Goal: Information Seeking & Learning: Find contact information

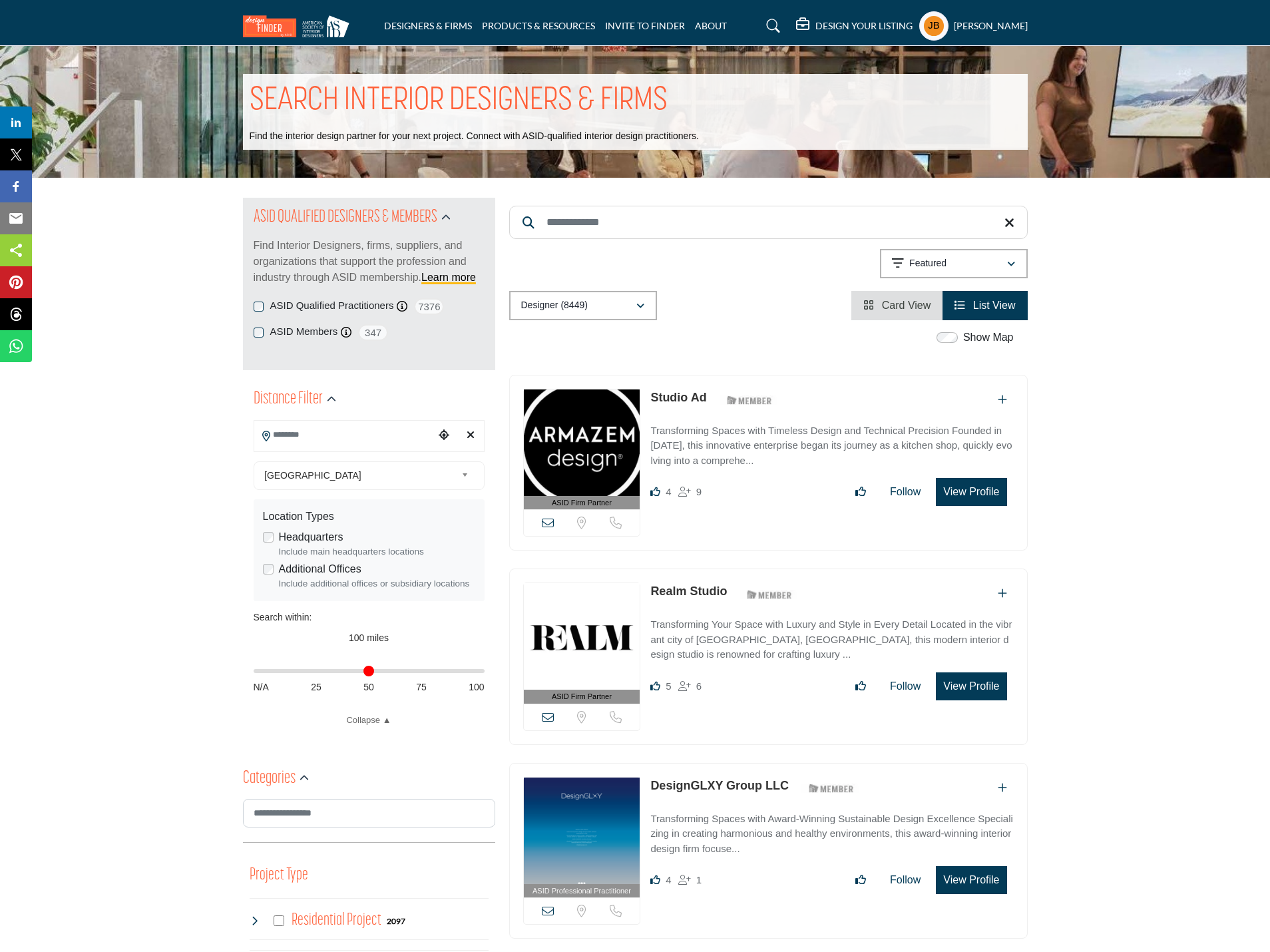
drag, startPoint x: 478, startPoint y: 672, endPoint x: 242, endPoint y: 677, distance: 236.1
type input "*"
click at [253, 672] on input "Distance in miles" at bounding box center [368, 672] width 231 height 3
click at [301, 437] on input "Search Location" at bounding box center [344, 436] width 180 height 26
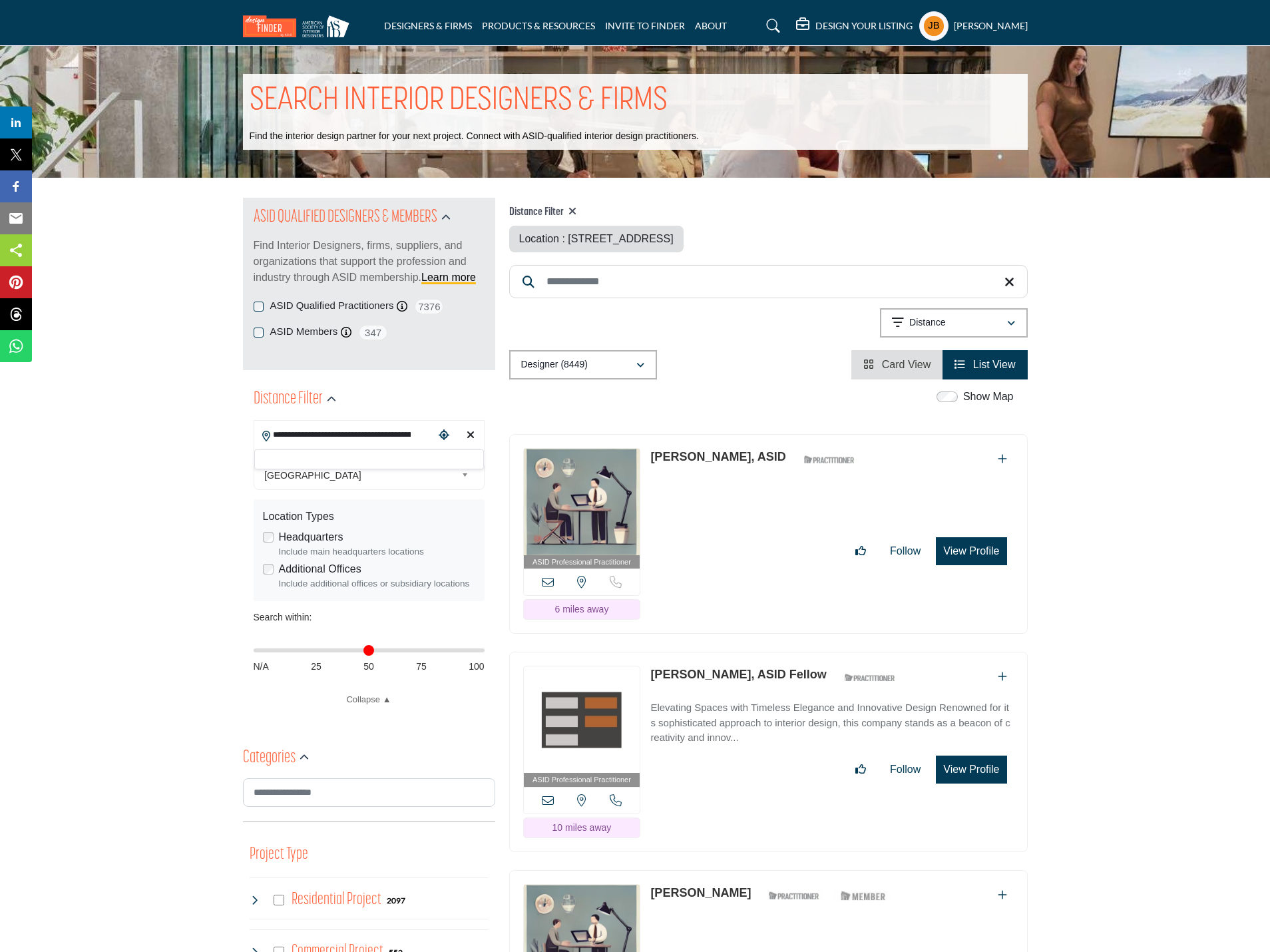
scroll to position [0, 42]
click at [330, 433] on input "**********" at bounding box center [344, 436] width 180 height 26
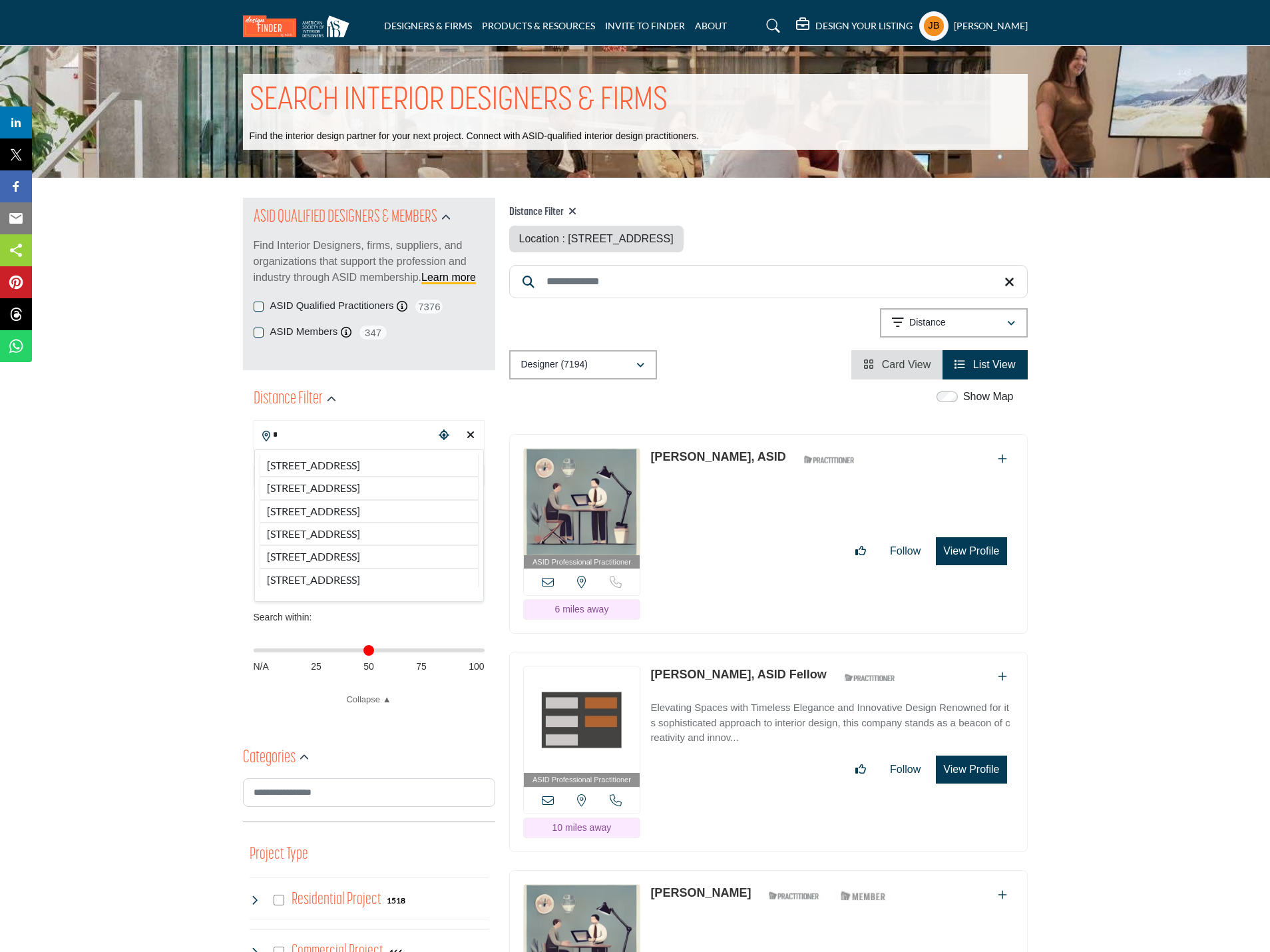
scroll to position [0, 0]
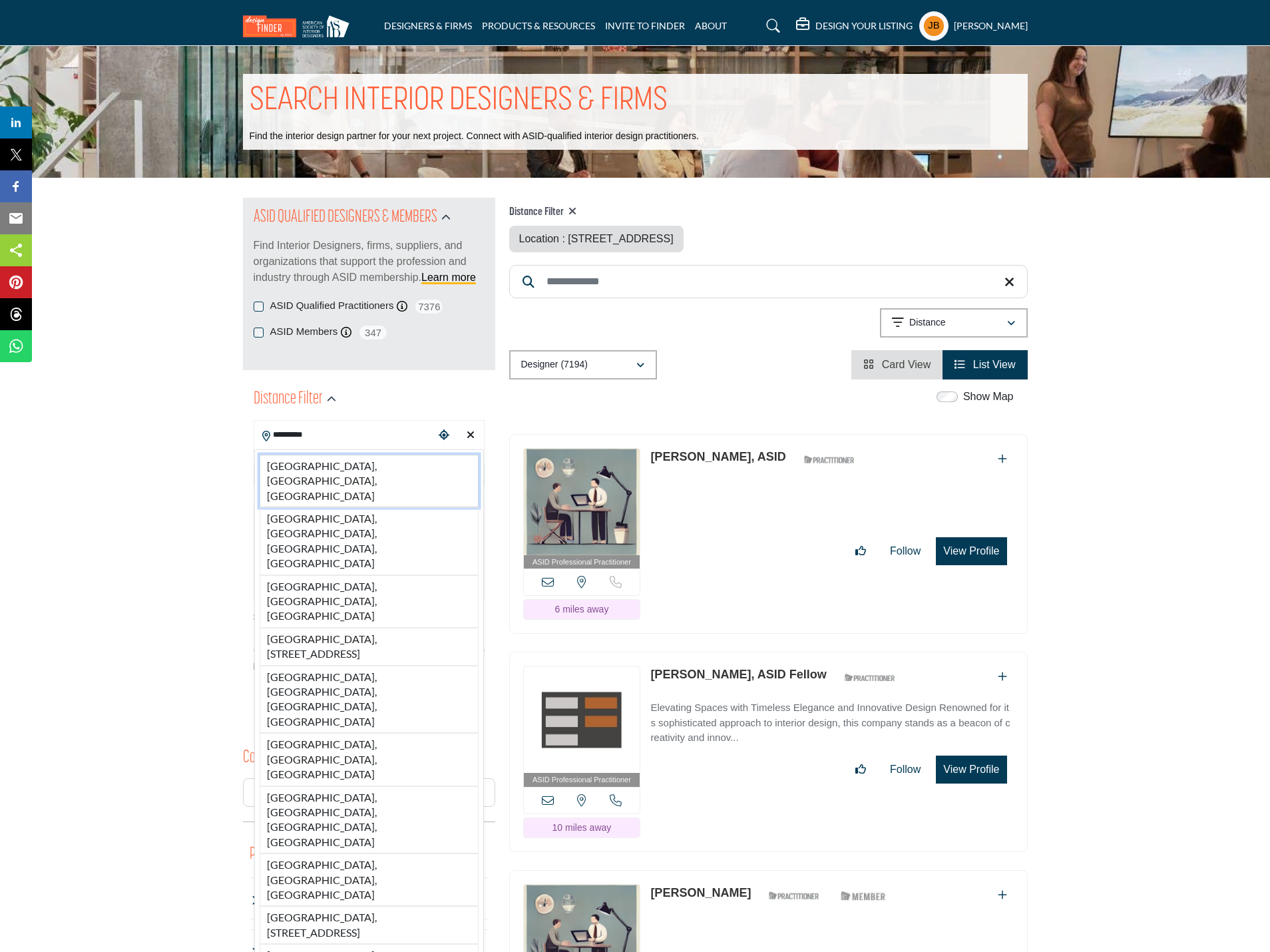
click at [328, 470] on li "Milwaukee, WI, USA" at bounding box center [369, 481] width 219 height 52
type input "**********"
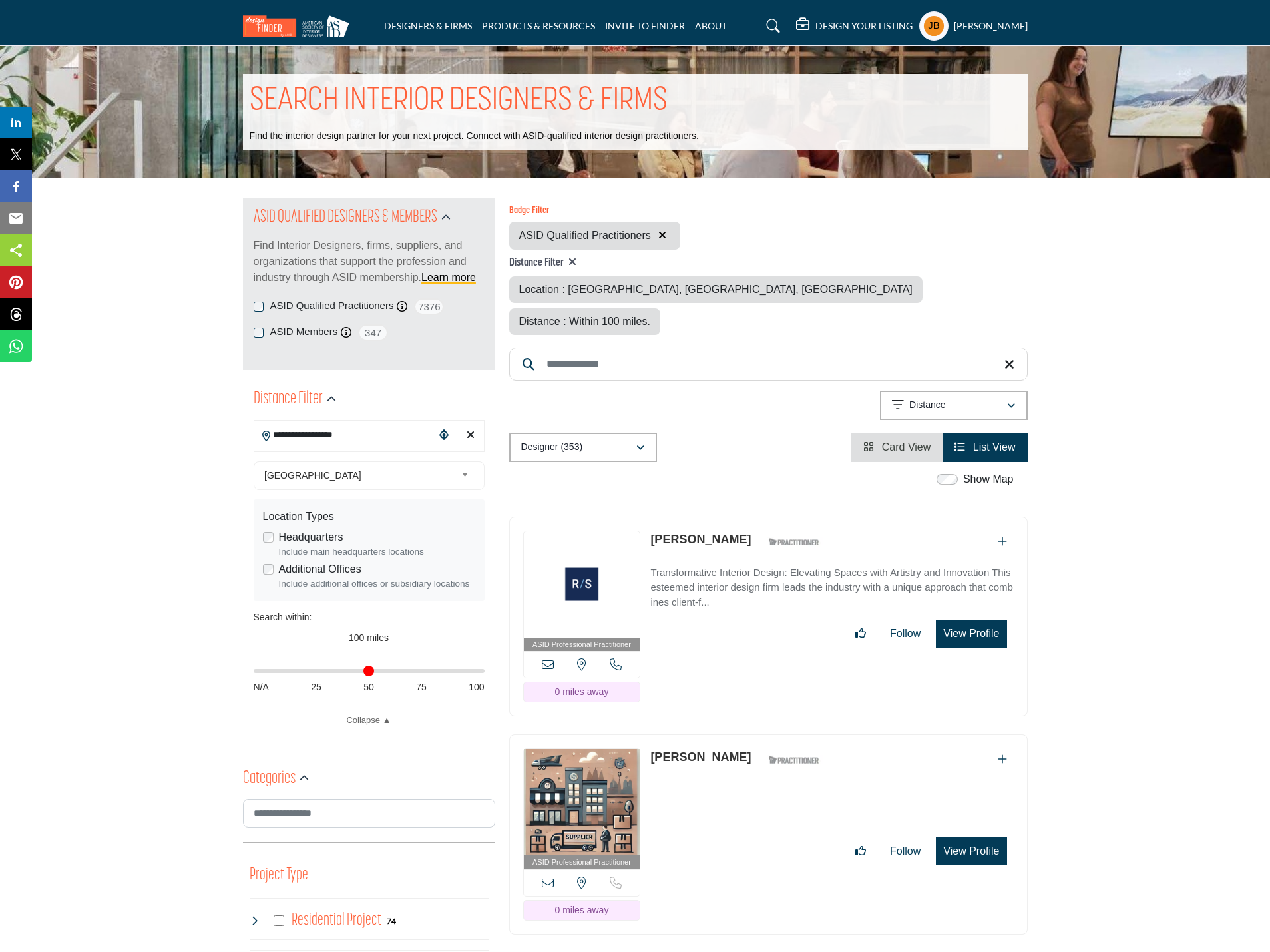
drag, startPoint x: 478, startPoint y: 672, endPoint x: 253, endPoint y: 688, distance: 225.6
type input "*"
click at [253, 672] on input "Distance in miles" at bounding box center [368, 672] width 231 height 3
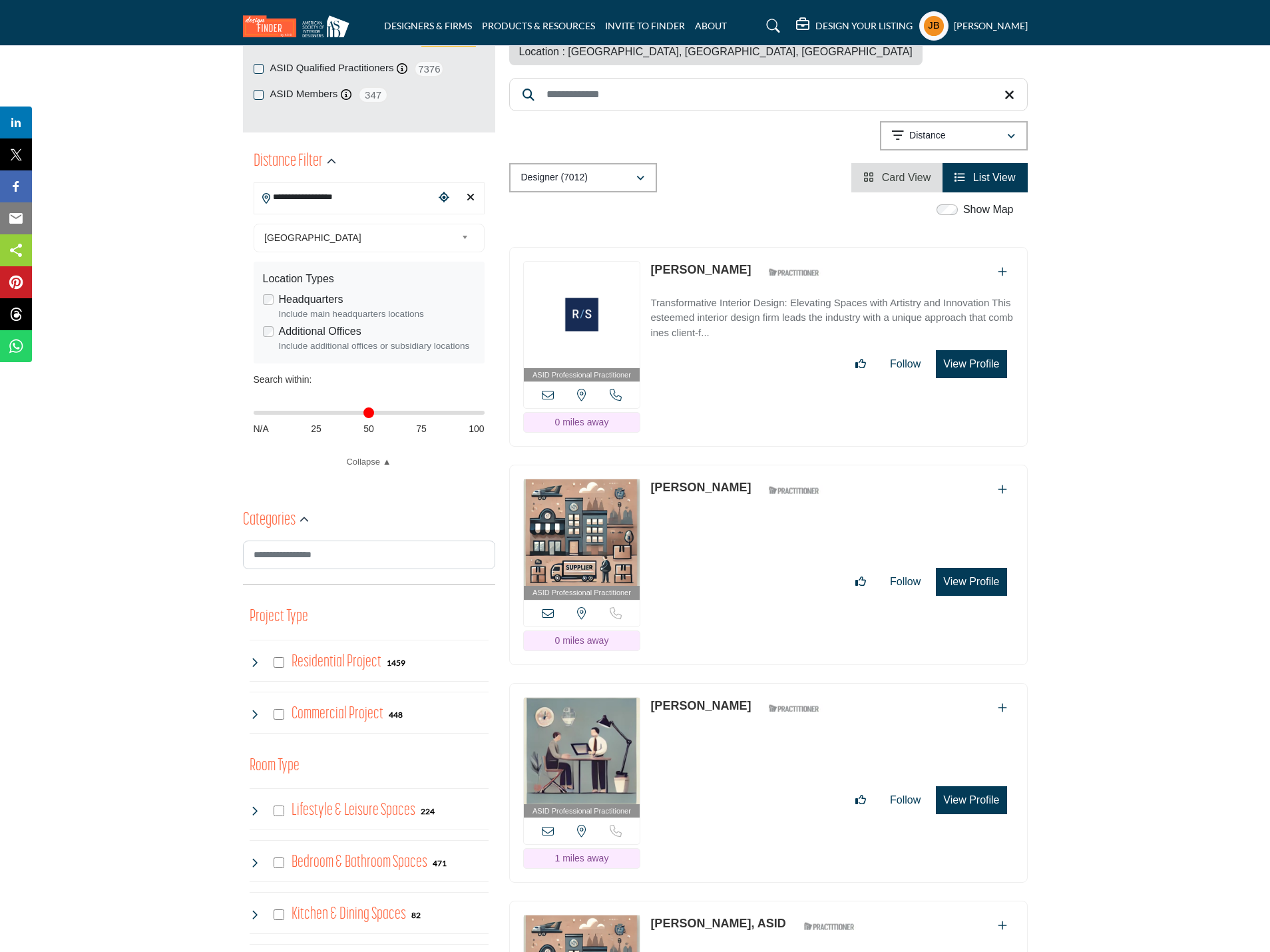
scroll to position [267, 0]
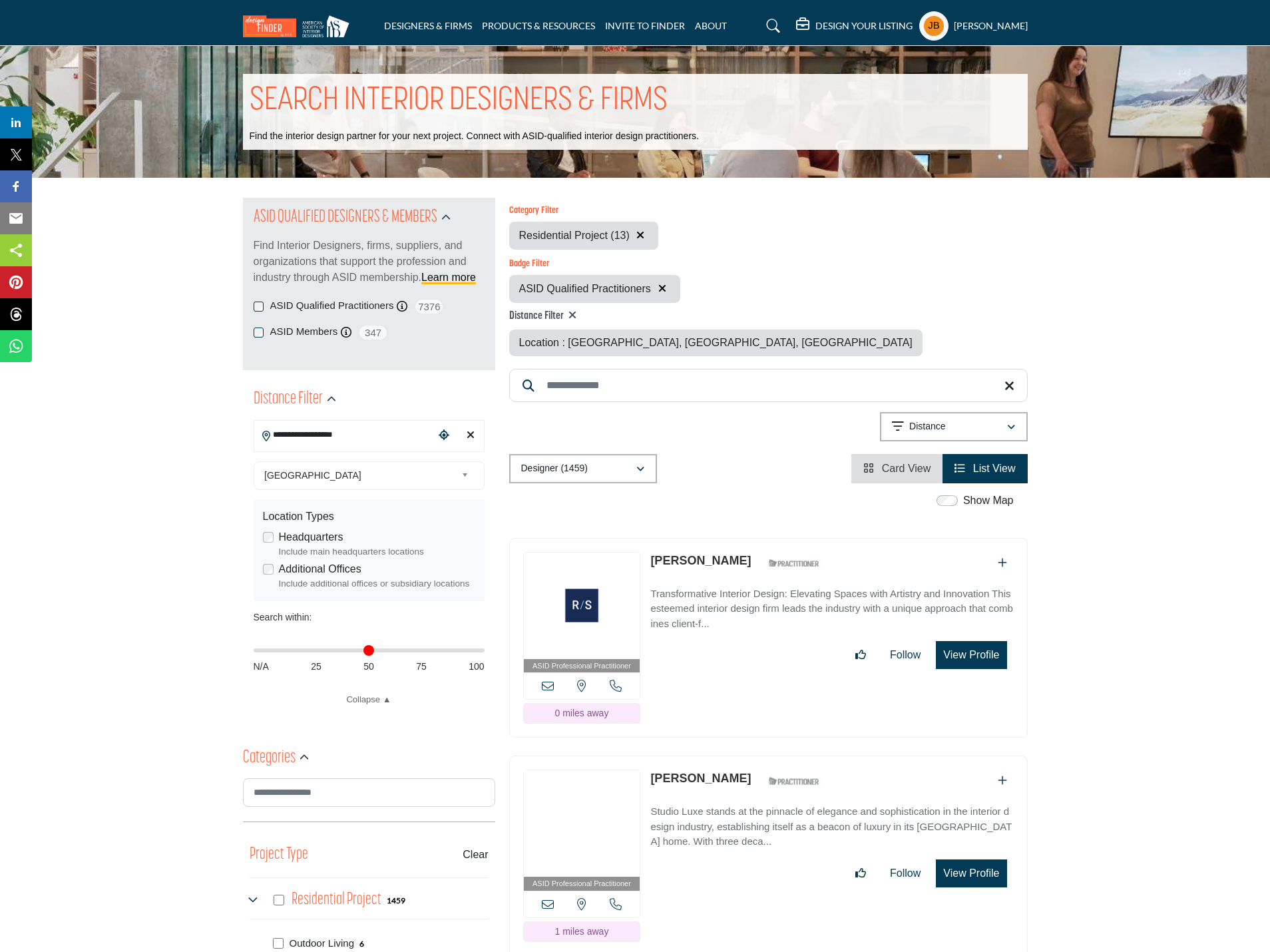
click at [893, 471] on span "Card View" at bounding box center [907, 468] width 50 height 12
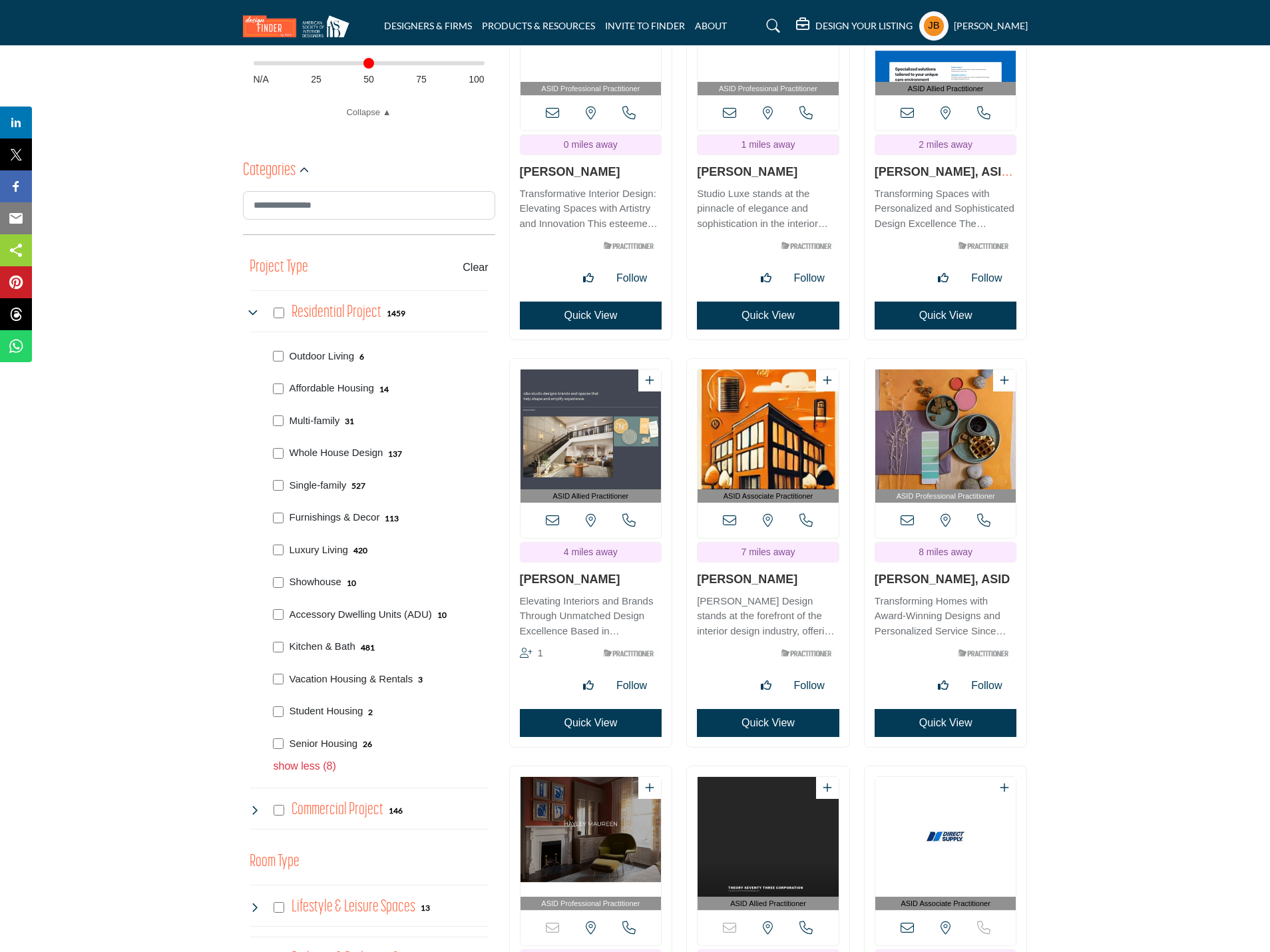
scroll to position [666, 0]
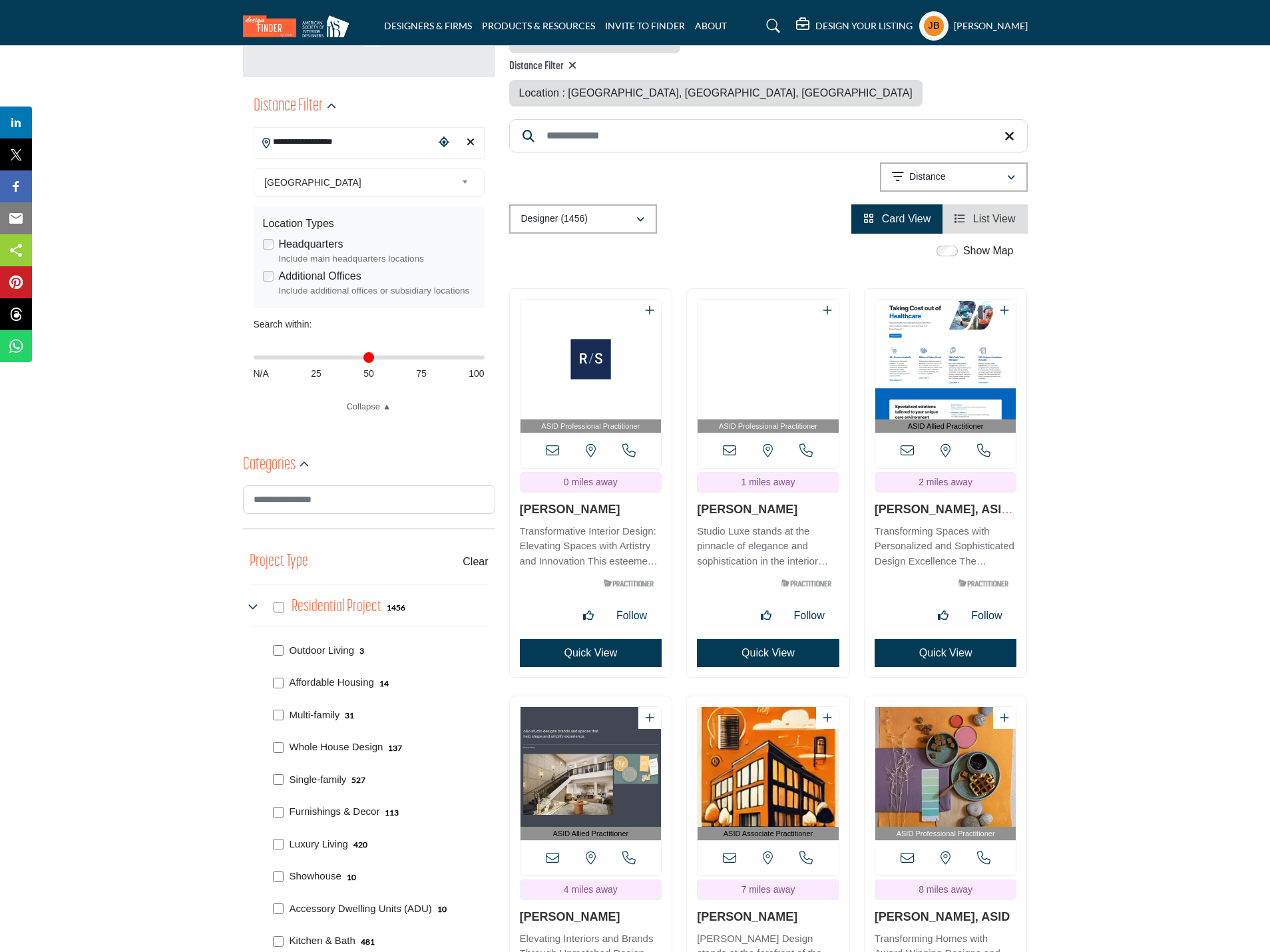
scroll to position [333, 0]
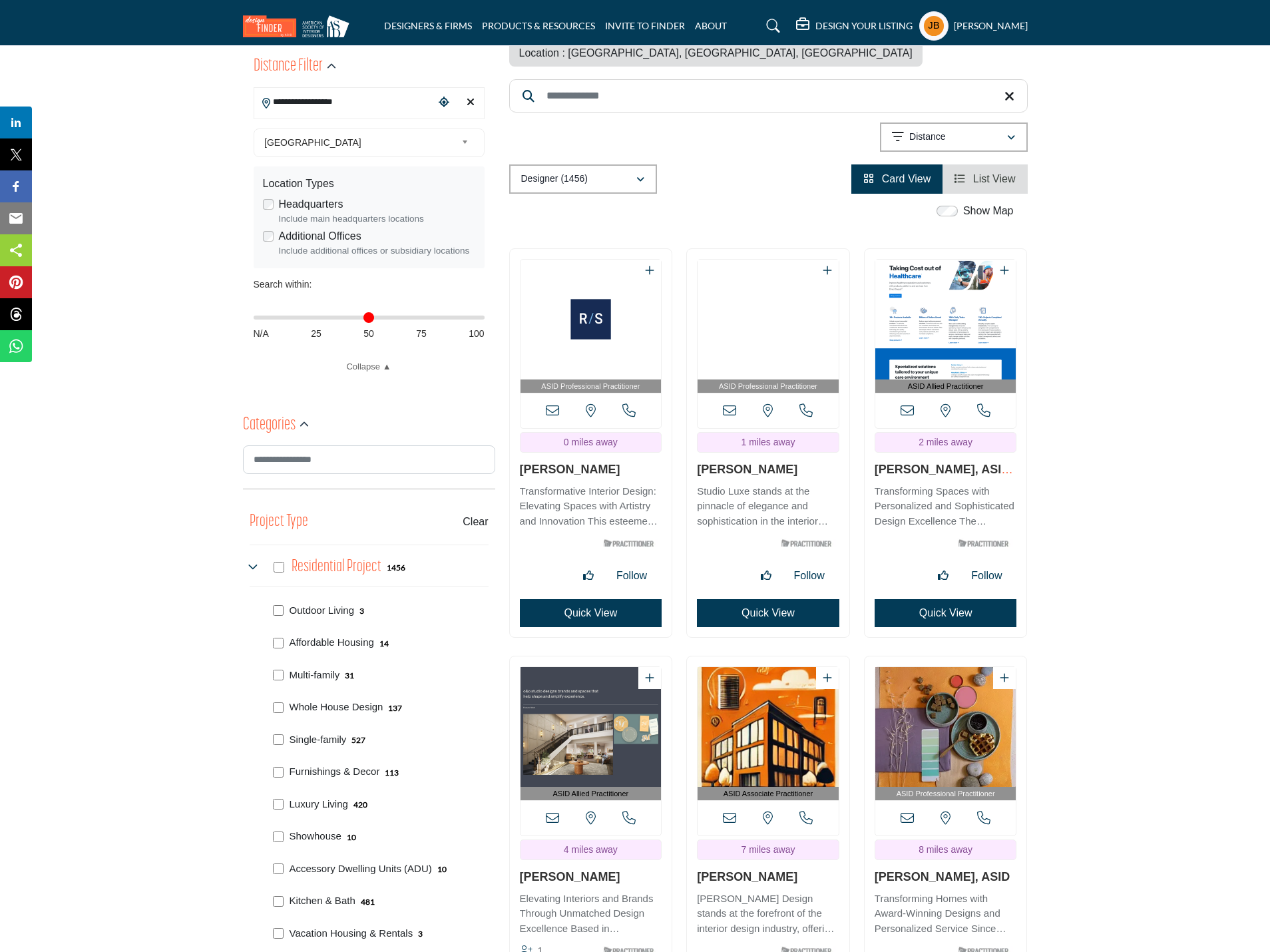
click at [253, 567] on icon at bounding box center [255, 567] width 11 height 11
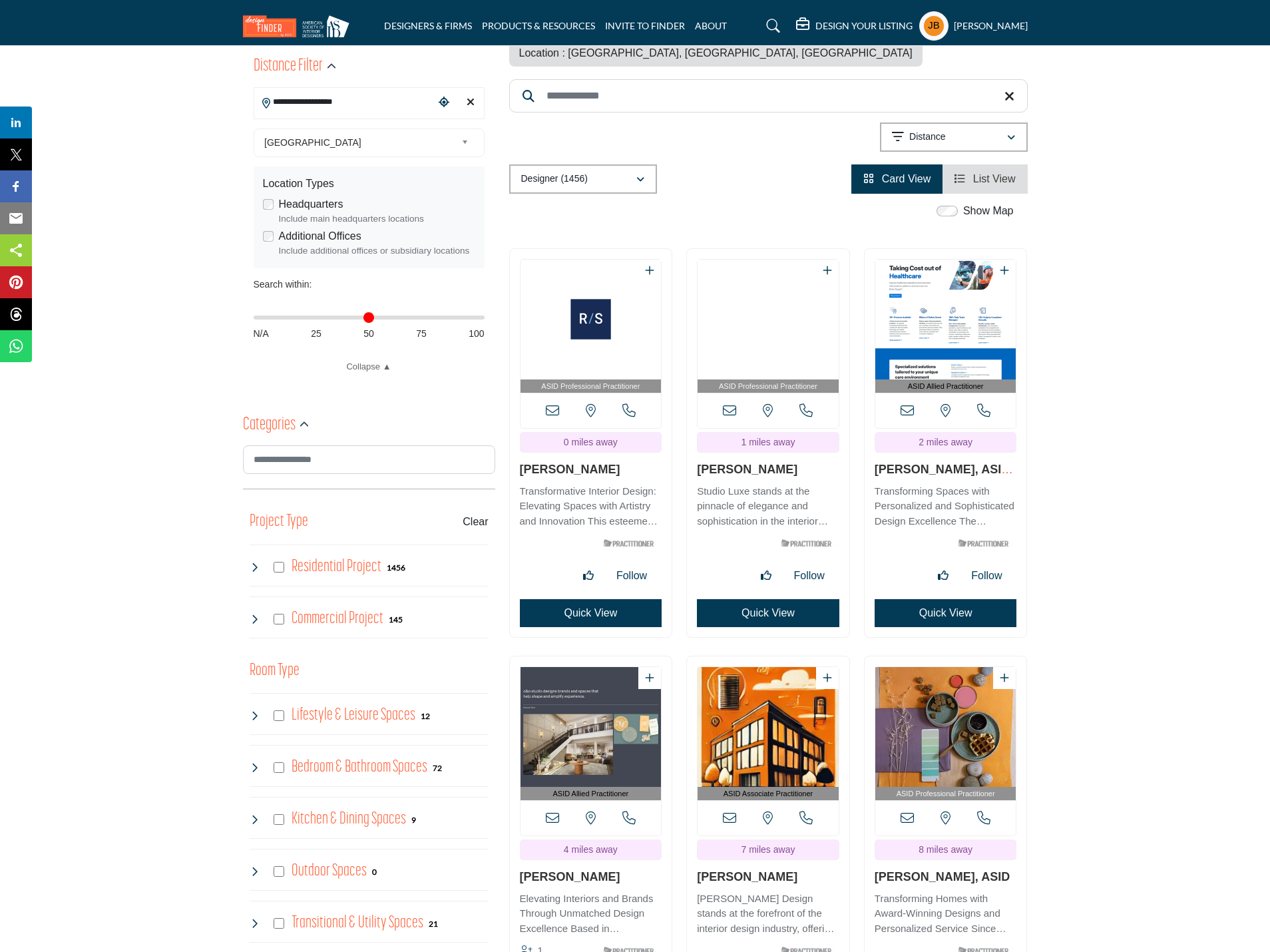
click at [250, 570] on icon at bounding box center [255, 567] width 11 height 11
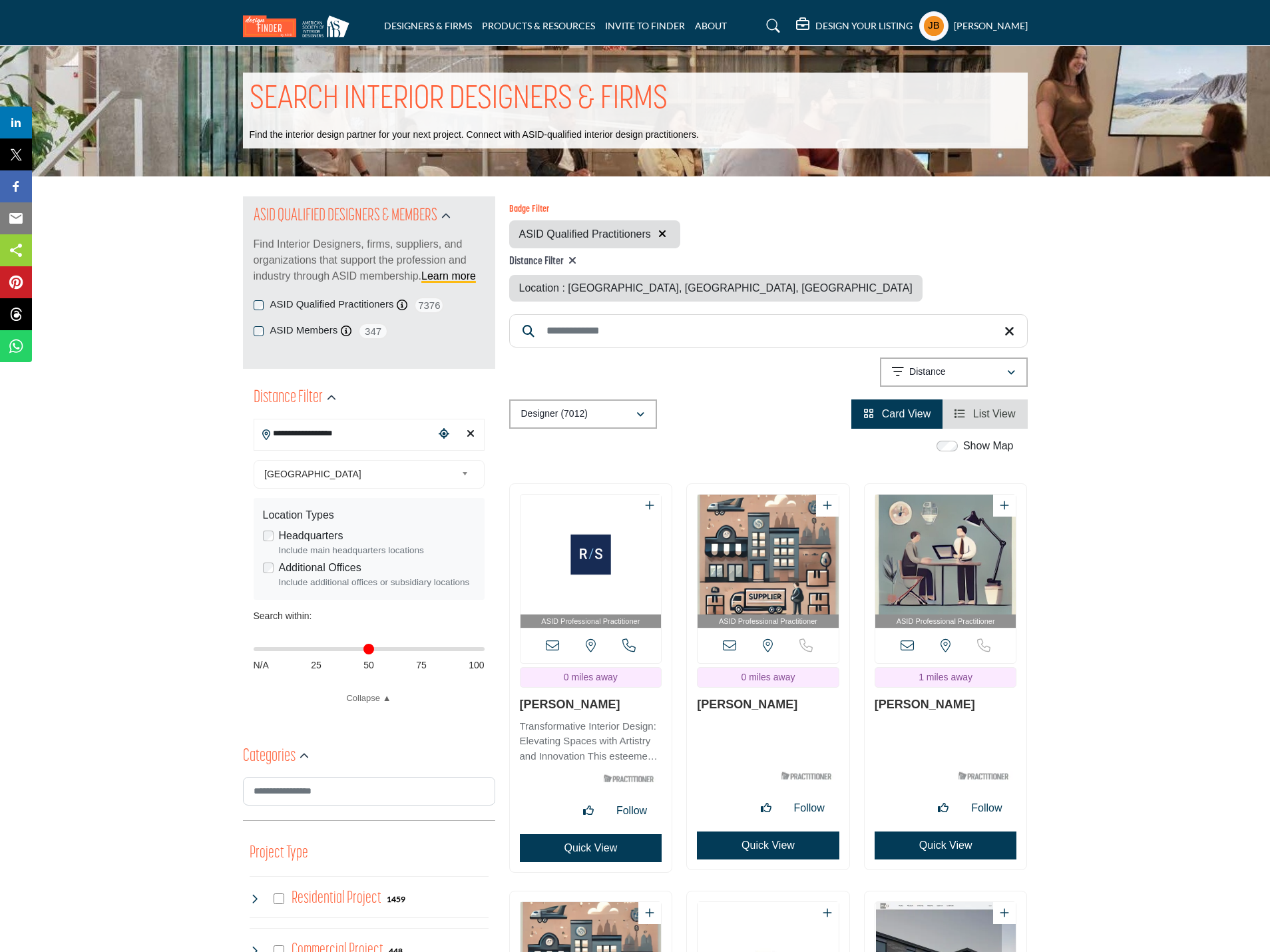
scroll to position [200, 0]
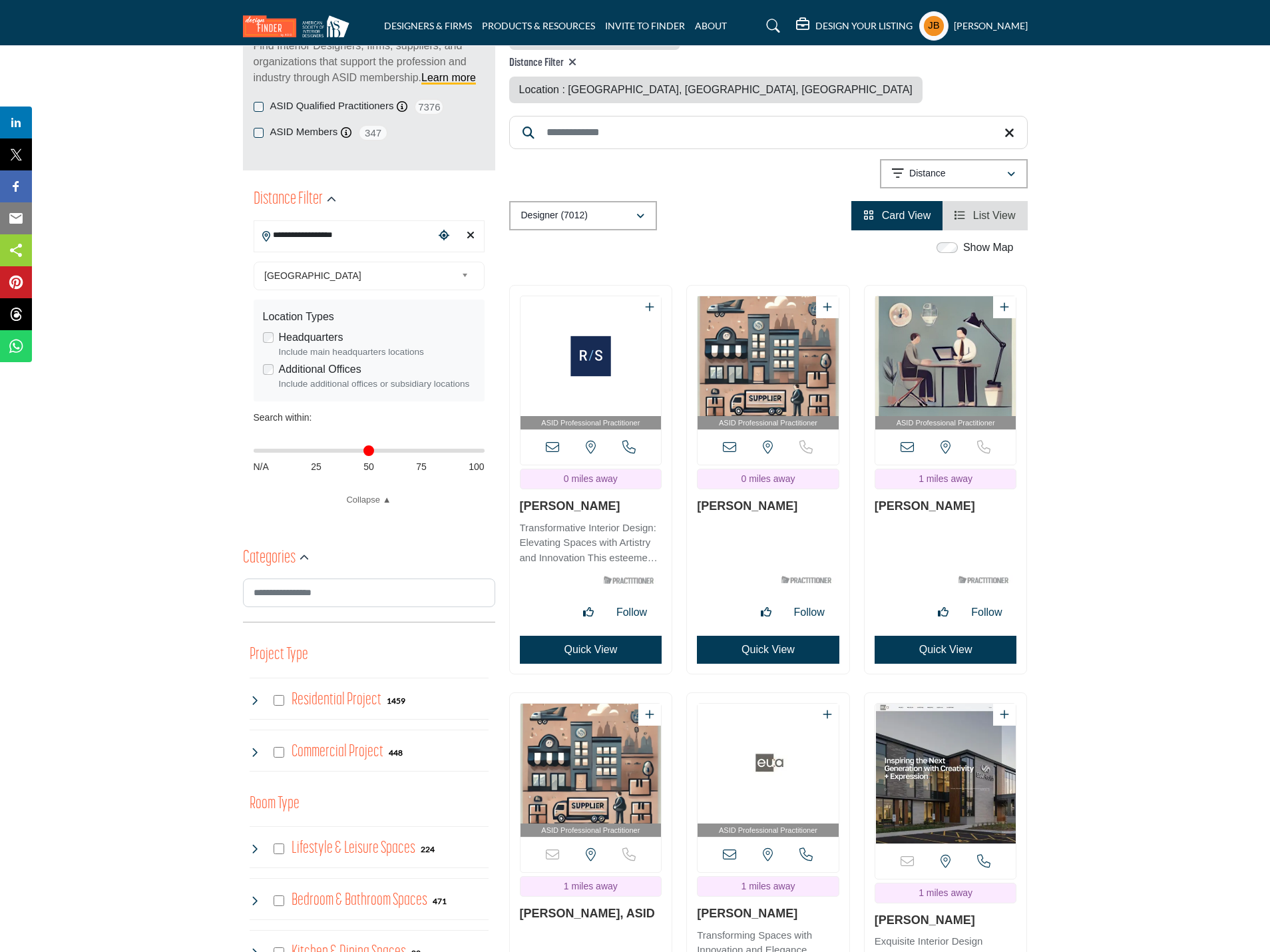
click at [251, 704] on icon at bounding box center [255, 701] width 11 height 11
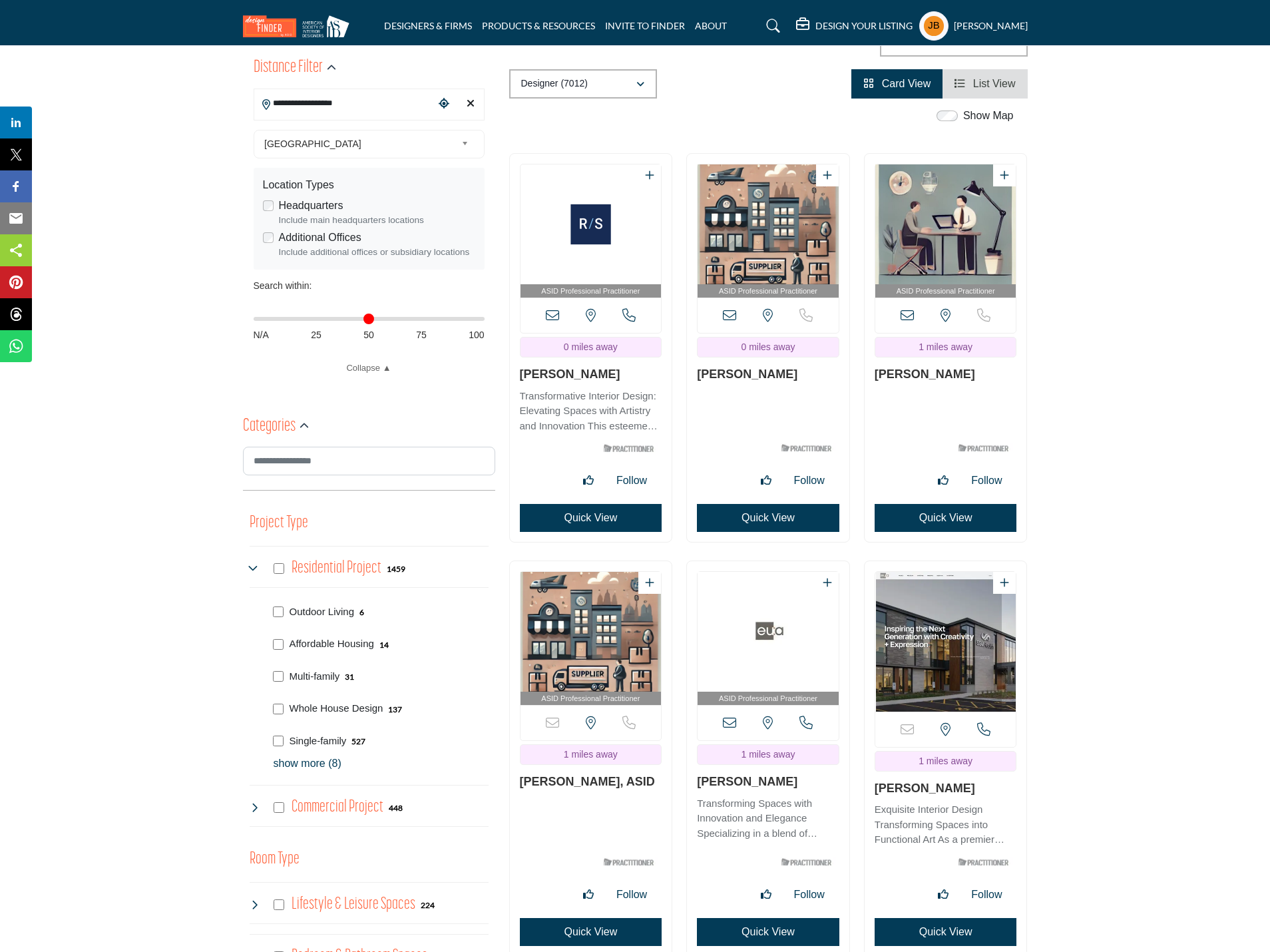
scroll to position [333, 0]
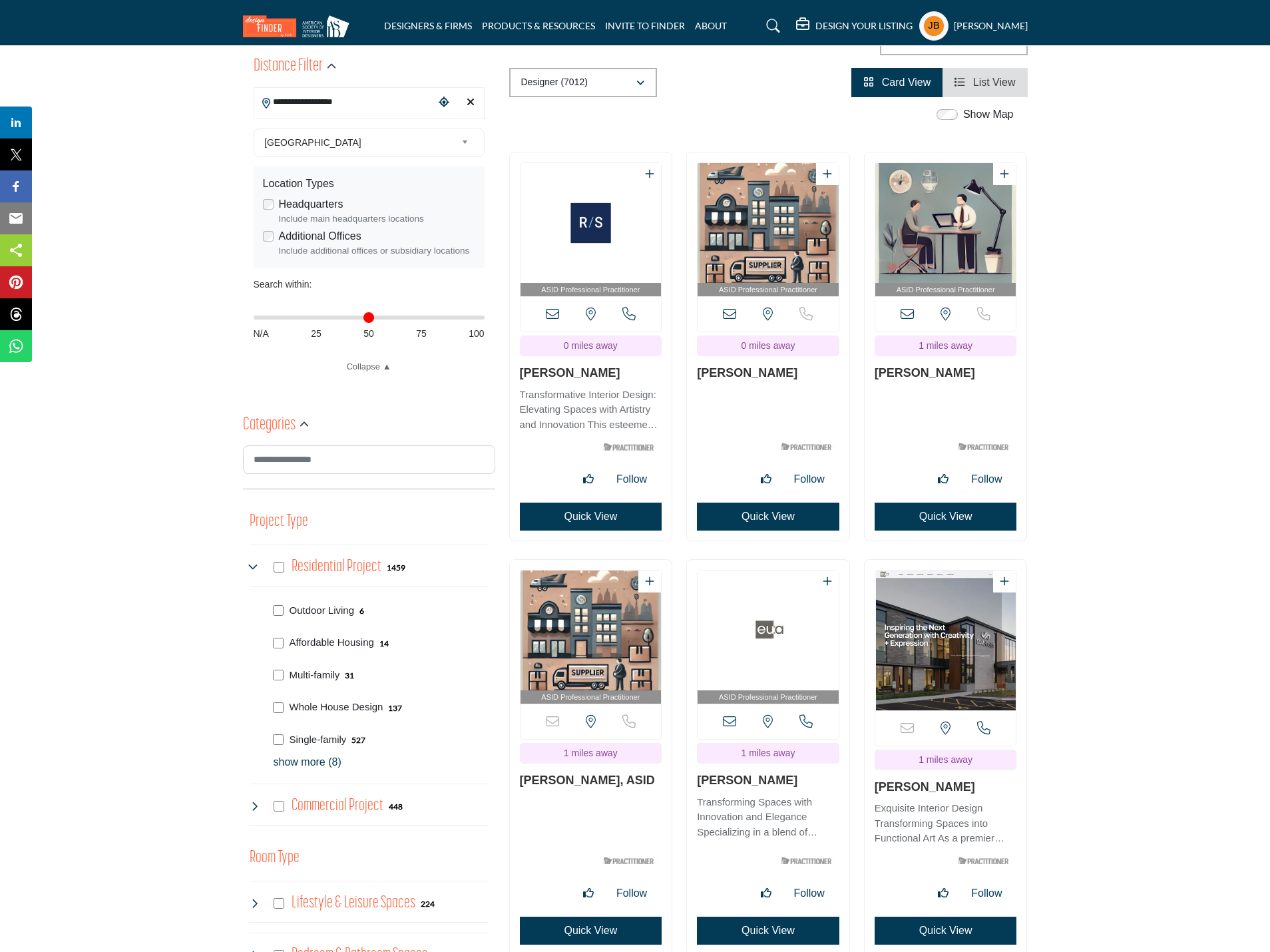
click at [283, 761] on p "show more (8)" at bounding box center [381, 763] width 215 height 16
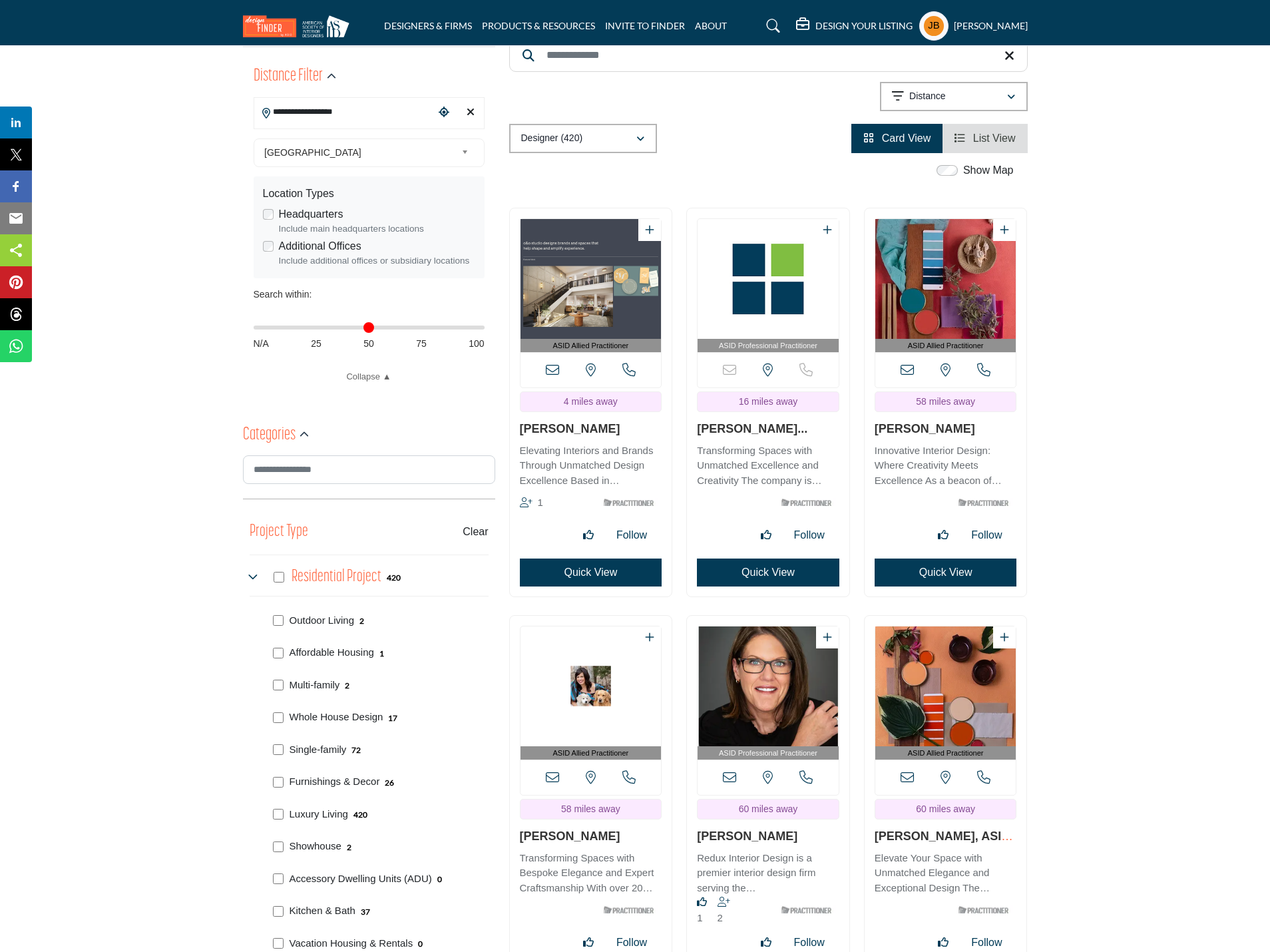
scroll to position [333, 0]
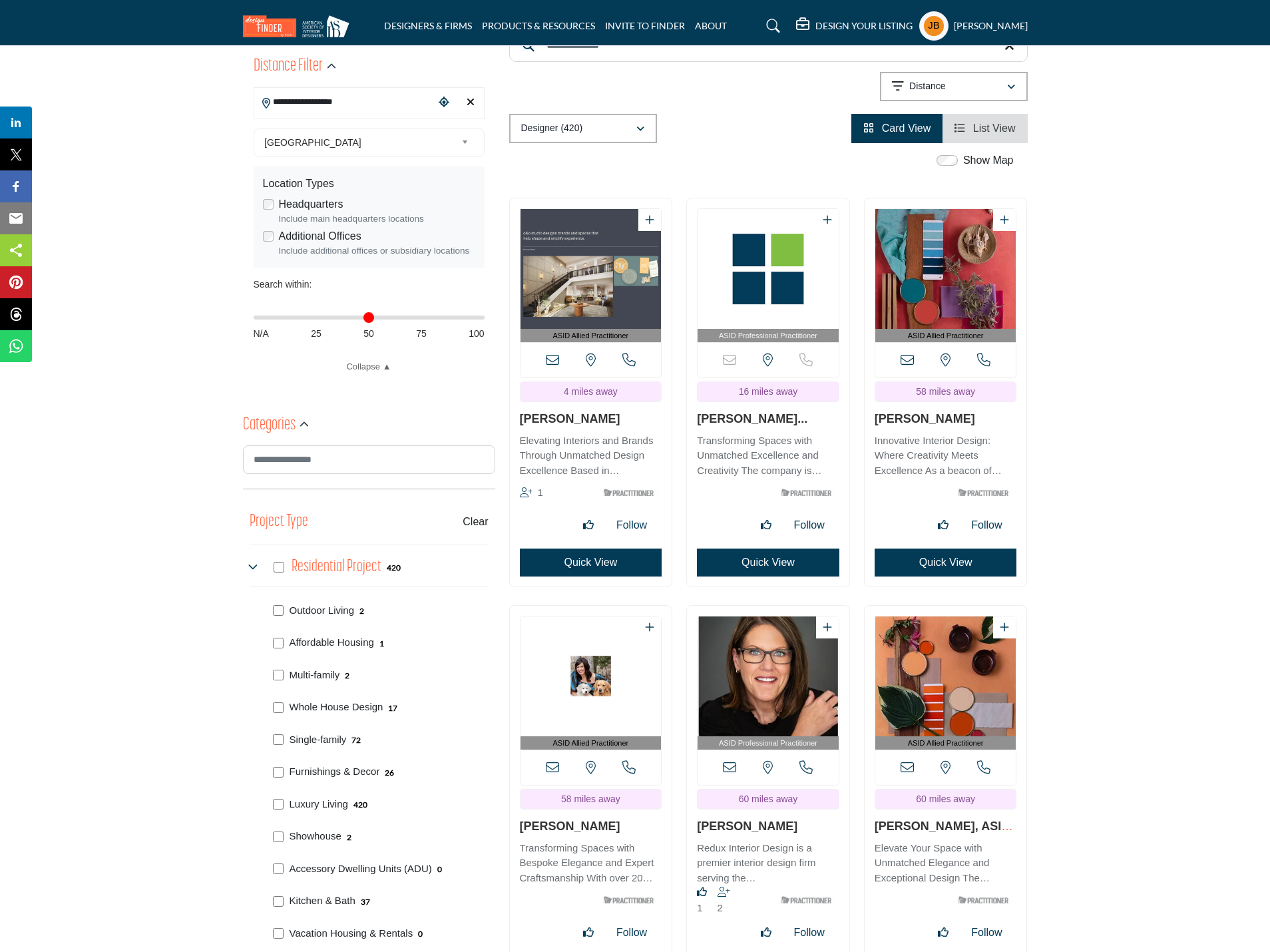
click at [573, 280] on img "Open Listing in new tab" at bounding box center [591, 269] width 141 height 120
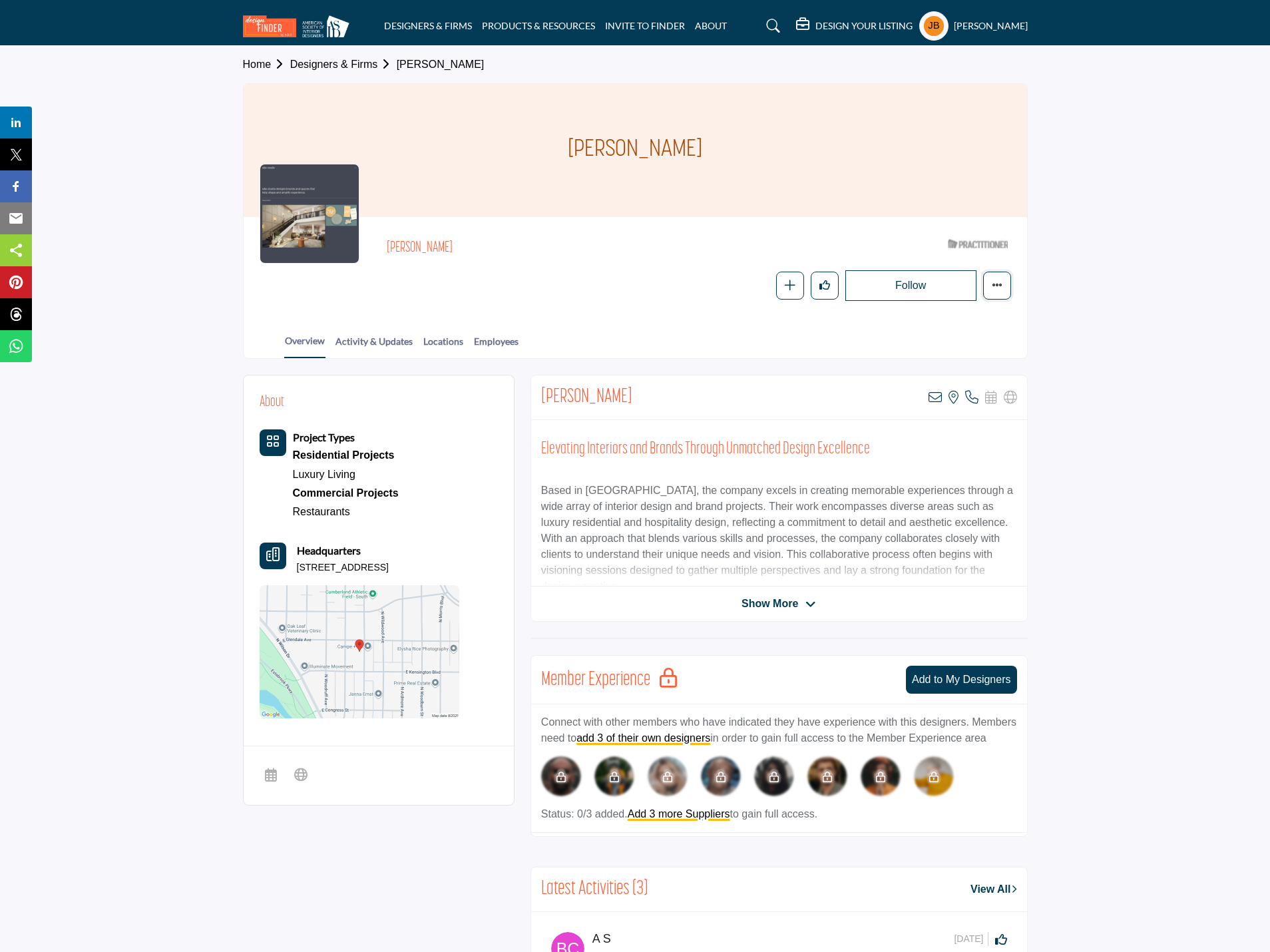
click at [997, 287] on icon "More details" at bounding box center [997, 285] width 11 height 11
click at [1085, 201] on section "Home Designers & Firms Leah Ogden Leah Ogden Leah Ogden" at bounding box center [635, 202] width 1270 height 313
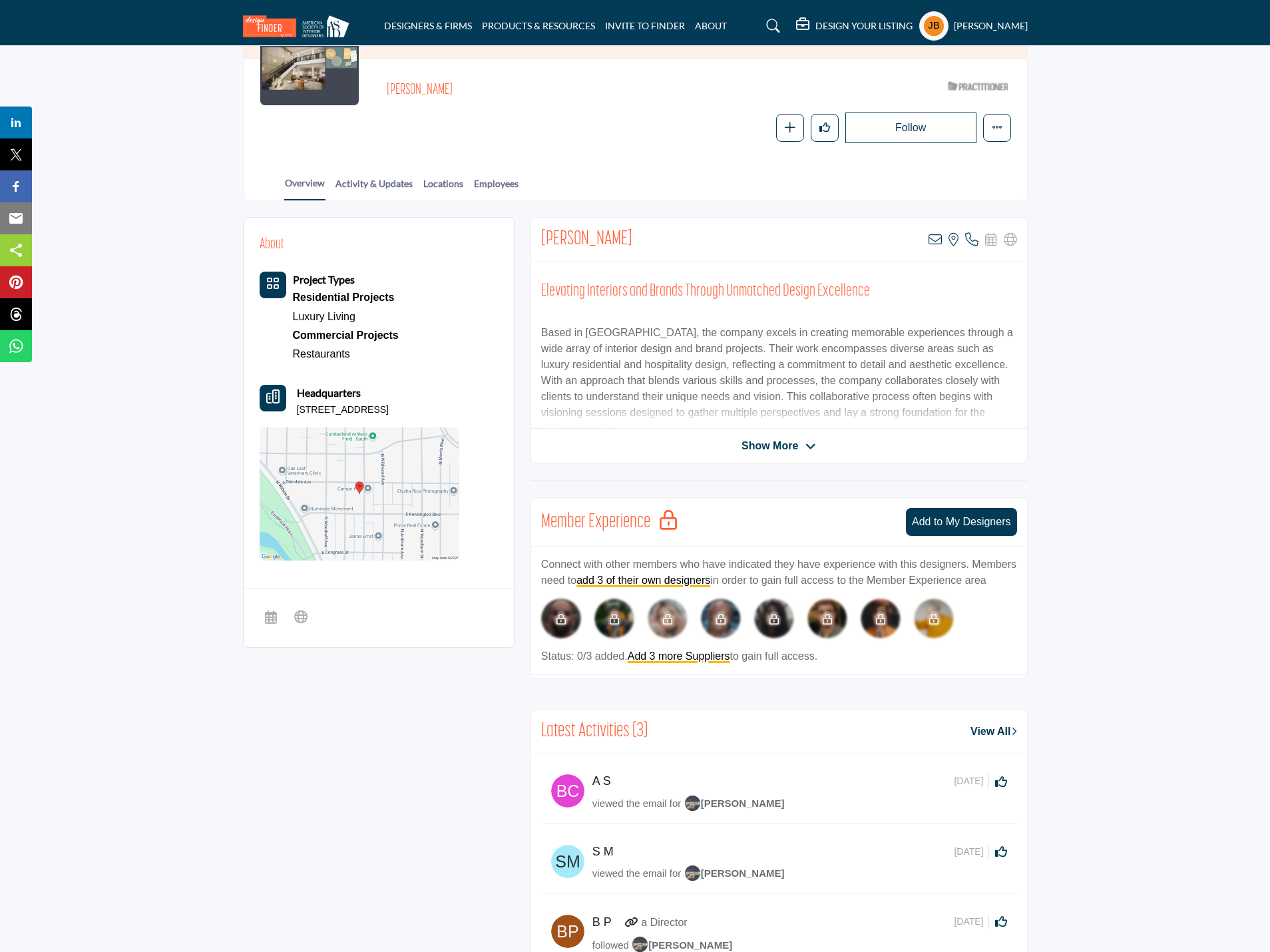
scroll to position [133, 0]
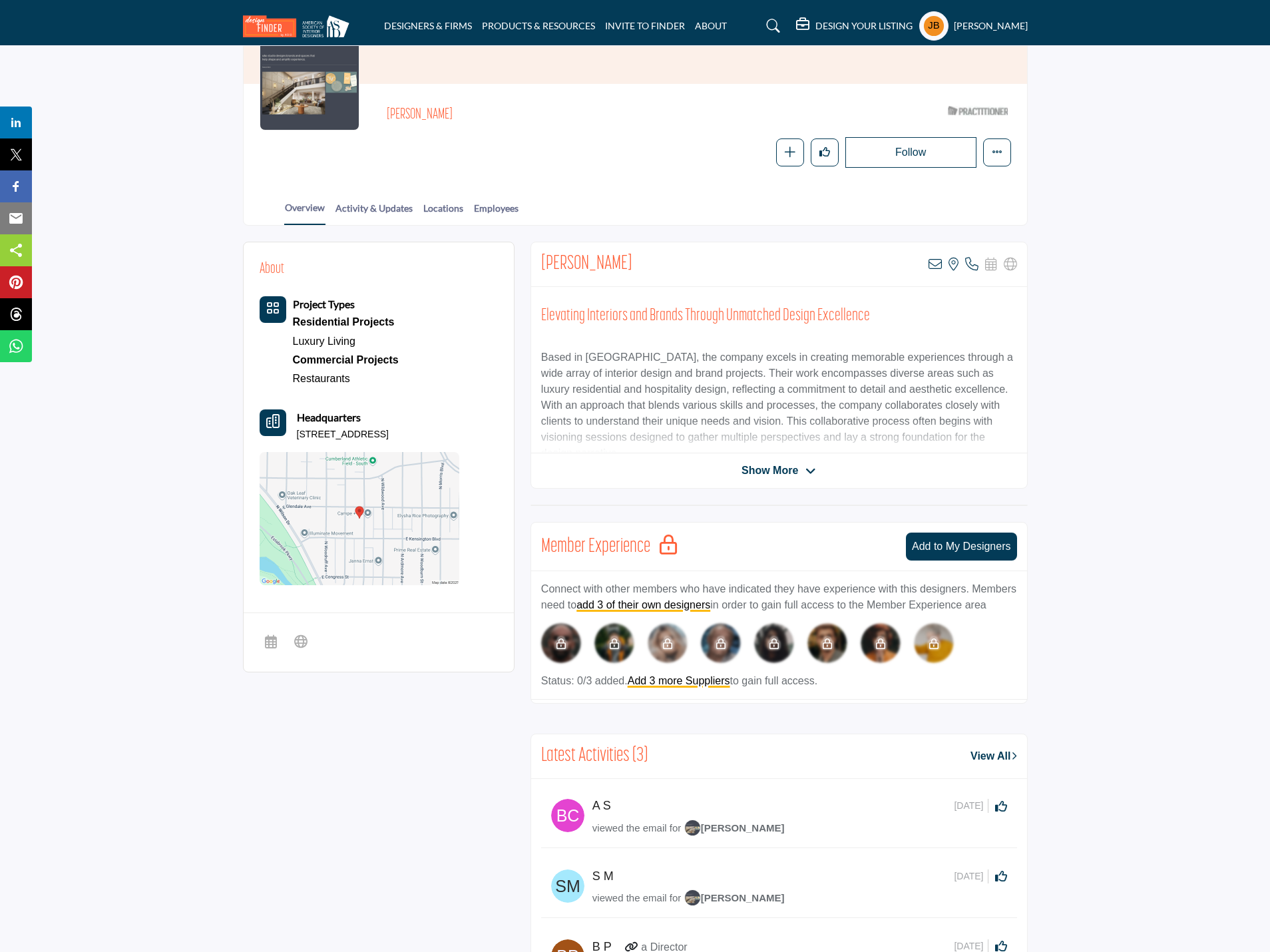
click at [170, 121] on section "Home Designers & Firms Leah Ogden Leah Ogden Leah Ogden" at bounding box center [635, 69] width 1270 height 313
click at [183, 119] on section "Home Designers & Firms Leah Ogden Leah Ogden Leah Ogden" at bounding box center [635, 69] width 1270 height 313
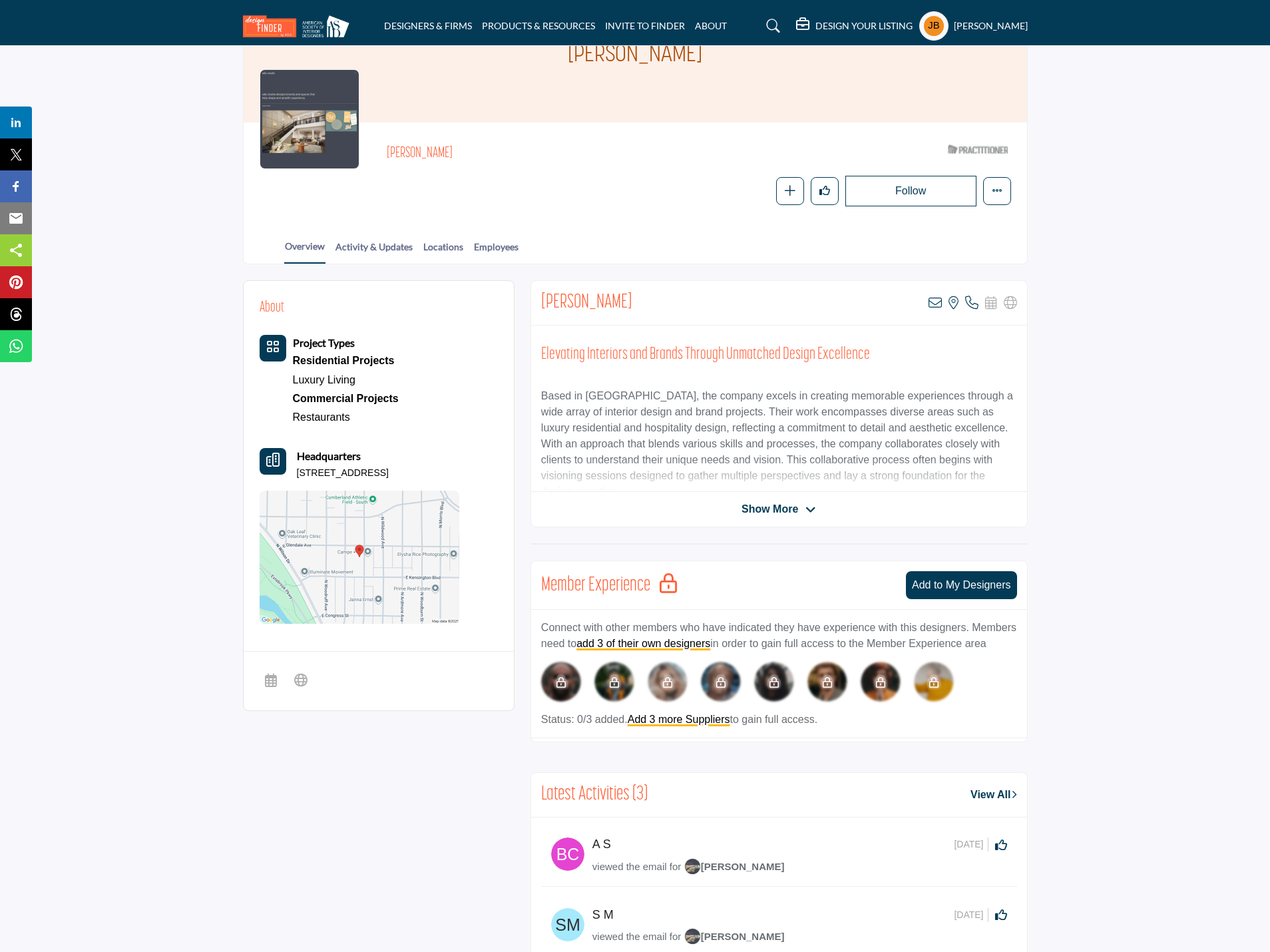
scroll to position [0, 0]
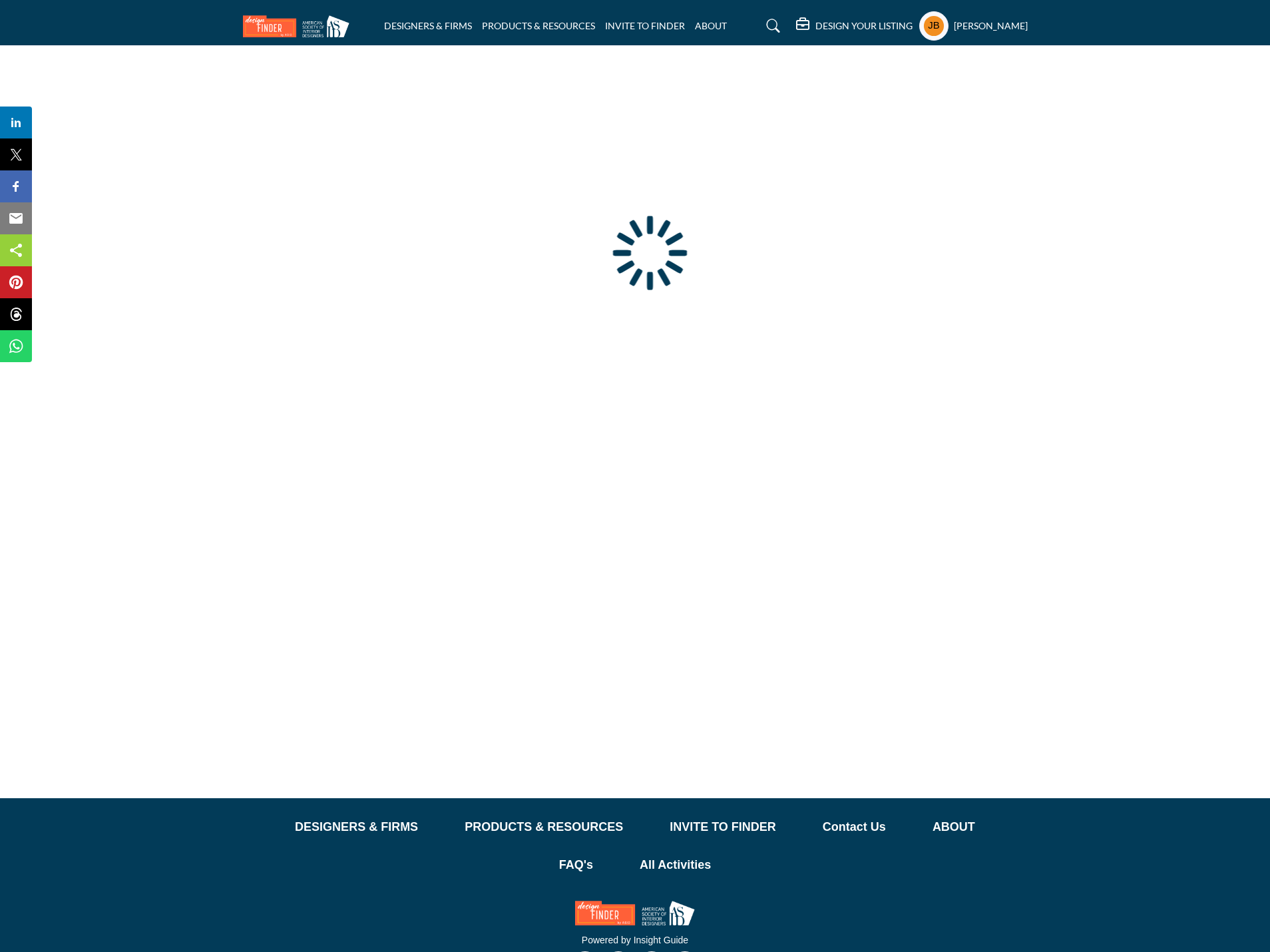
type input "**********"
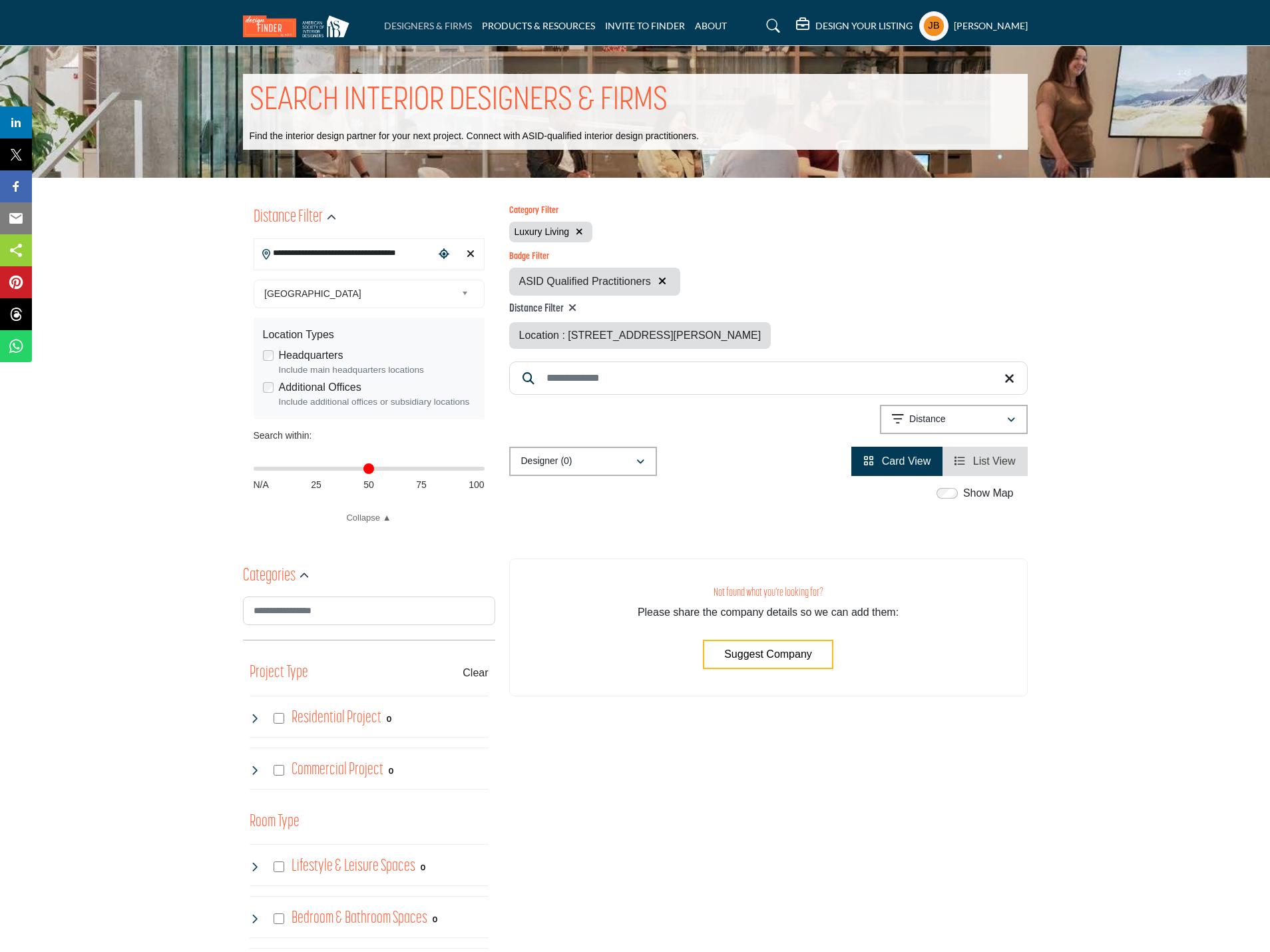
click at [449, 23] on link "DESIGNERS & FIRMS" at bounding box center [428, 25] width 88 height 12
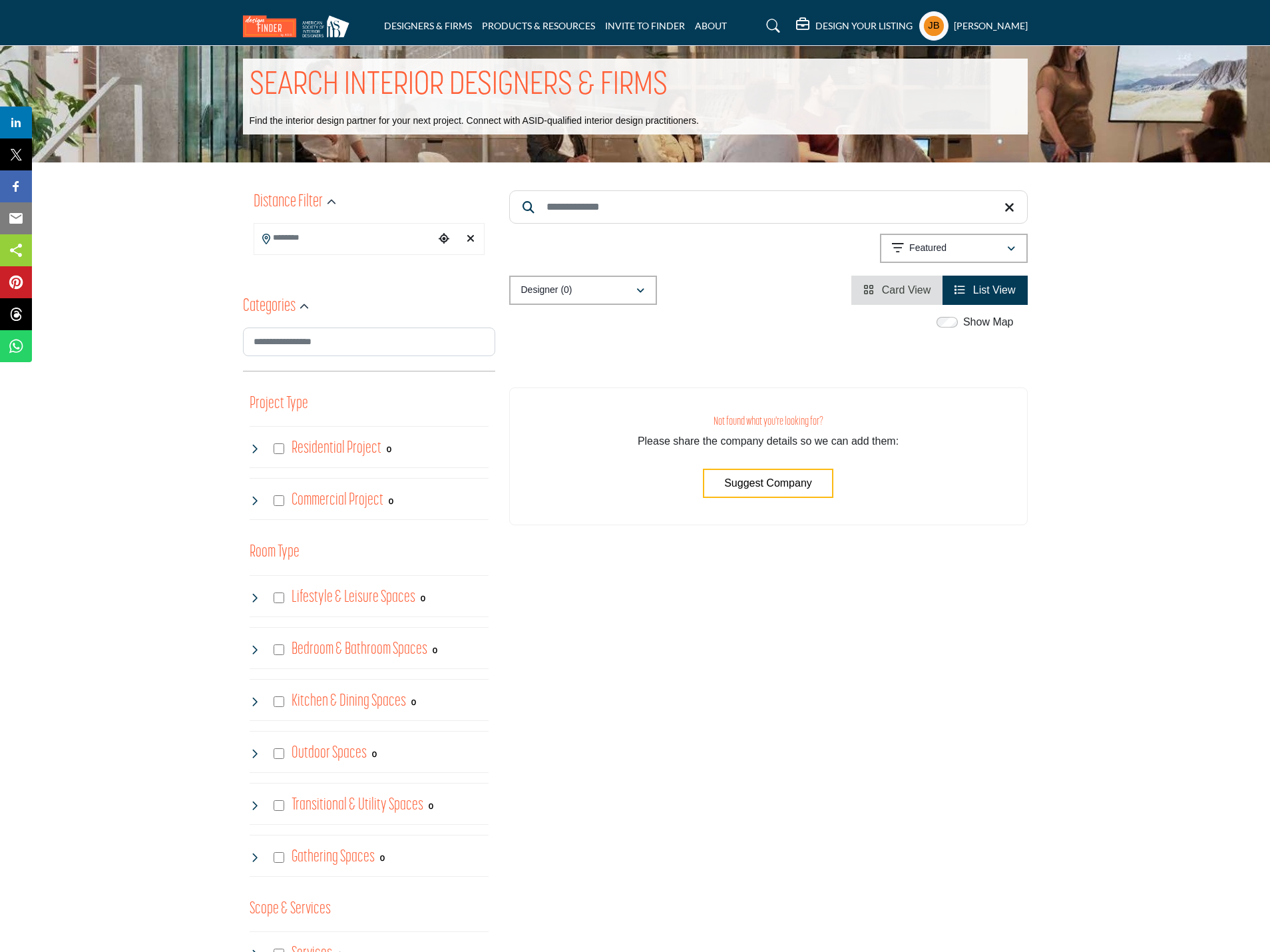
scroll to position [66, 0]
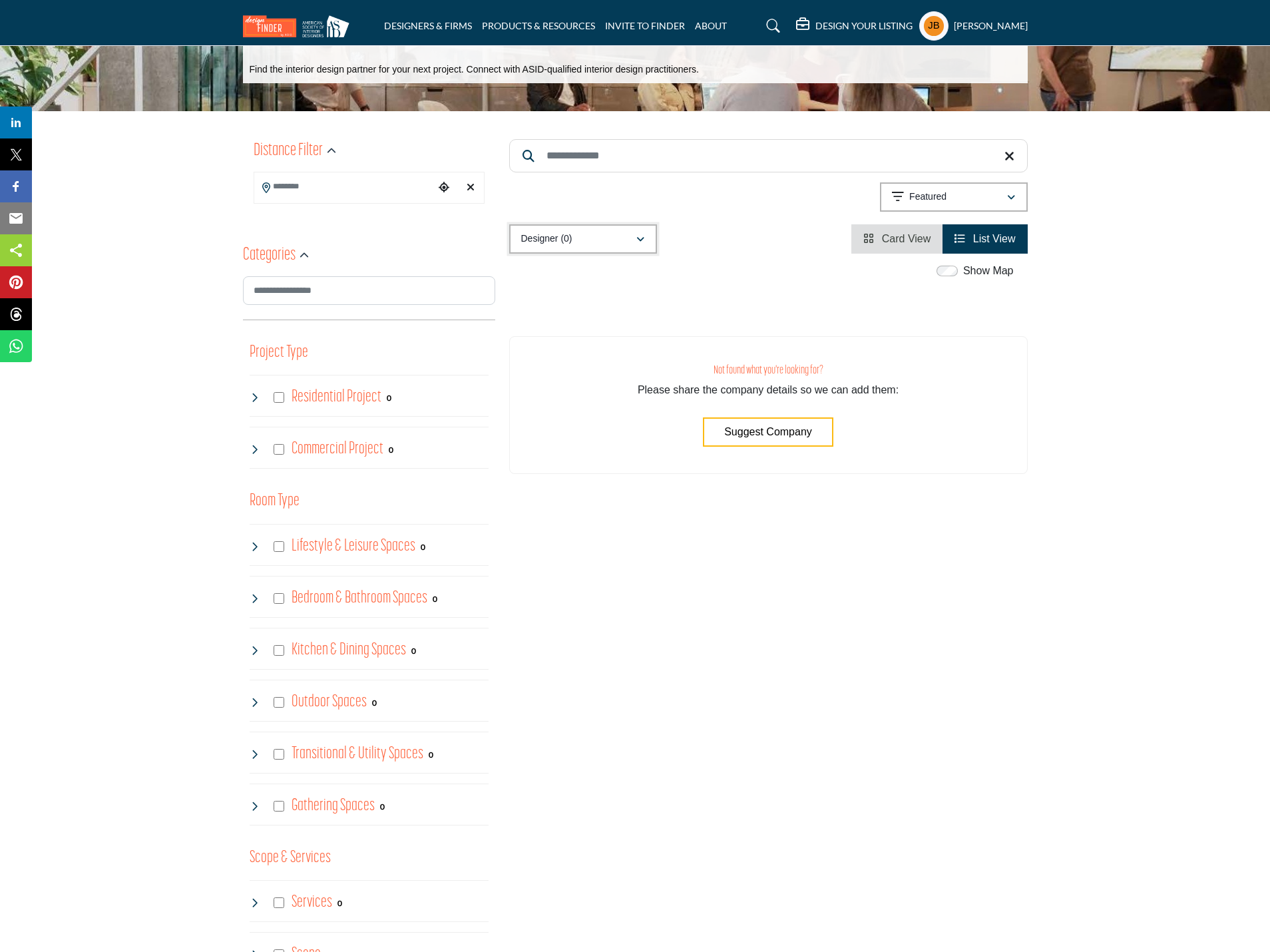
click at [583, 244] on div "Designer (0)" at bounding box center [578, 239] width 114 height 16
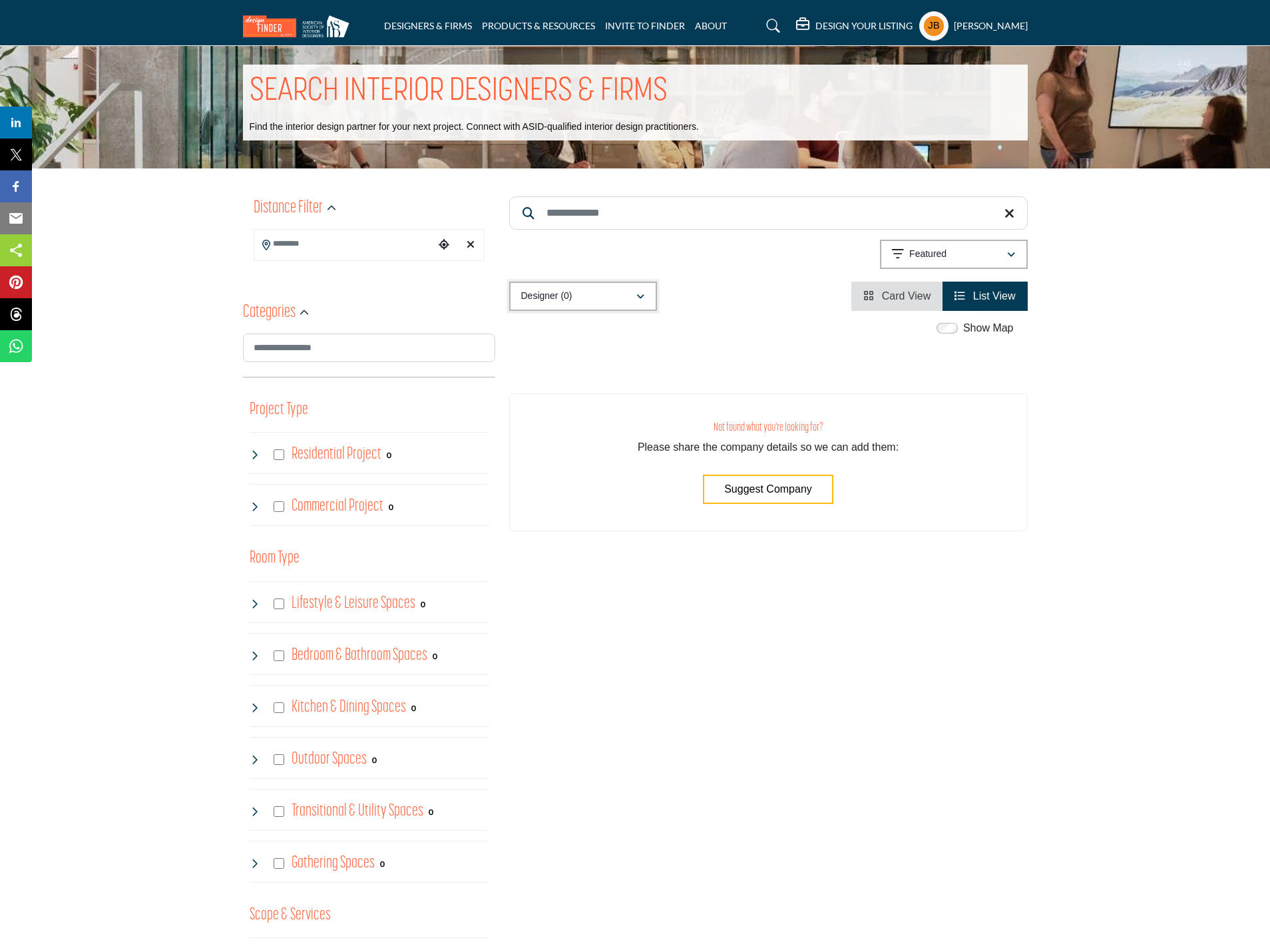
scroll to position [0, 0]
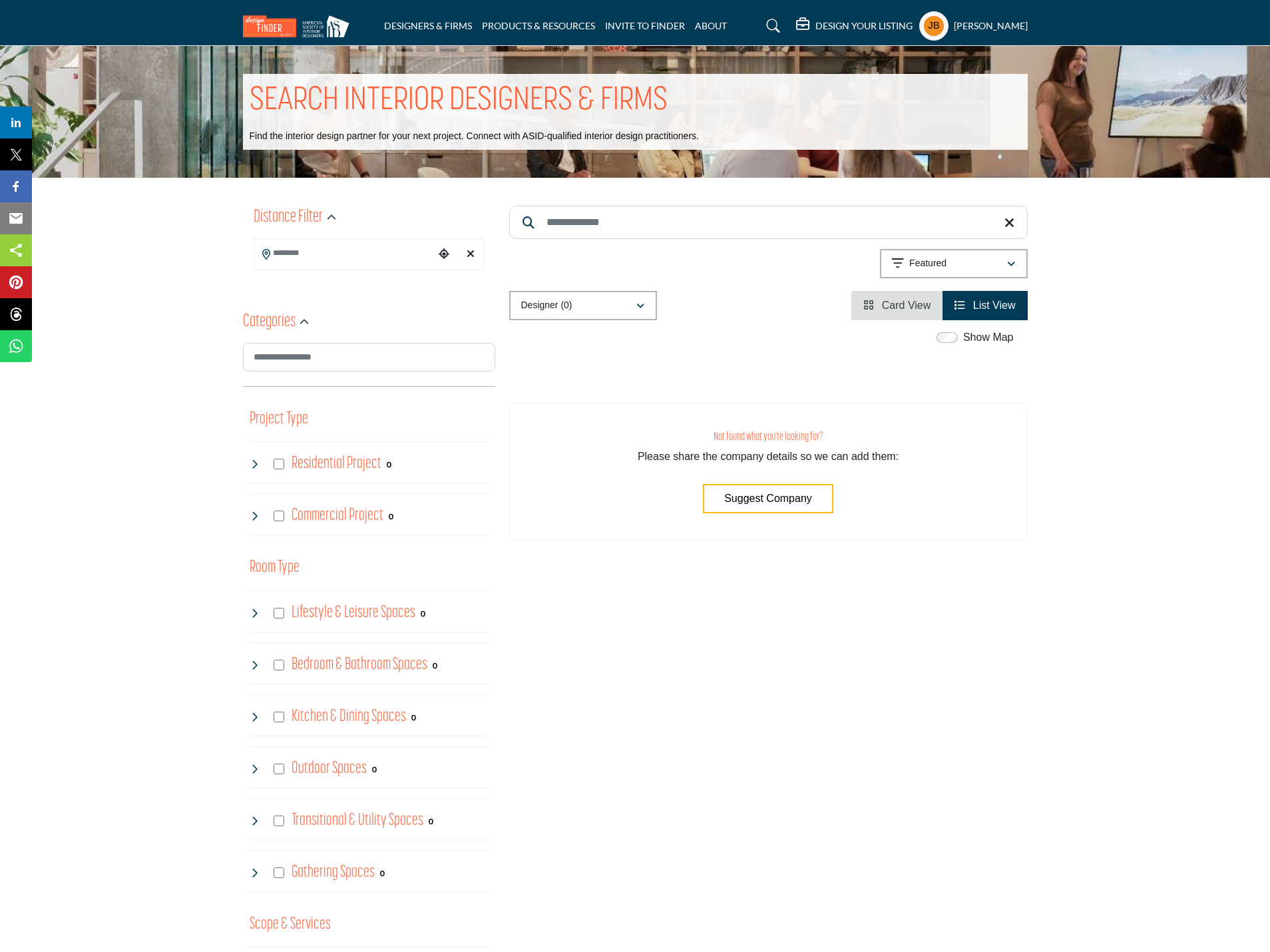
click at [257, 464] on icon at bounding box center [255, 464] width 11 height 11
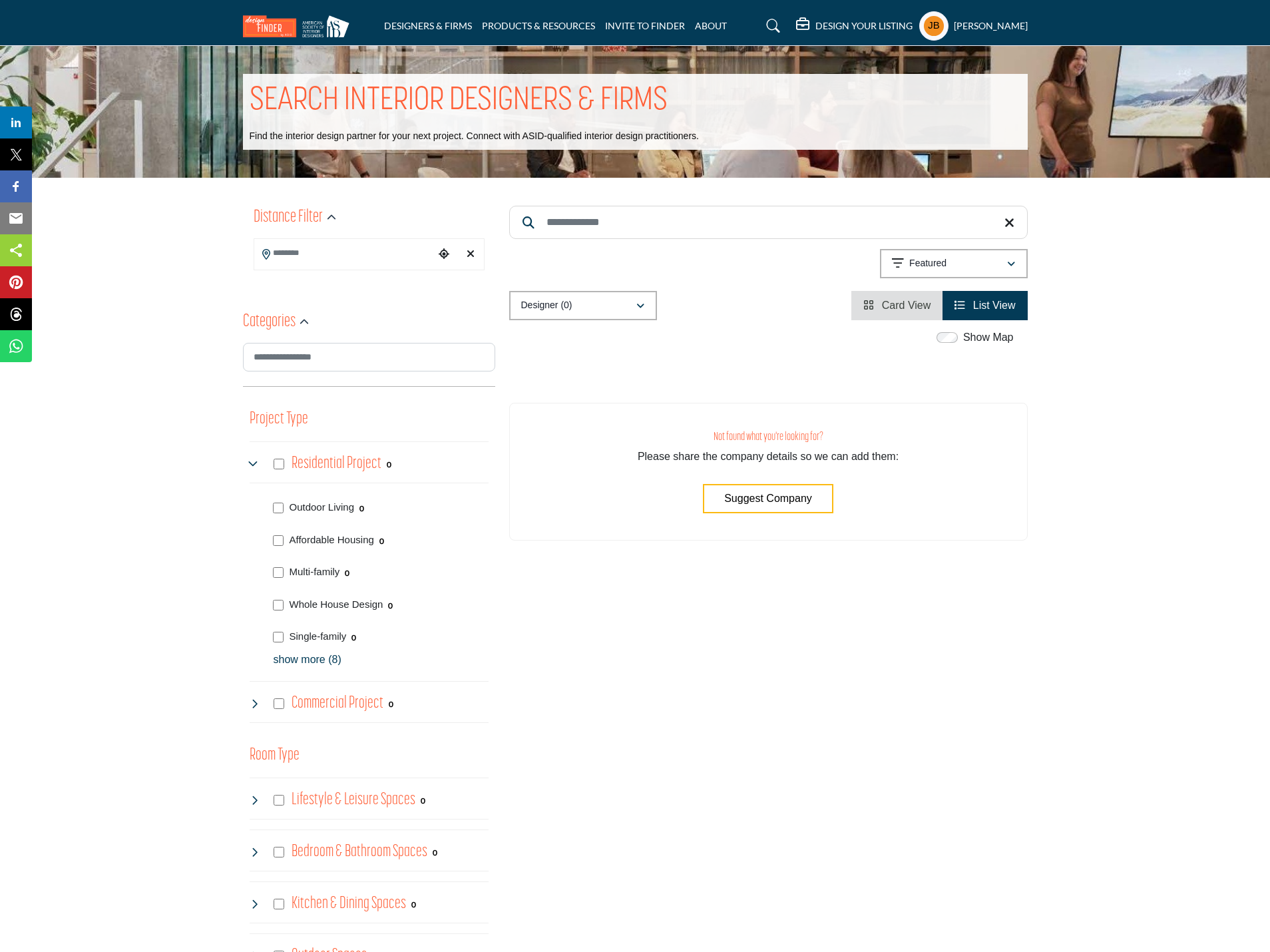
click at [294, 663] on p "show more (8)" at bounding box center [381, 660] width 215 height 16
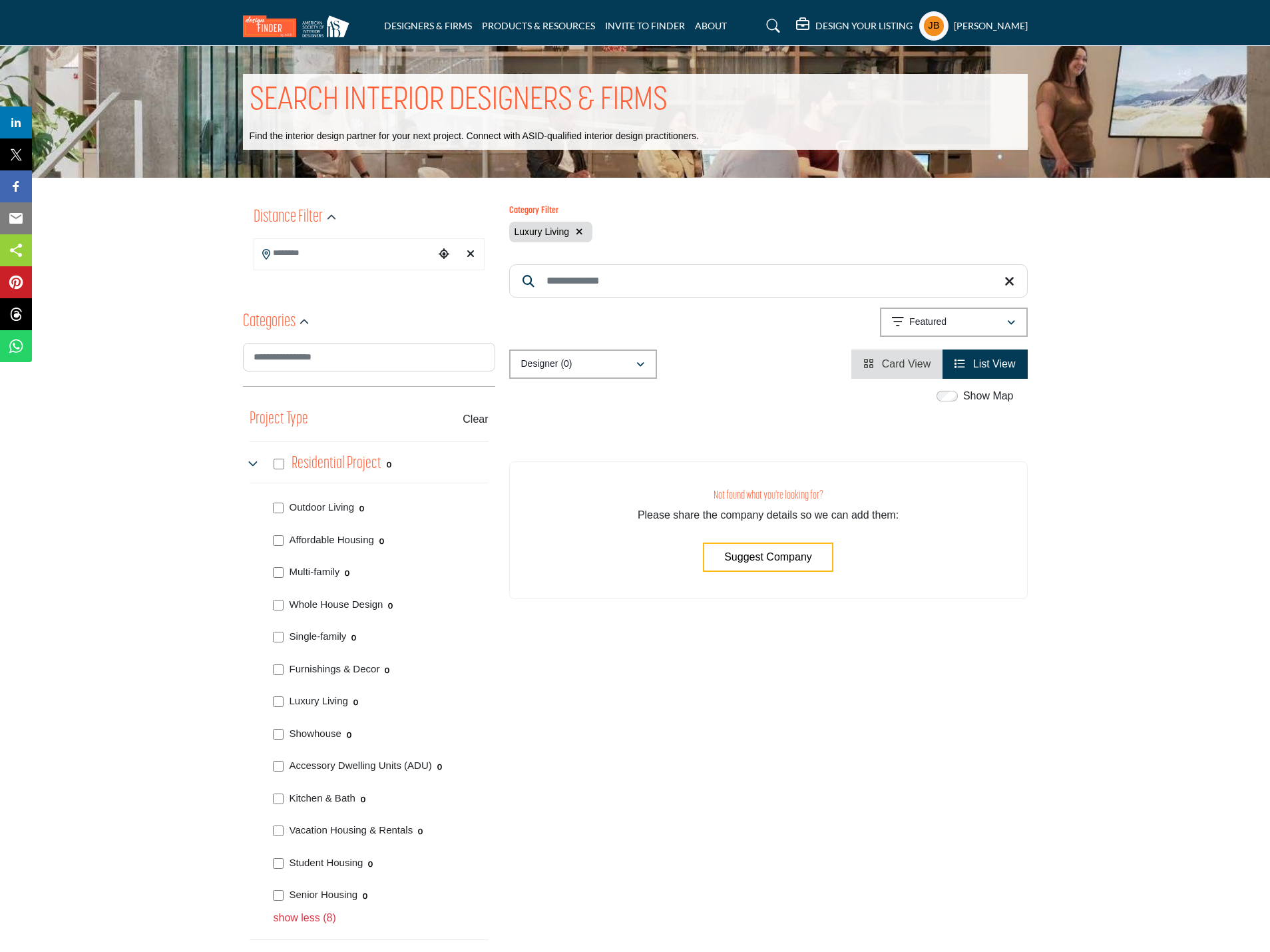
click at [258, 464] on icon at bounding box center [255, 464] width 11 height 11
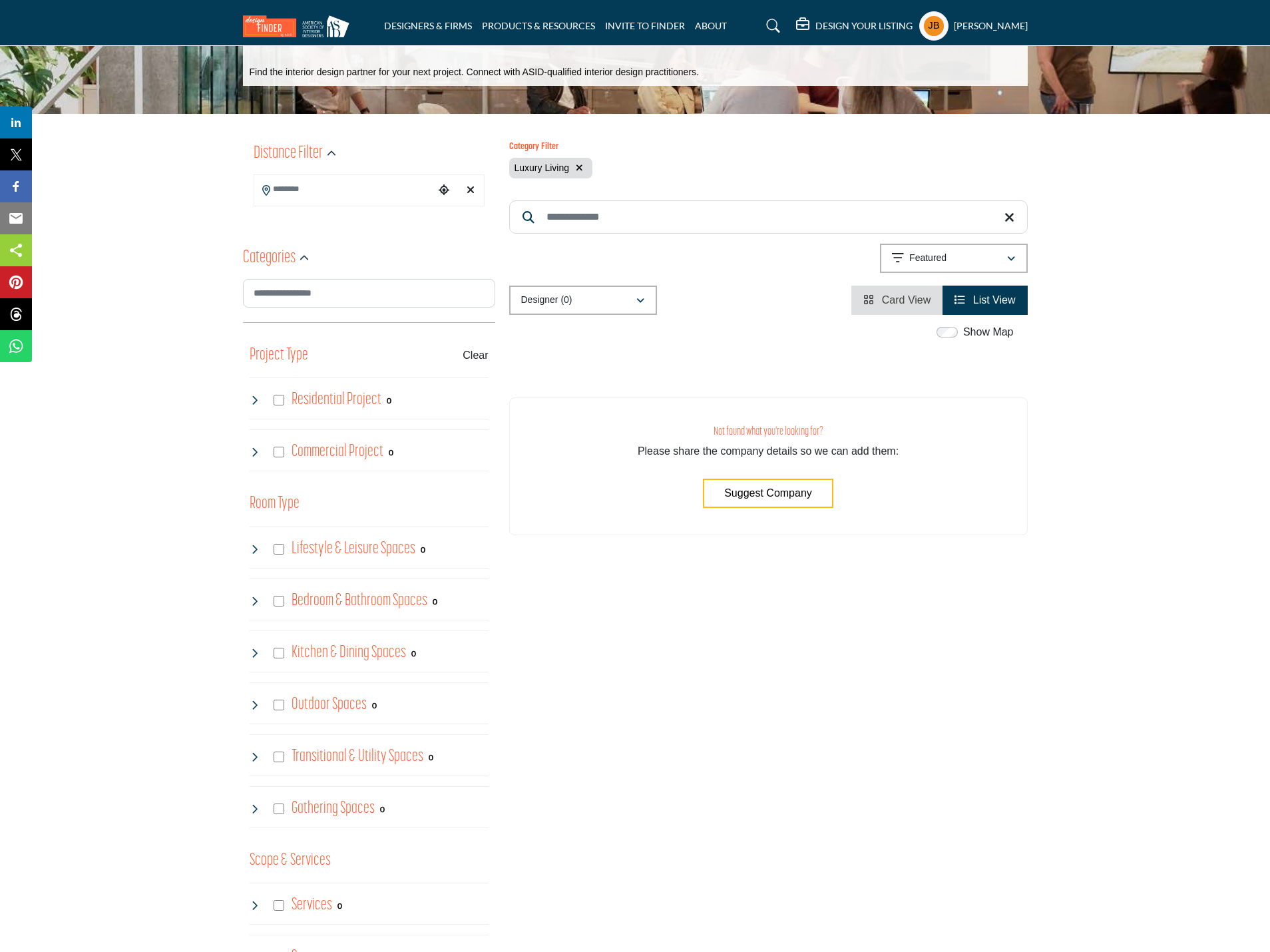
scroll to position [66, 0]
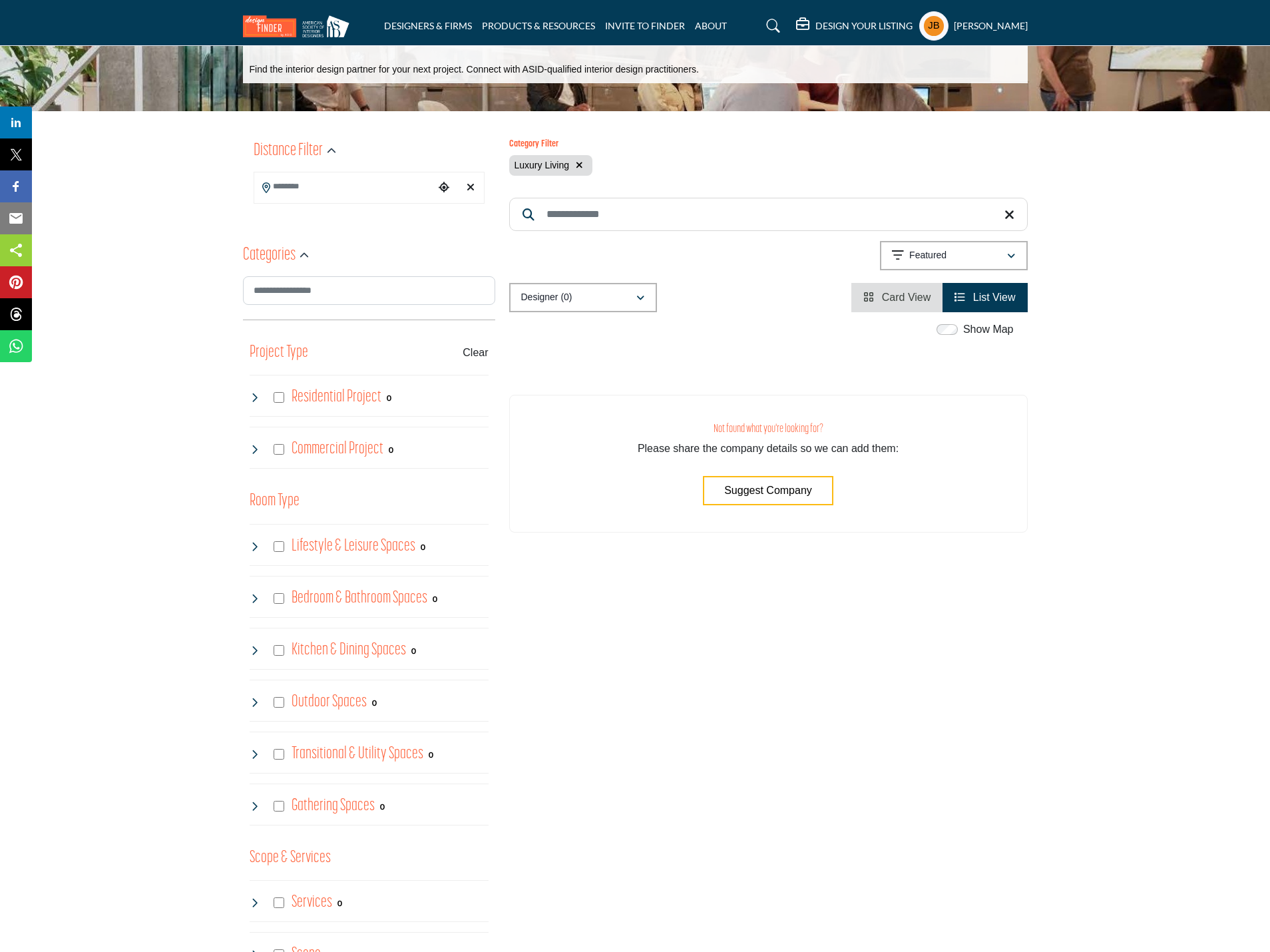
click at [253, 447] on icon at bounding box center [255, 449] width 11 height 11
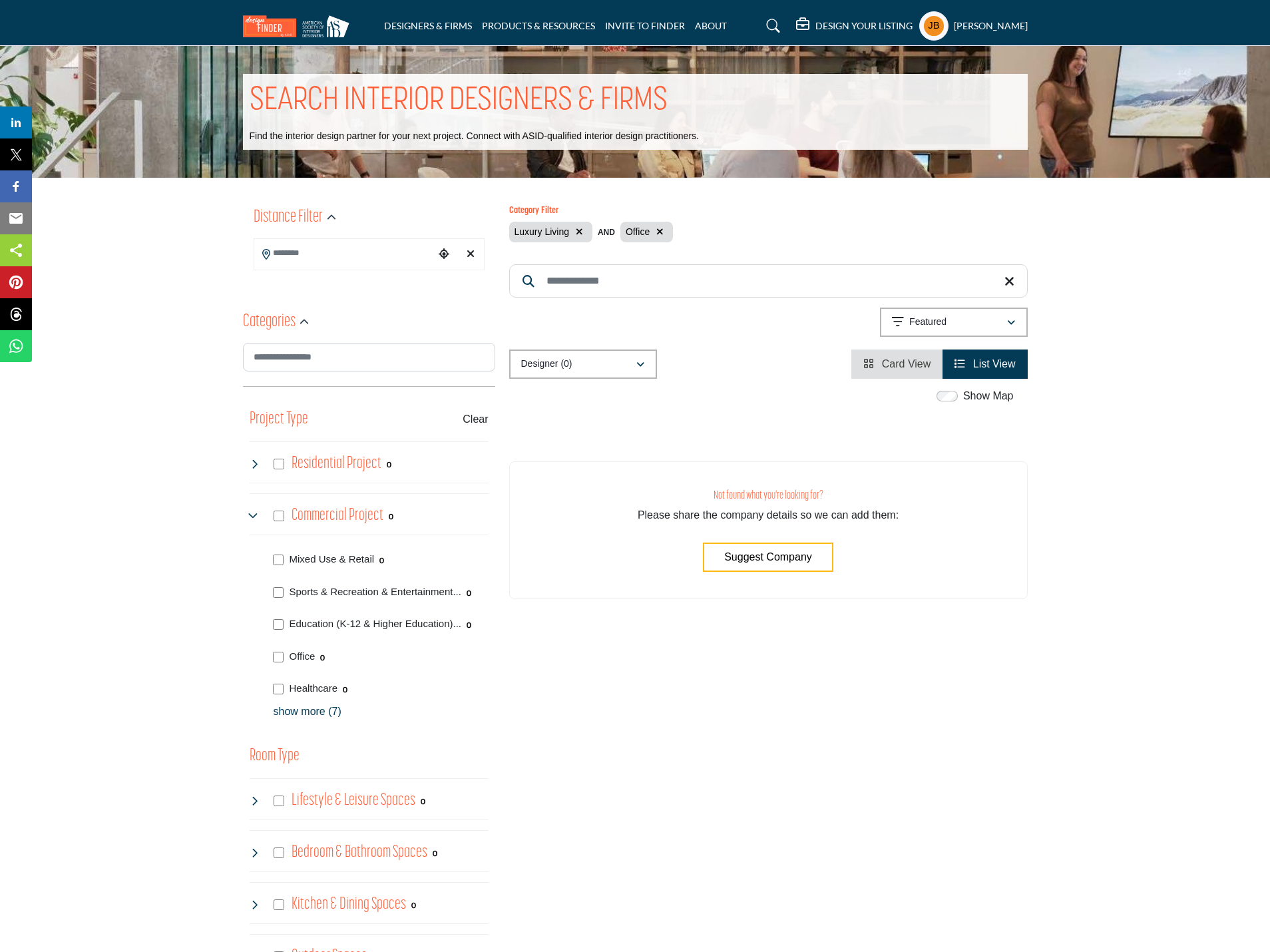
click at [277, 649] on div "Office 0" at bounding box center [378, 656] width 221 height 33
click at [277, 663] on div "Office 0" at bounding box center [378, 656] width 221 height 33
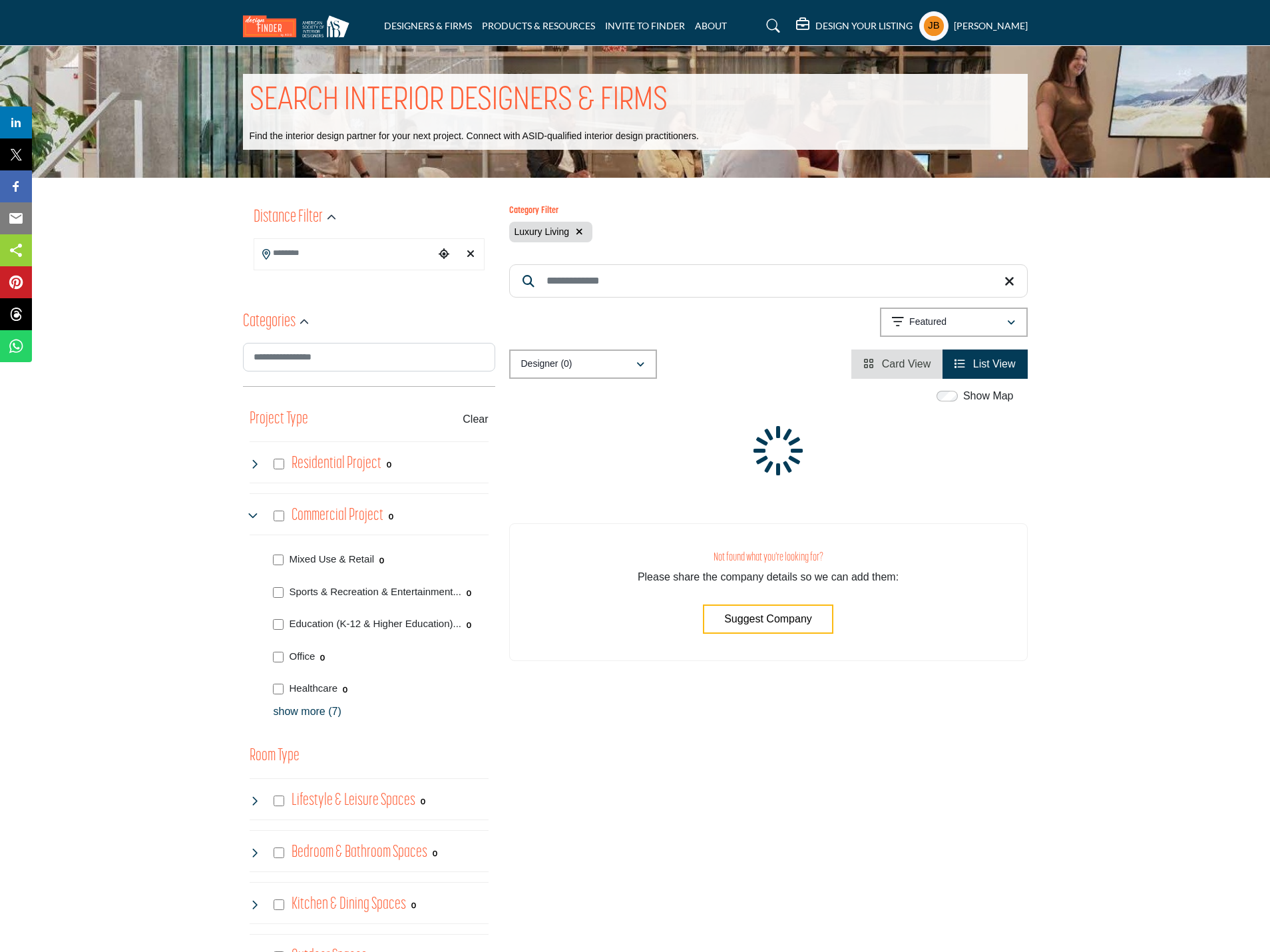
click at [251, 511] on icon at bounding box center [255, 516] width 11 height 11
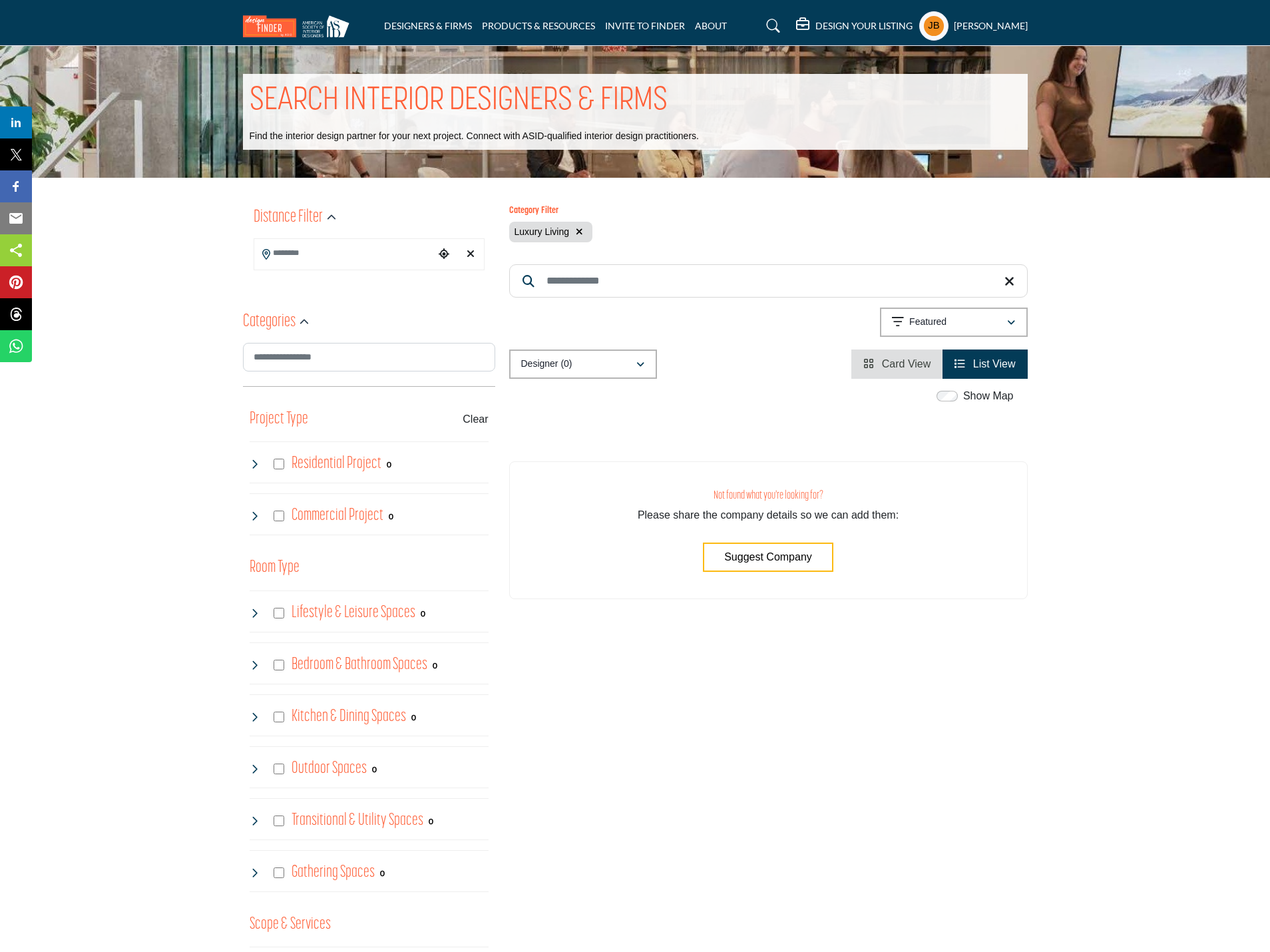
click at [305, 253] on input "Search Location" at bounding box center [344, 253] width 180 height 26
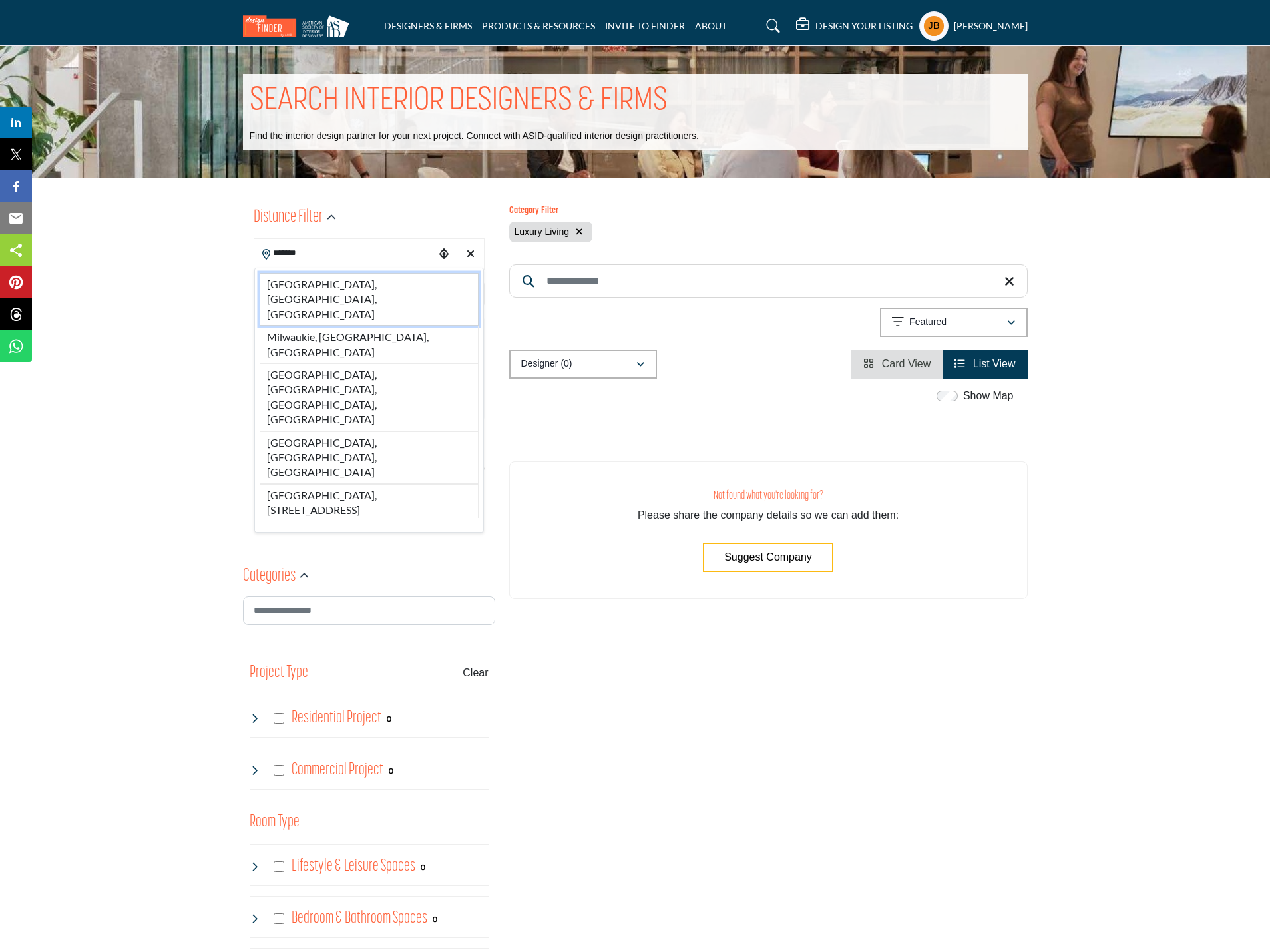
click at [294, 276] on li "Milwaukee, WI, USA" at bounding box center [369, 299] width 219 height 52
type input "**********"
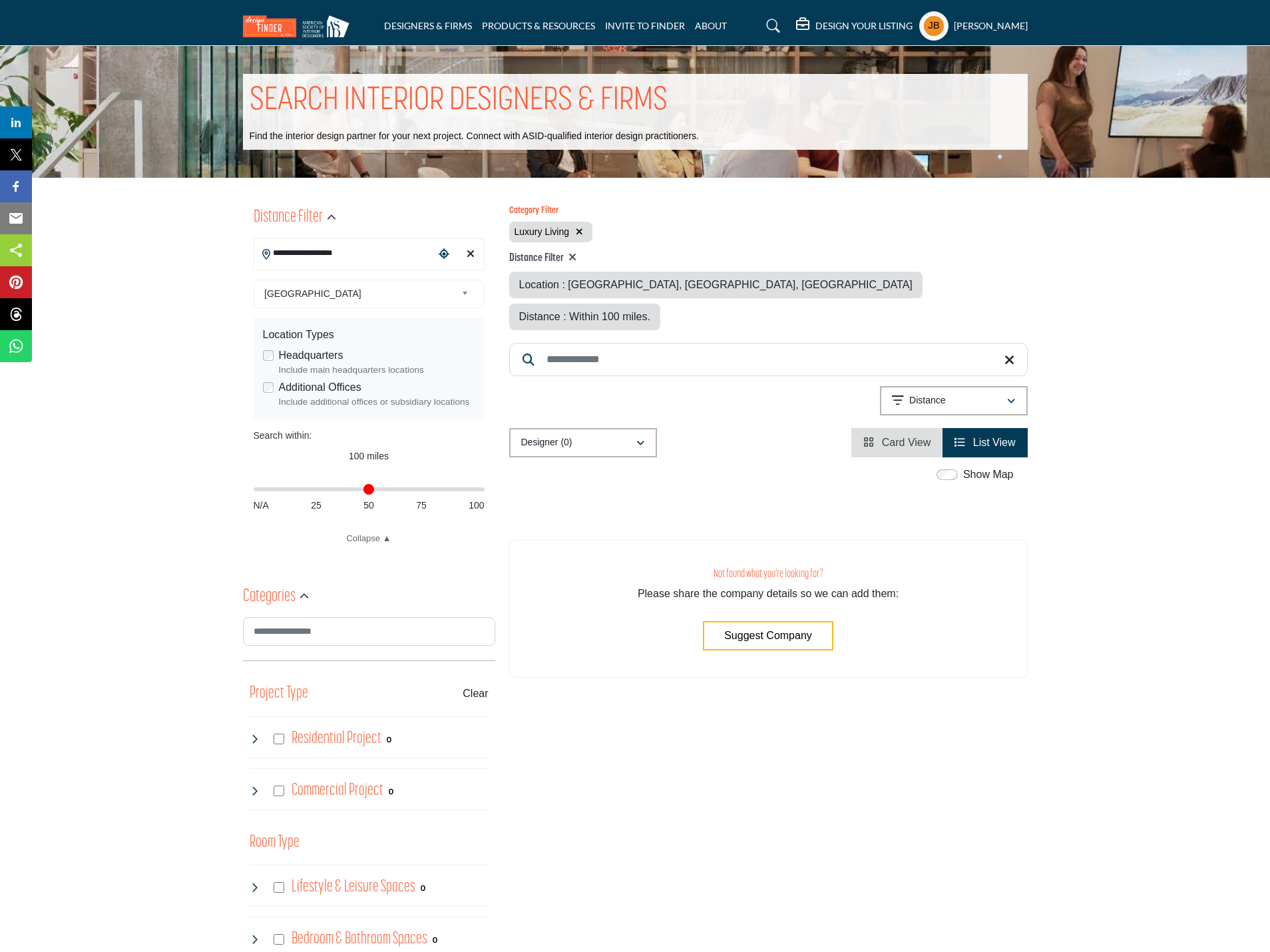
drag, startPoint x: 481, startPoint y: 487, endPoint x: 216, endPoint y: 449, distance: 267.7
type input "*"
click at [253, 488] on input "Distance in miles" at bounding box center [368, 489] width 231 height 3
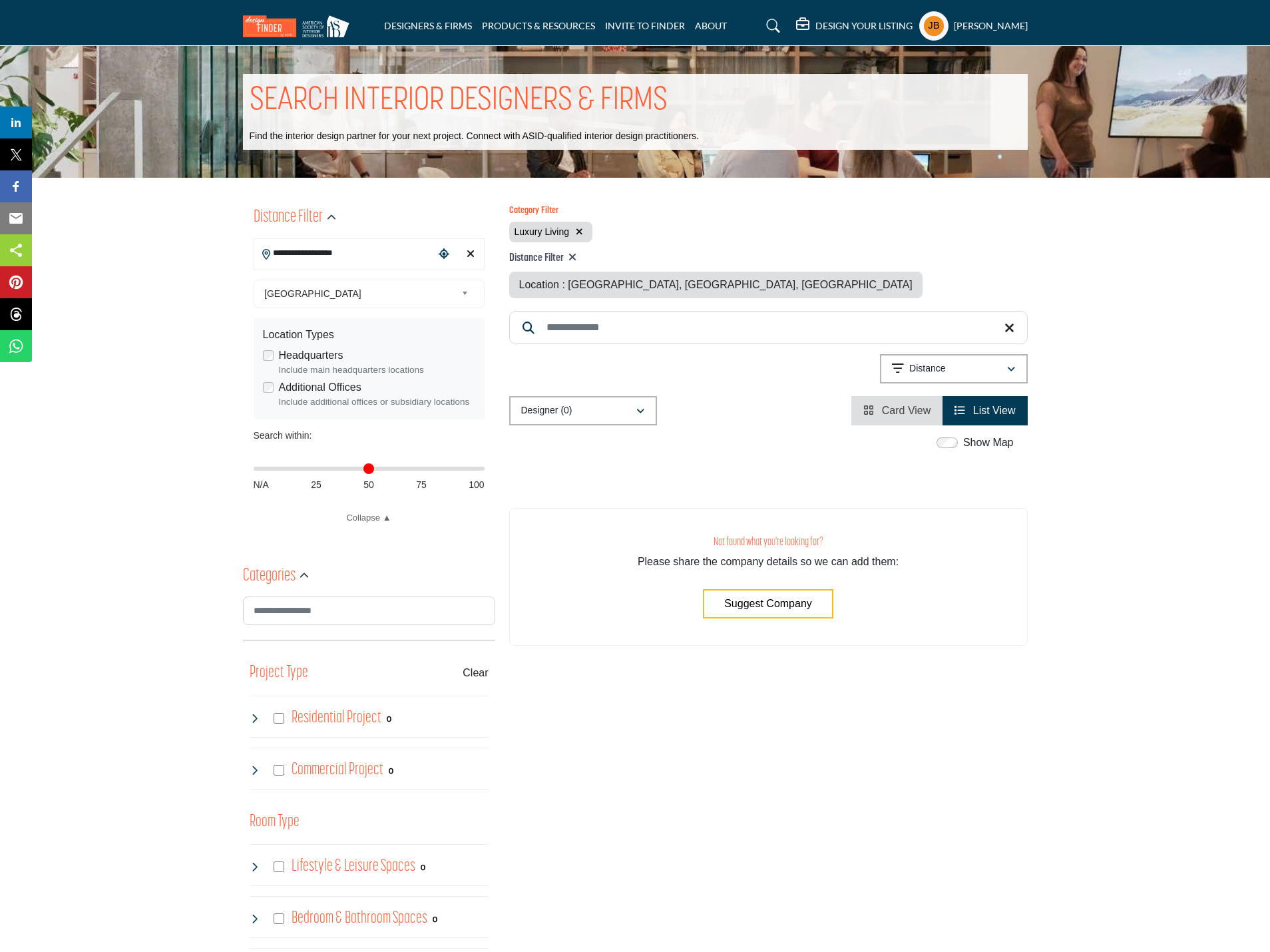
click at [216, 449] on section "ASID QUALIFIED DESIGNERS & MEMBERS Find Interior Designers, firms, suppliers, a…" at bounding box center [635, 905] width 1270 height 1455
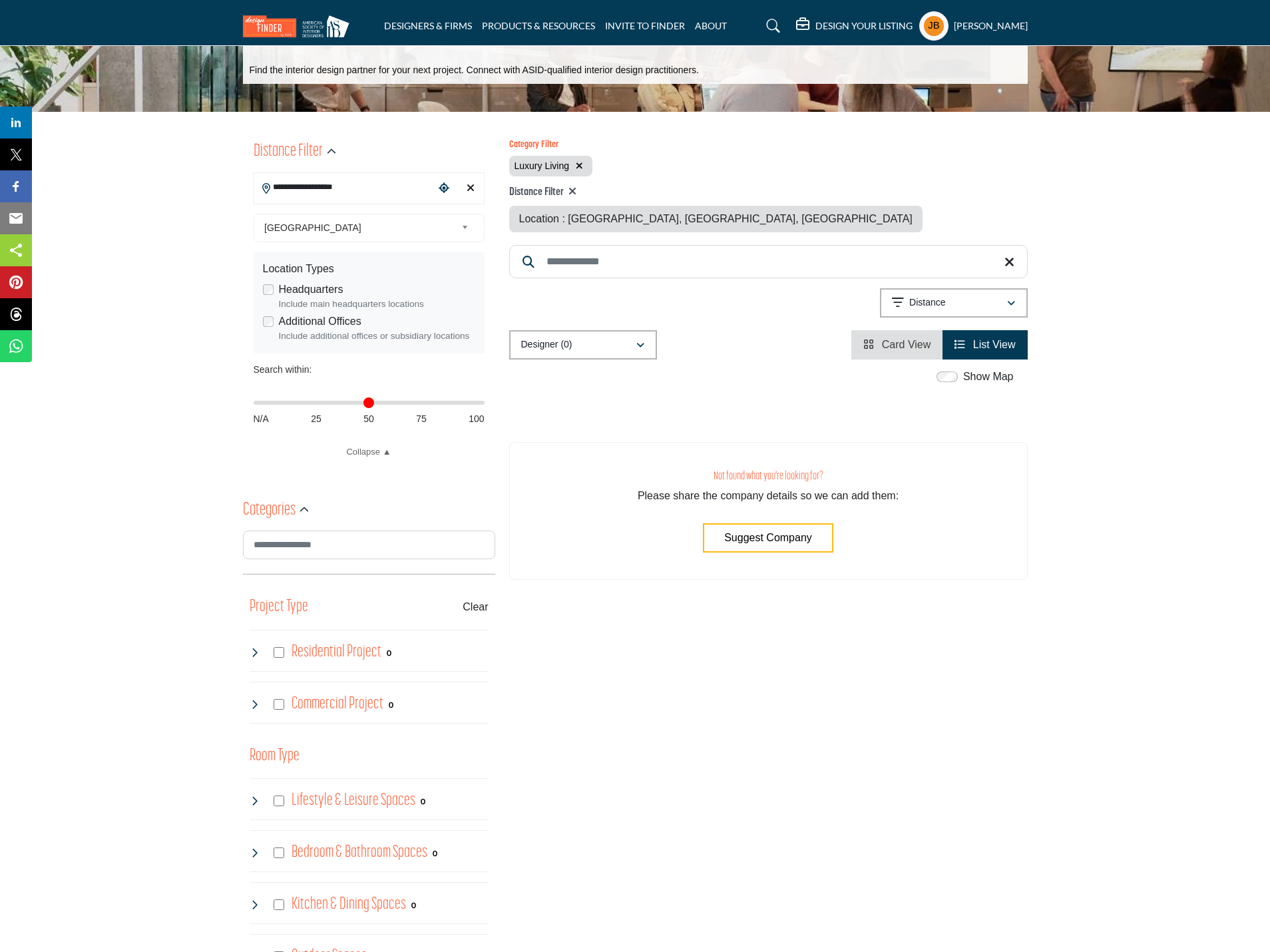
scroll to position [66, 0]
click at [250, 653] on icon at bounding box center [255, 652] width 11 height 11
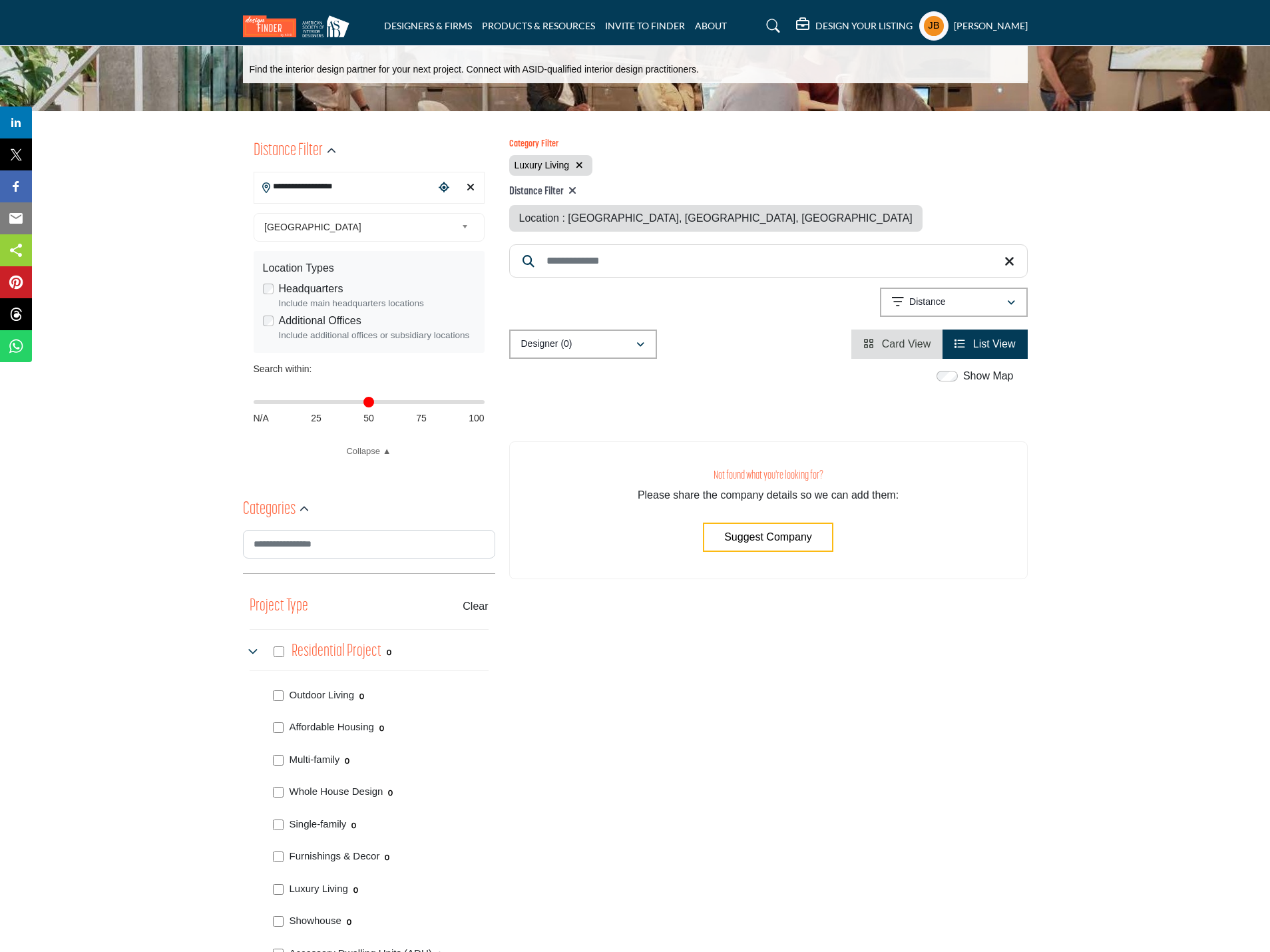
click at [251, 651] on icon at bounding box center [255, 652] width 11 height 11
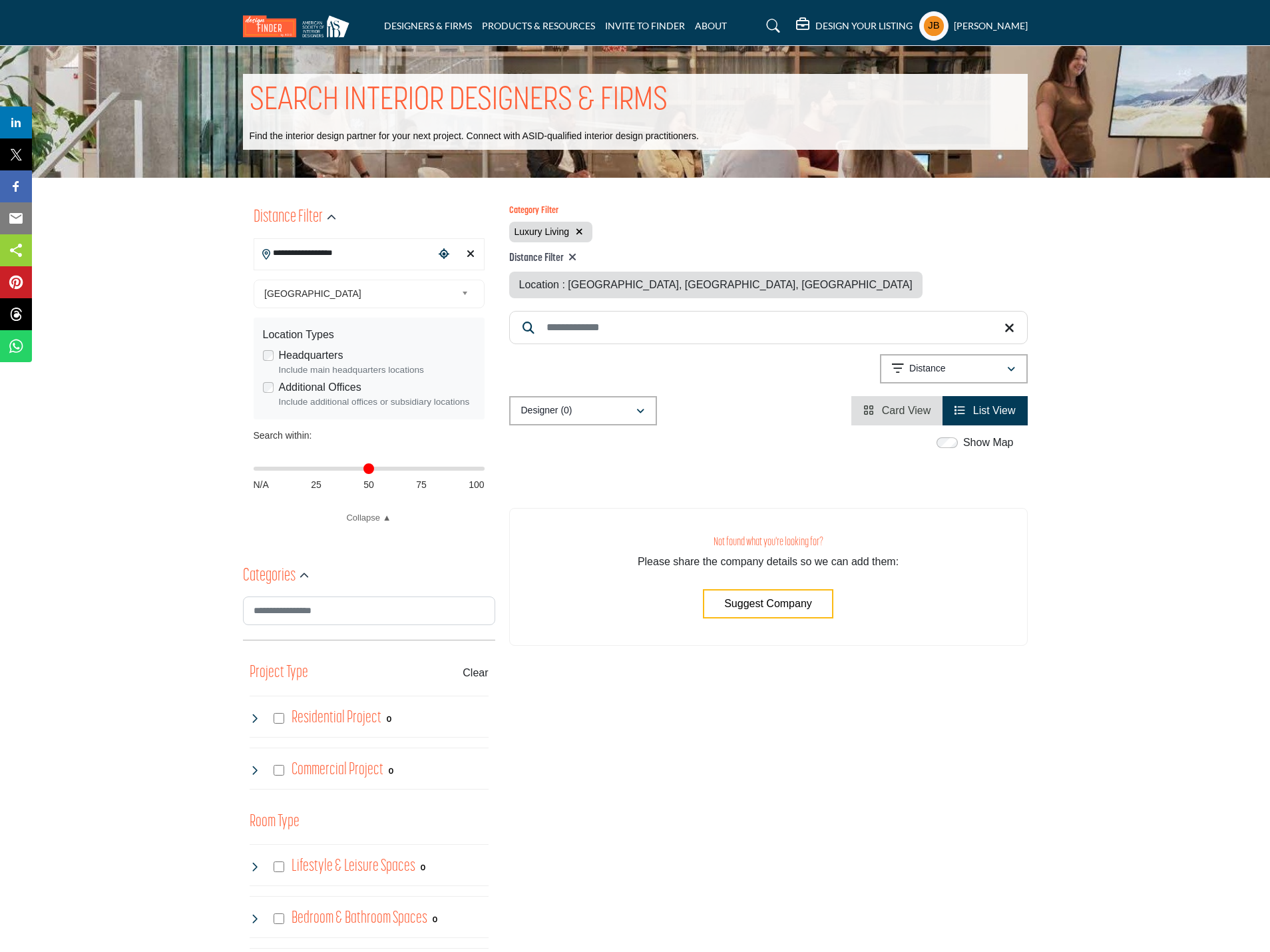
click at [583, 229] on button "button" at bounding box center [579, 232] width 15 height 15
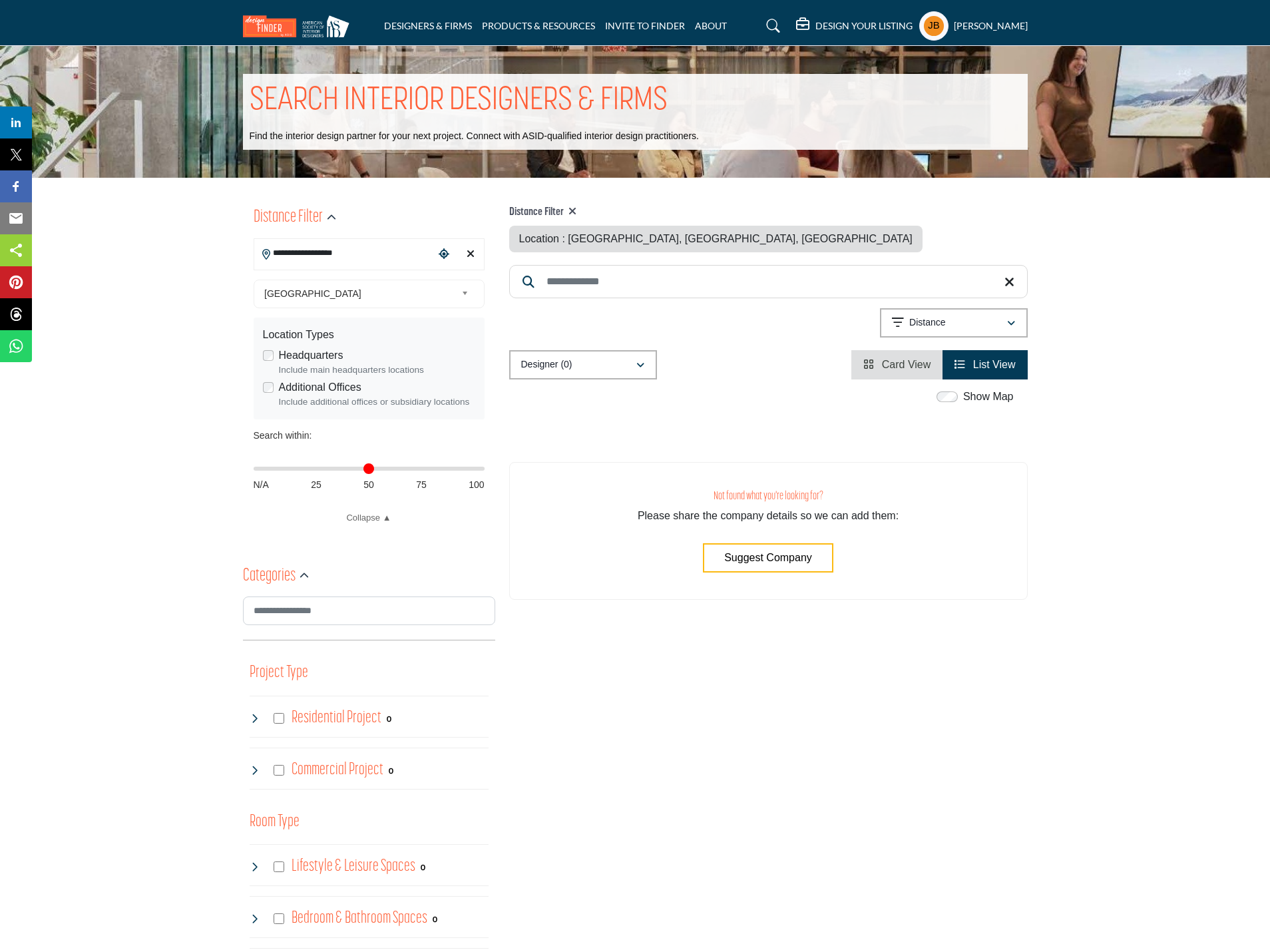
click at [576, 209] on icon at bounding box center [572, 211] width 8 height 11
click at [576, 265] on input "Search Keyword" at bounding box center [768, 282] width 518 height 34
click at [572, 265] on input "Search Keyword" at bounding box center [768, 282] width 518 height 34
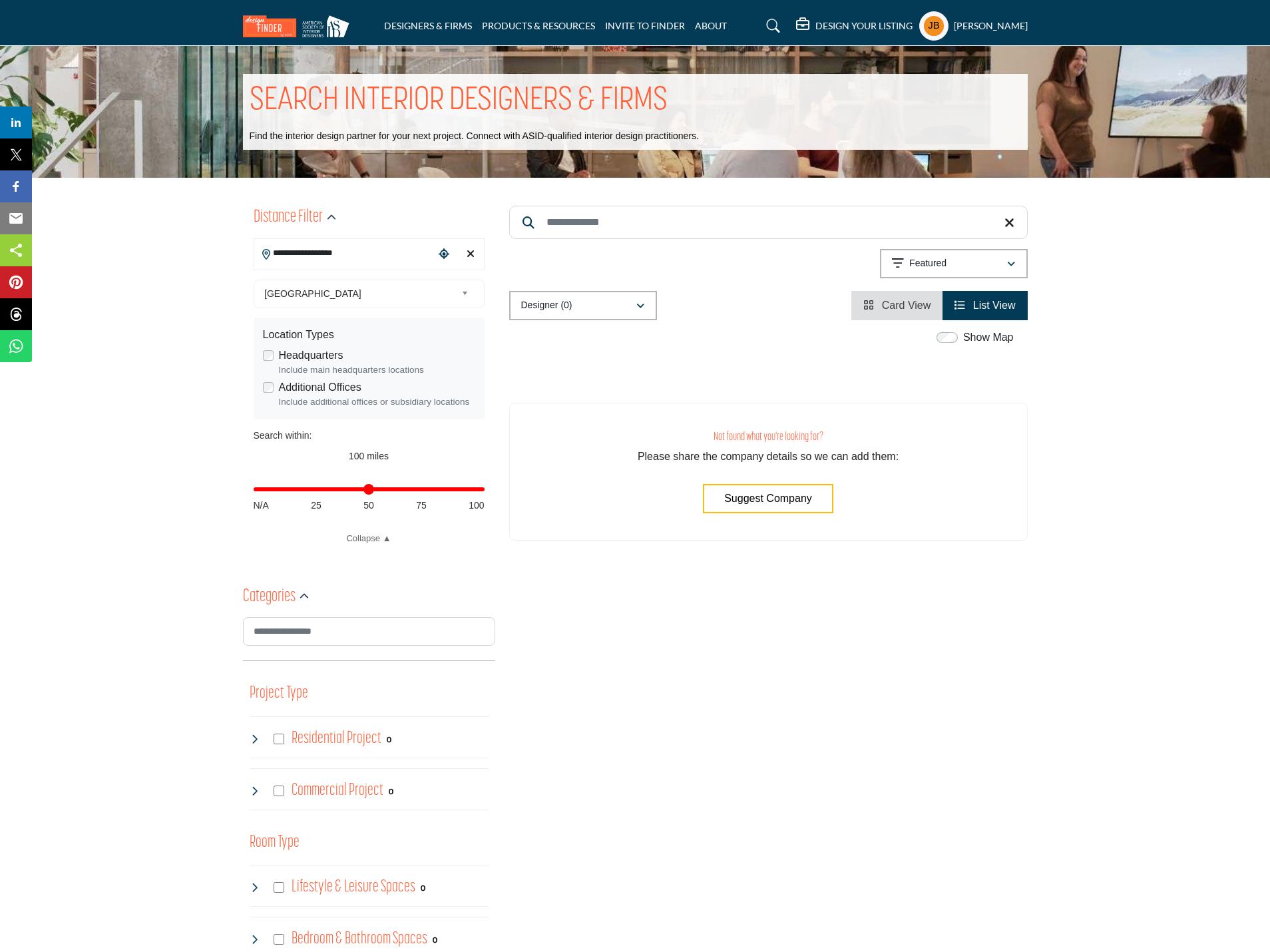
type input "***"
click at [203, 277] on section "ASID QUALIFIED DESIGNERS & MEMBERS Find Interior Designers, firms, suppliers, a…" at bounding box center [635, 915] width 1270 height 1475
click at [326, 259] on input "Search Location" at bounding box center [344, 253] width 180 height 26
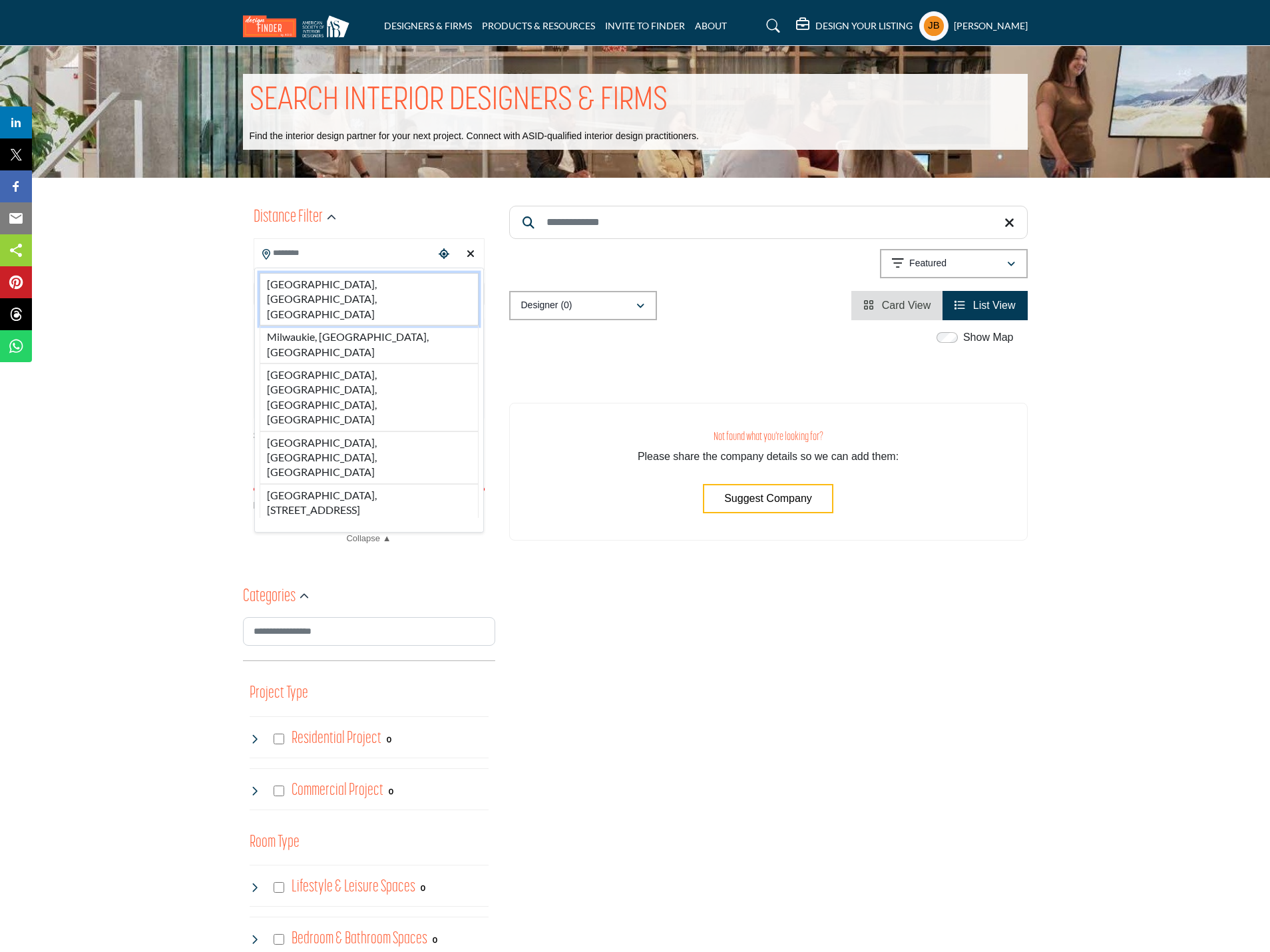
click at [319, 277] on li "Milwaukee, WI, USA" at bounding box center [369, 299] width 219 height 52
type input "**********"
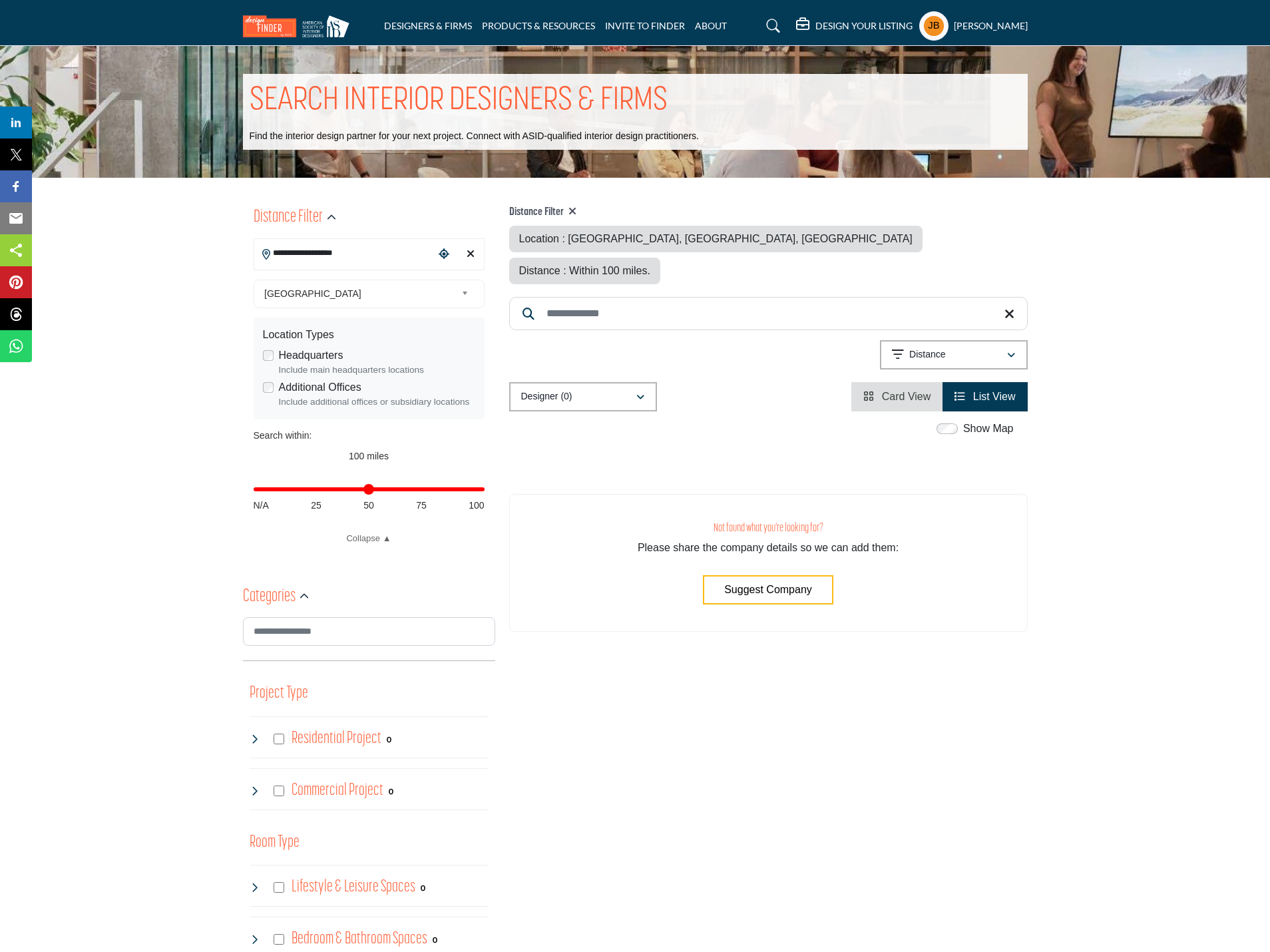
click at [214, 374] on section "ASID QUALIFIED DESIGNERS & MEMBERS Find Interior Designers, firms, suppliers, a…" at bounding box center [635, 915] width 1270 height 1475
drag, startPoint x: 478, startPoint y: 489, endPoint x: 200, endPoint y: 511, distance: 278.9
click at [253, 491] on input "Distance in miles" at bounding box center [368, 489] width 231 height 3
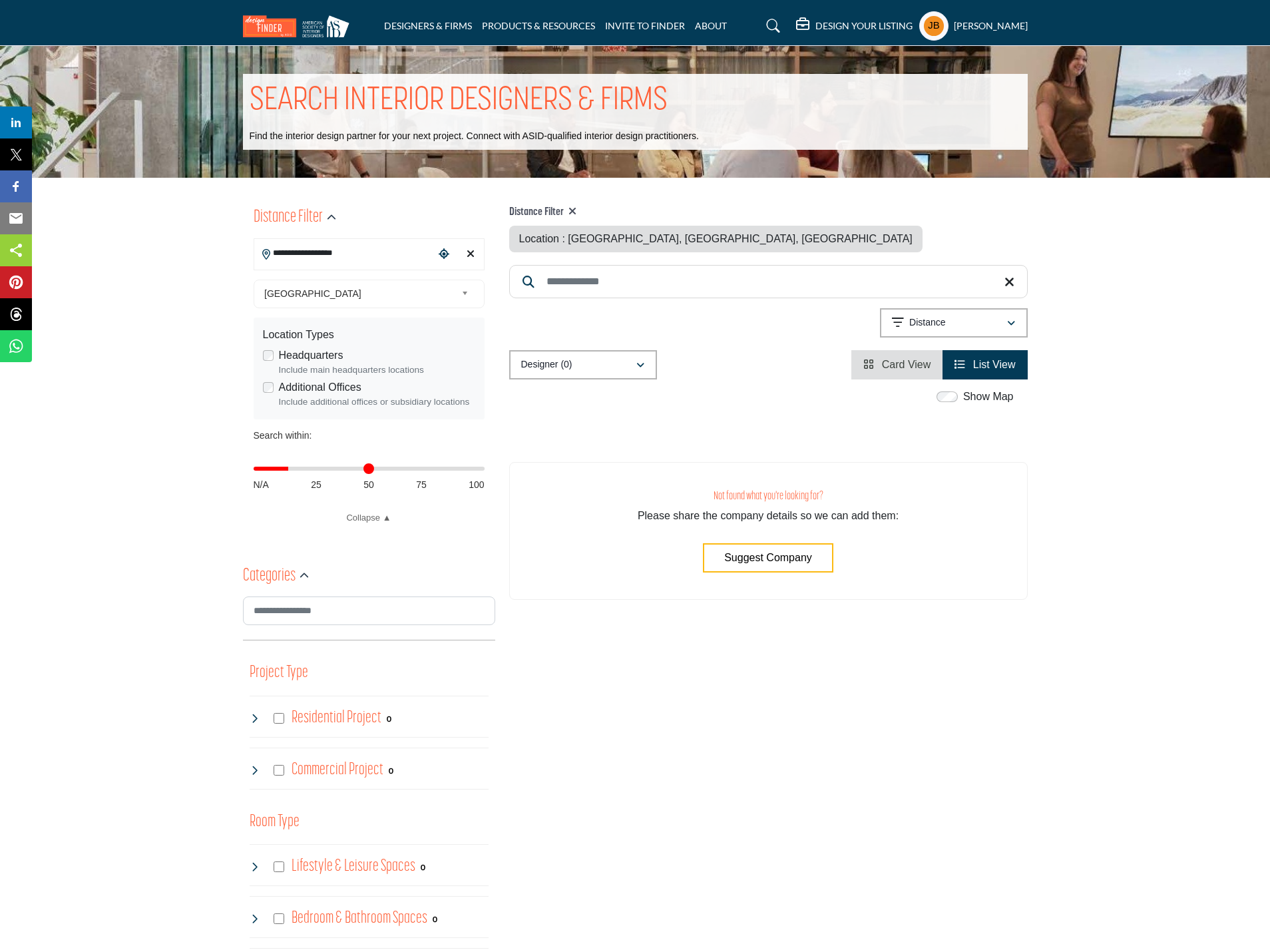
drag, startPoint x: 259, startPoint y: 471, endPoint x: 292, endPoint y: 471, distance: 33.0
click at [292, 470] on input "Distance in miles" at bounding box center [368, 469] width 231 height 3
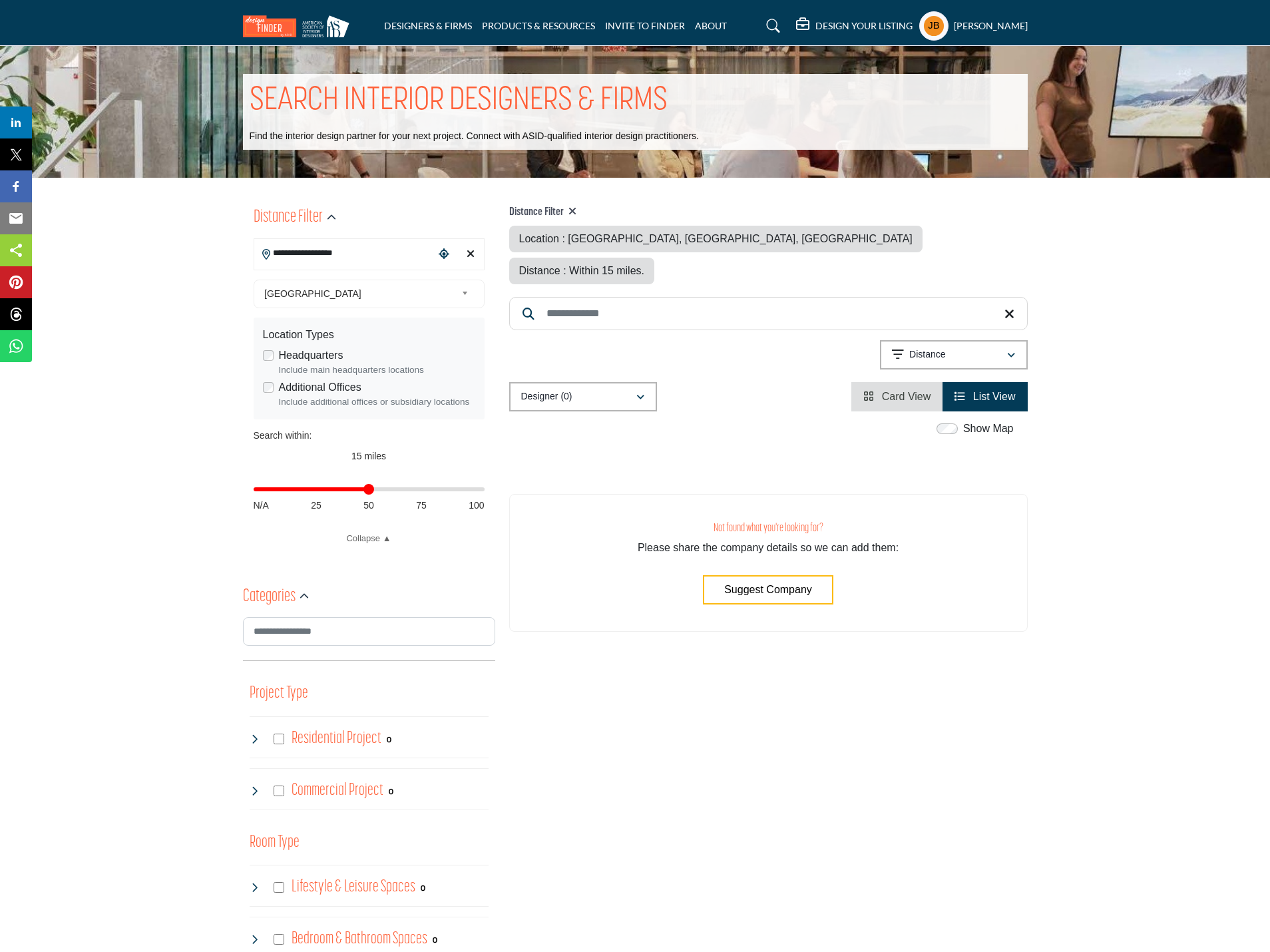
drag, startPoint x: 290, startPoint y: 492, endPoint x: 368, endPoint y: 489, distance: 78.1
click at [368, 489] on input "Distance in miles" at bounding box center [368, 489] width 231 height 3
click at [368, 489] on input "Distance in miles" at bounding box center [368, 489] width 231 height 3
click at [376, 460] on span "49 miles" at bounding box center [369, 456] width 35 height 11
click at [370, 489] on input "Distance in miles" at bounding box center [368, 489] width 231 height 3
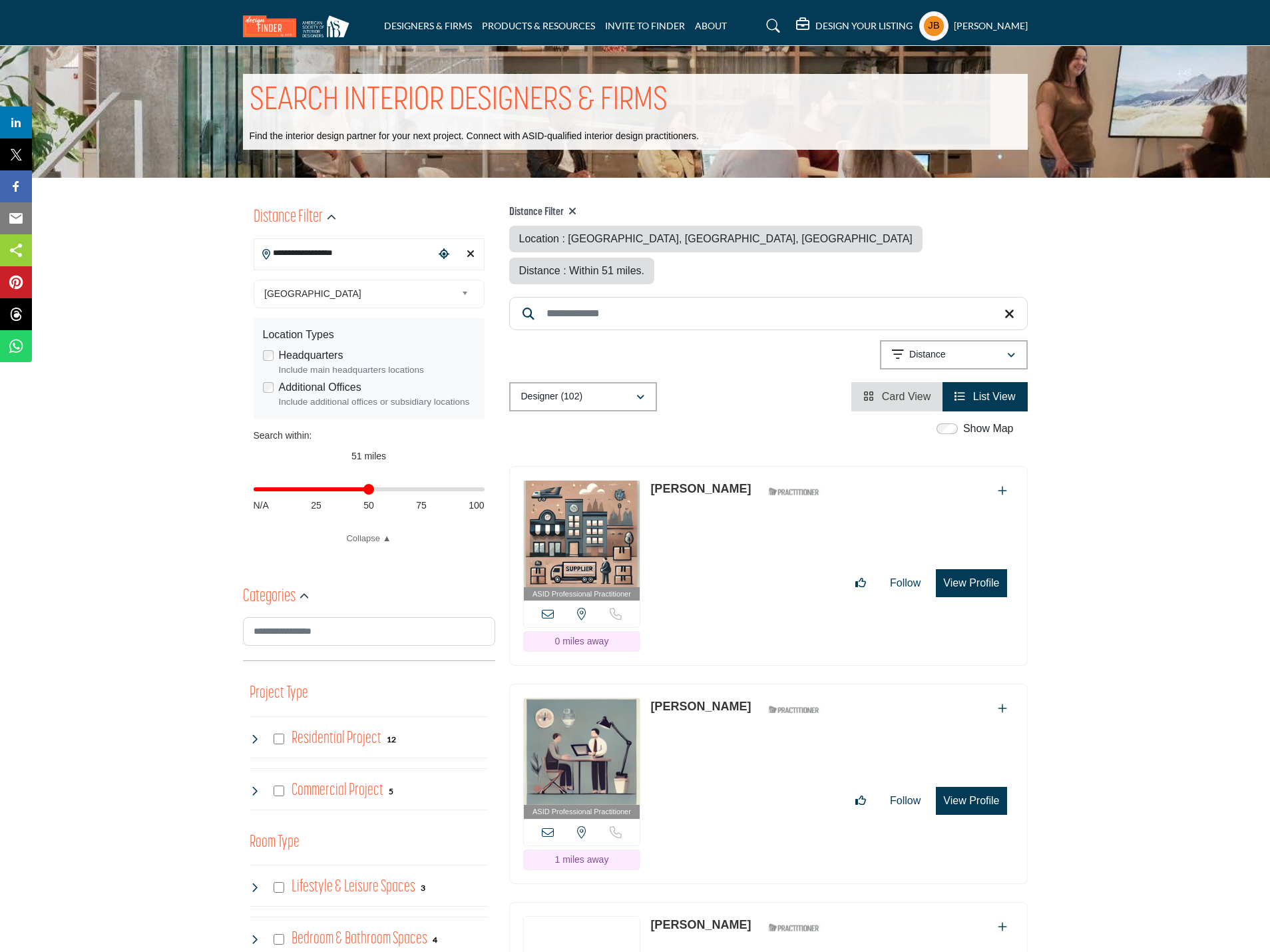
click at [368, 490] on input "Distance in miles" at bounding box center [368, 489] width 231 height 3
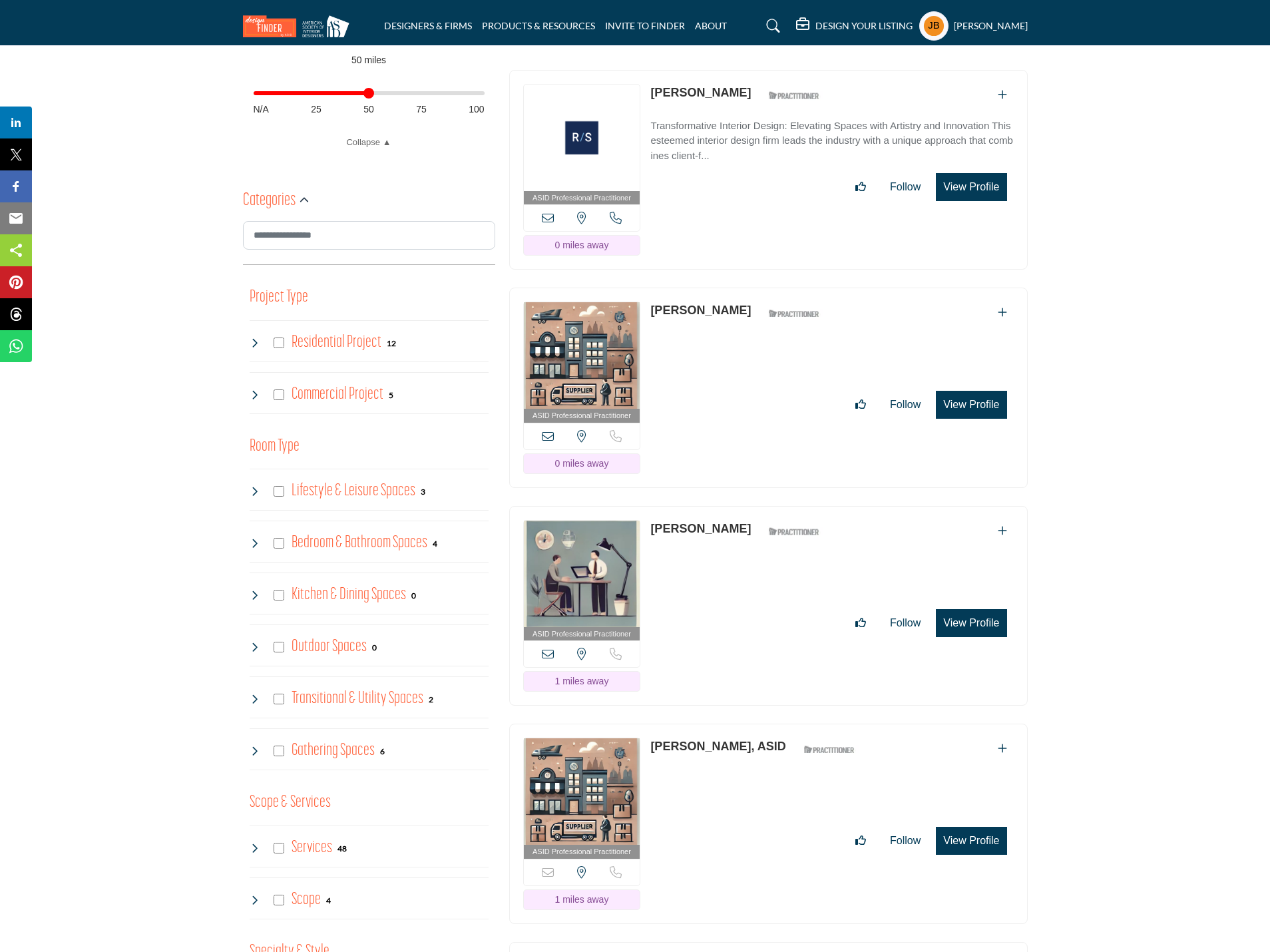
scroll to position [400, 0]
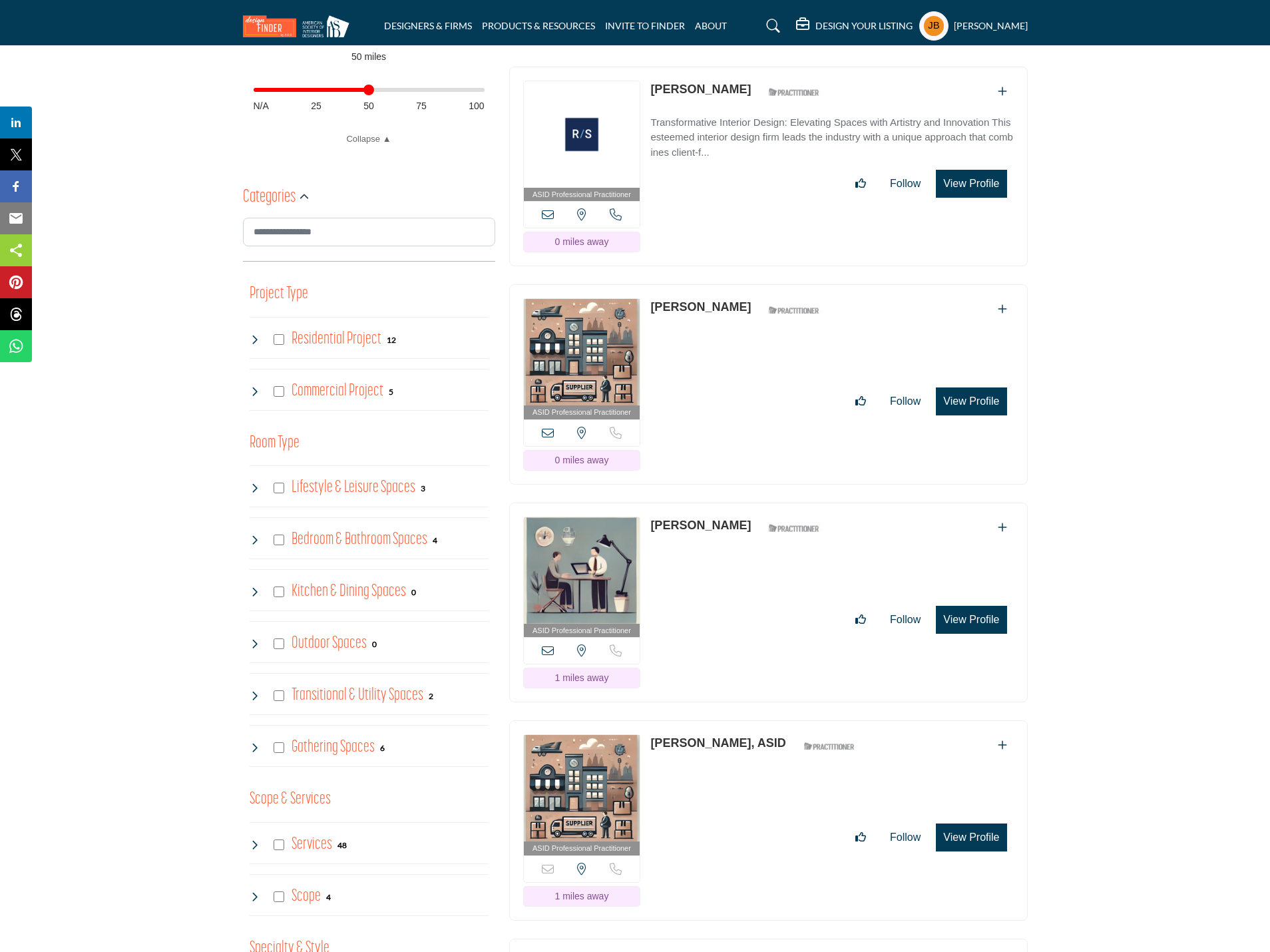
click at [250, 336] on icon at bounding box center [255, 339] width 11 height 11
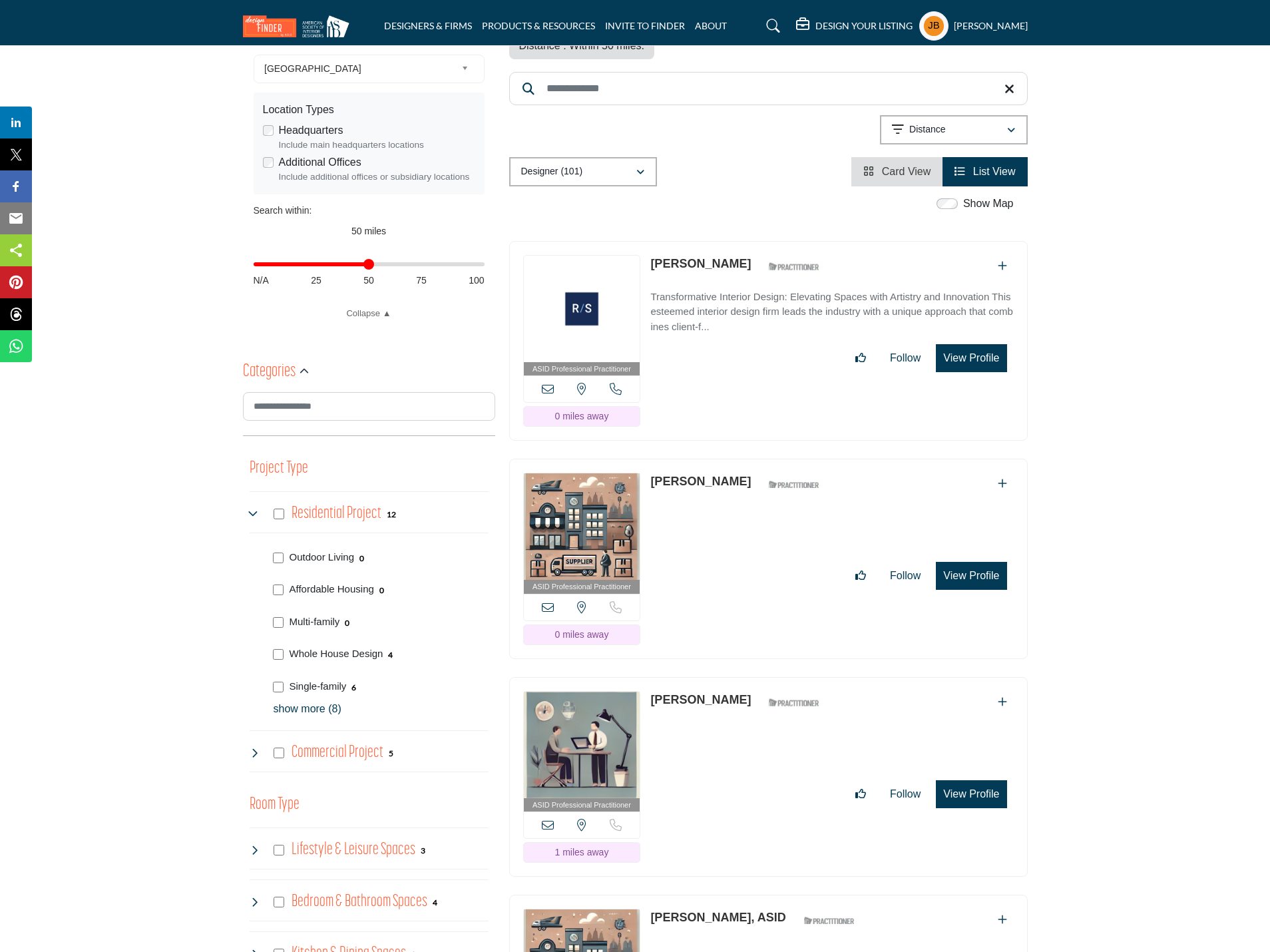
scroll to position [200, 0]
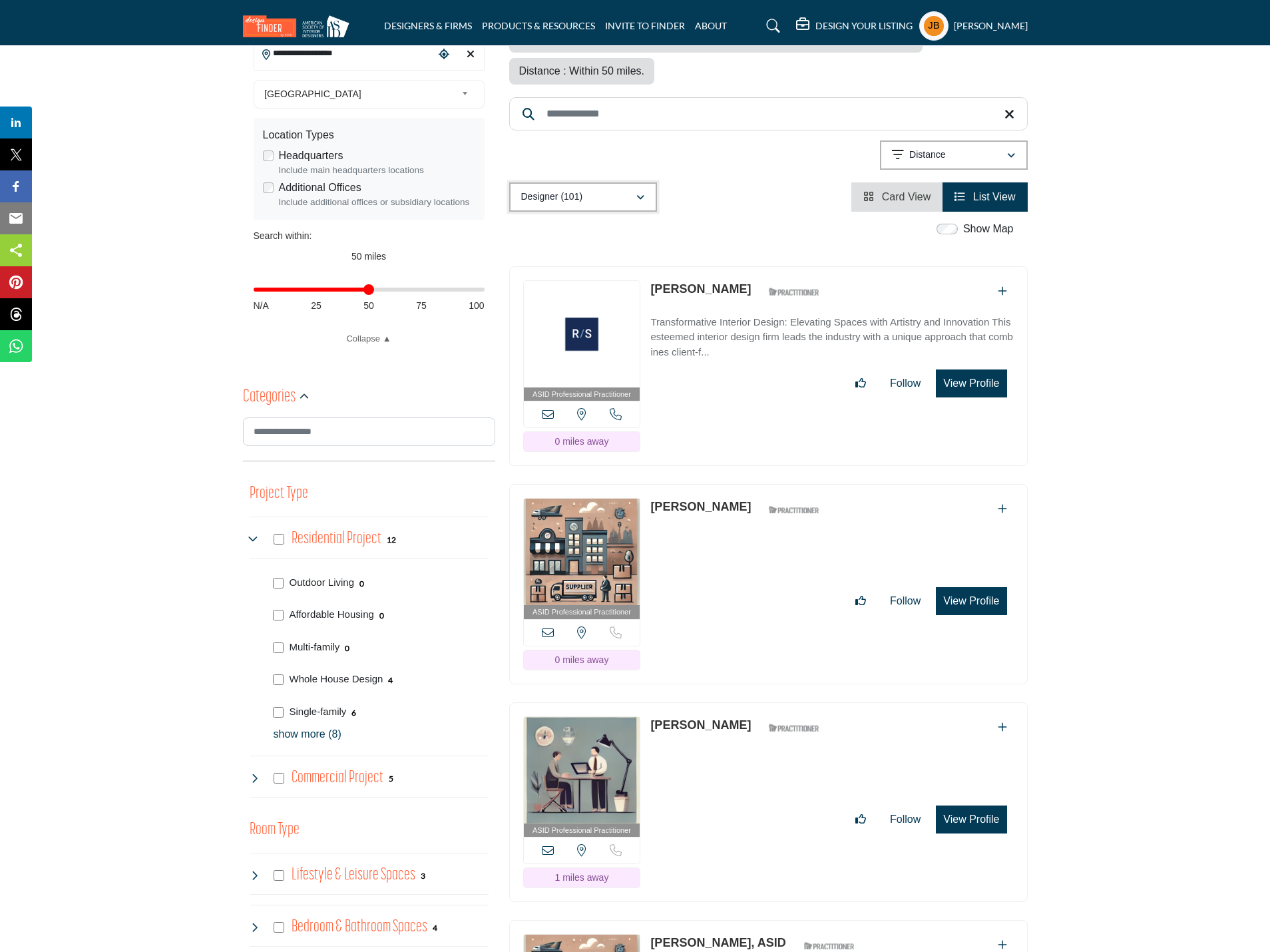
click at [603, 189] on div "Designer (101)" at bounding box center [578, 197] width 114 height 16
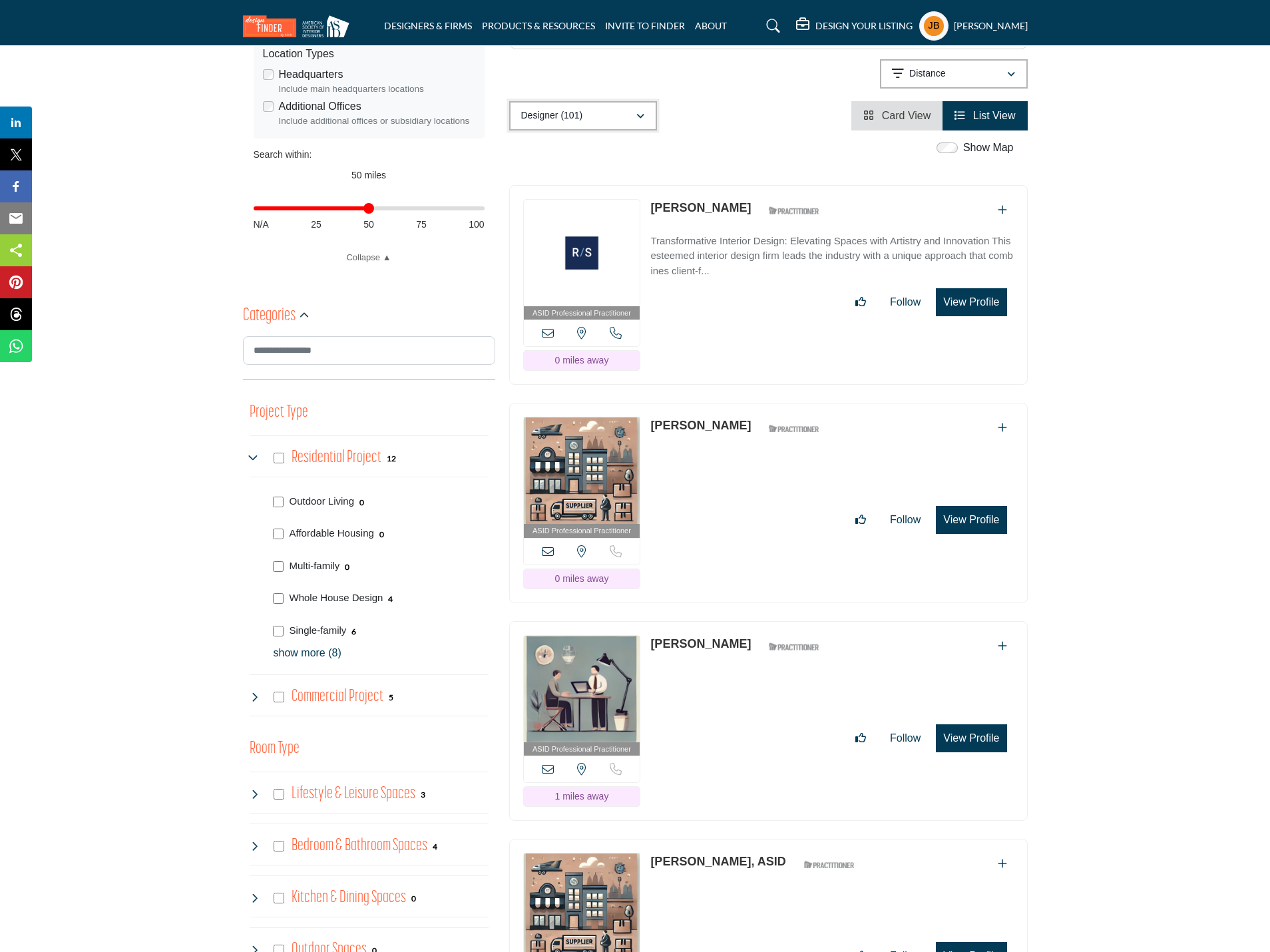
scroll to position [333, 0]
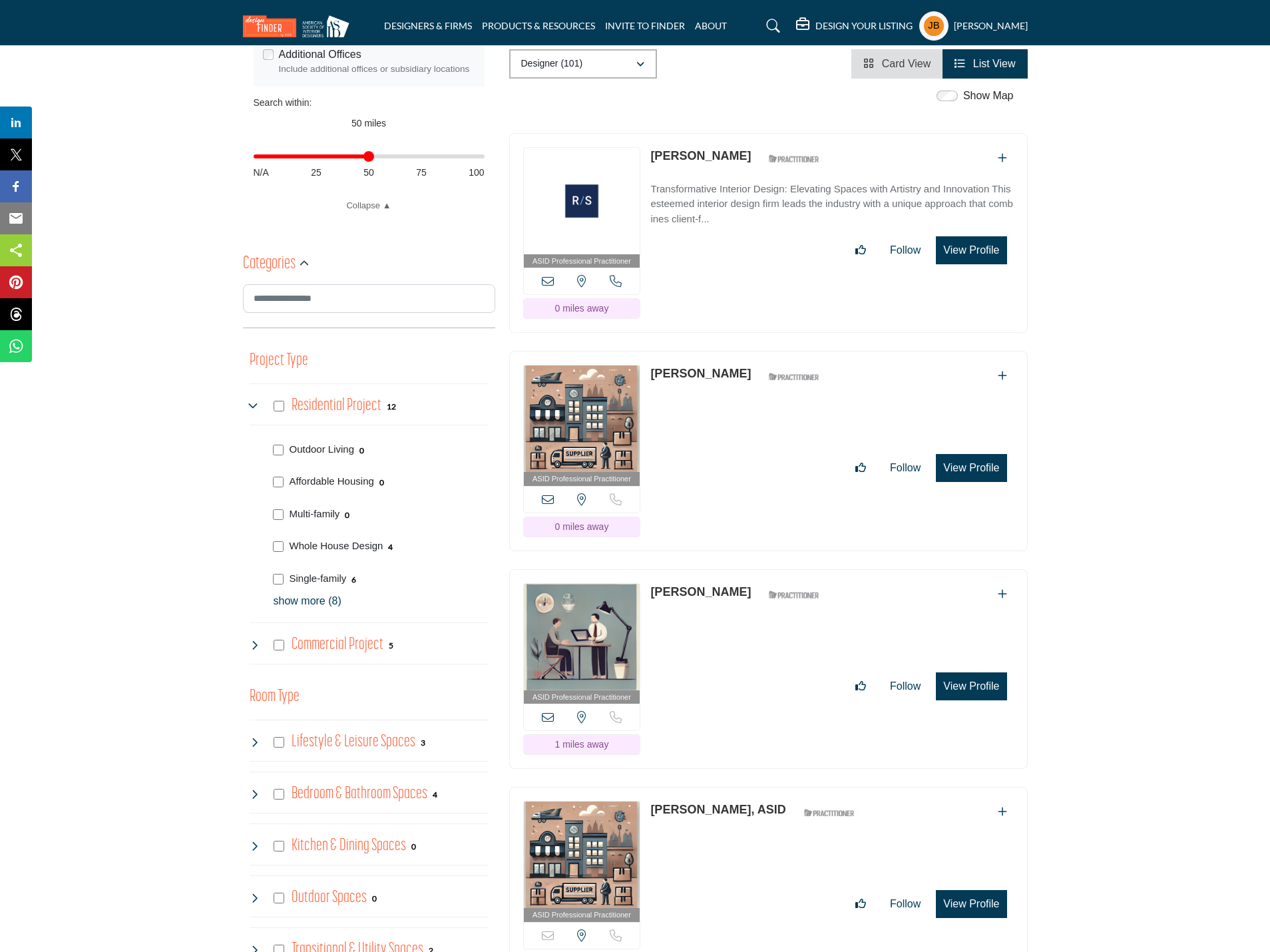
click at [280, 603] on p "show more (8)" at bounding box center [381, 602] width 215 height 16
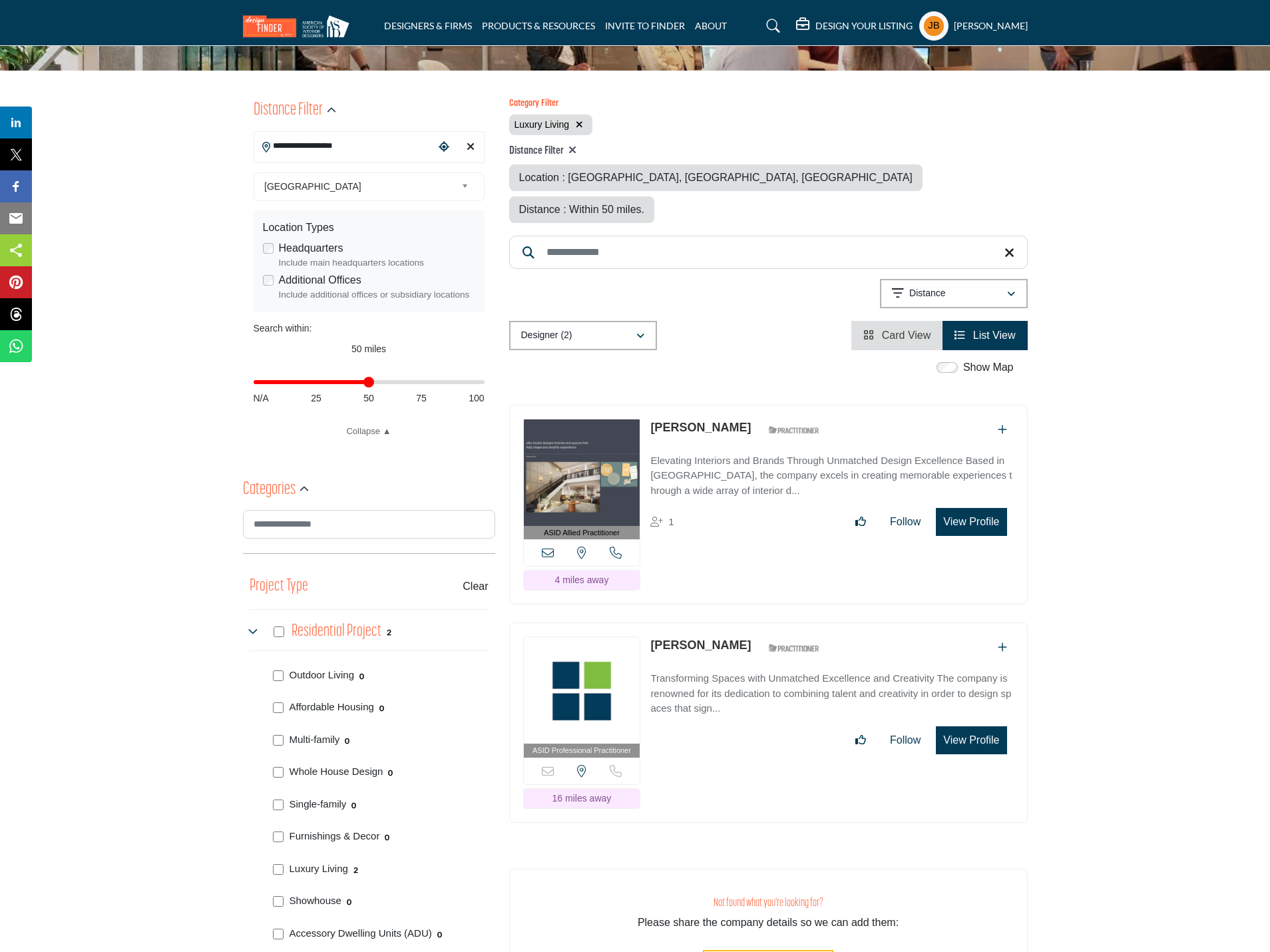
scroll to position [133, 0]
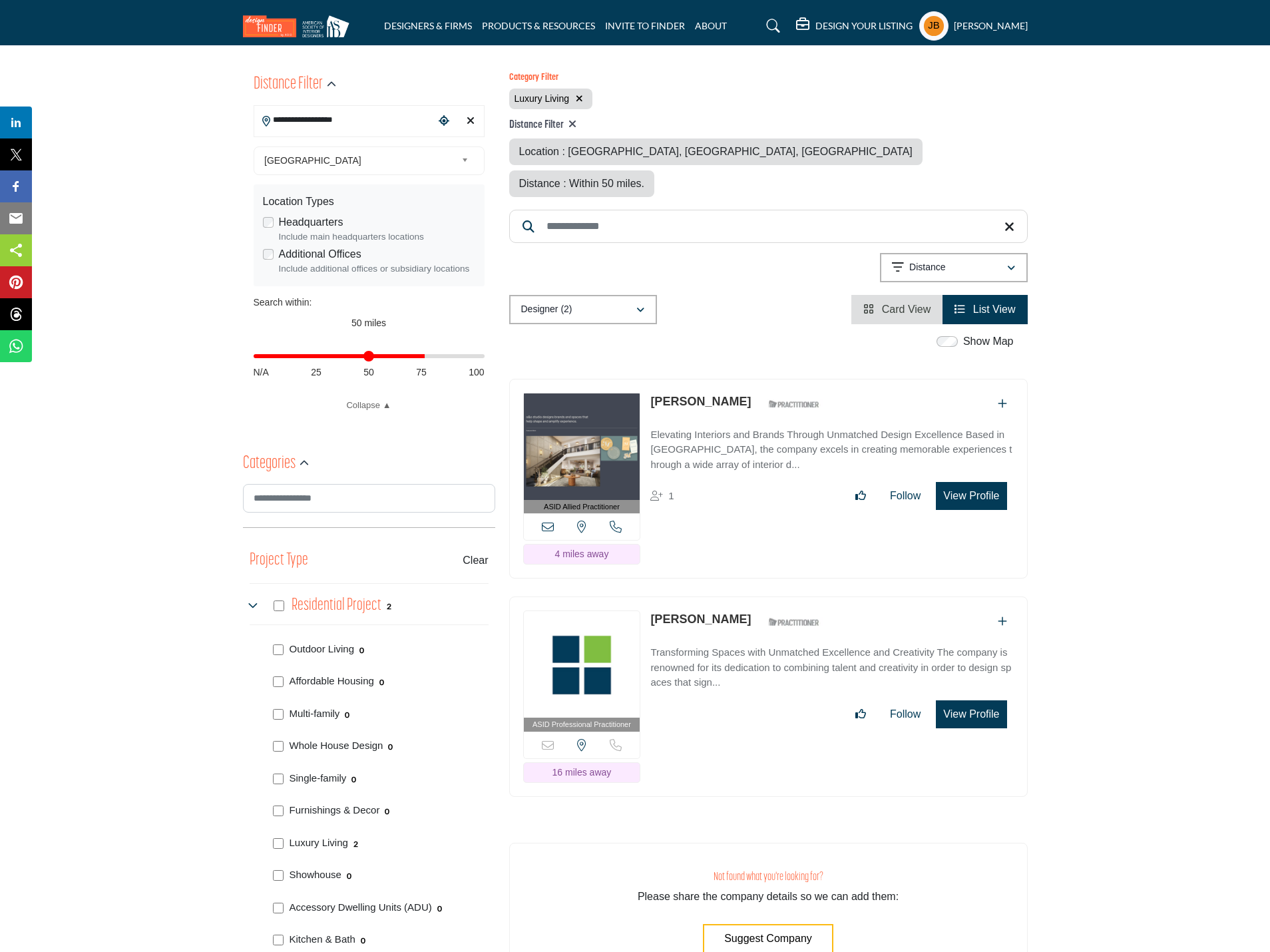
drag, startPoint x: 369, startPoint y: 353, endPoint x: 422, endPoint y: 354, distance: 53.0
click at [422, 355] on input "Distance in miles" at bounding box center [368, 356] width 231 height 3
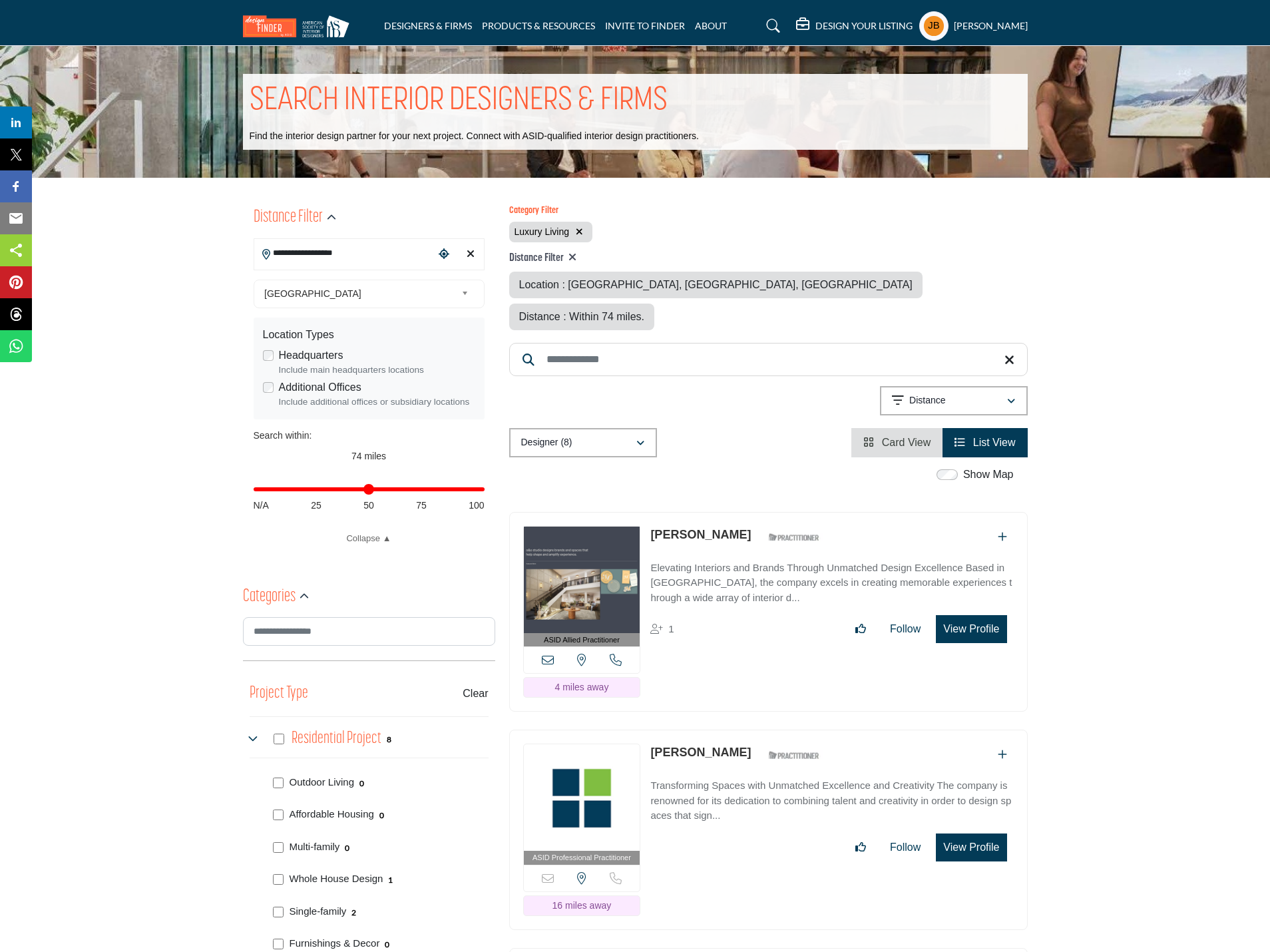
drag, startPoint x: 422, startPoint y: 492, endPoint x: 243, endPoint y: 486, distance: 179.1
type input "***"
click at [485, 490] on input "Distance in miles" at bounding box center [368, 489] width 231 height 3
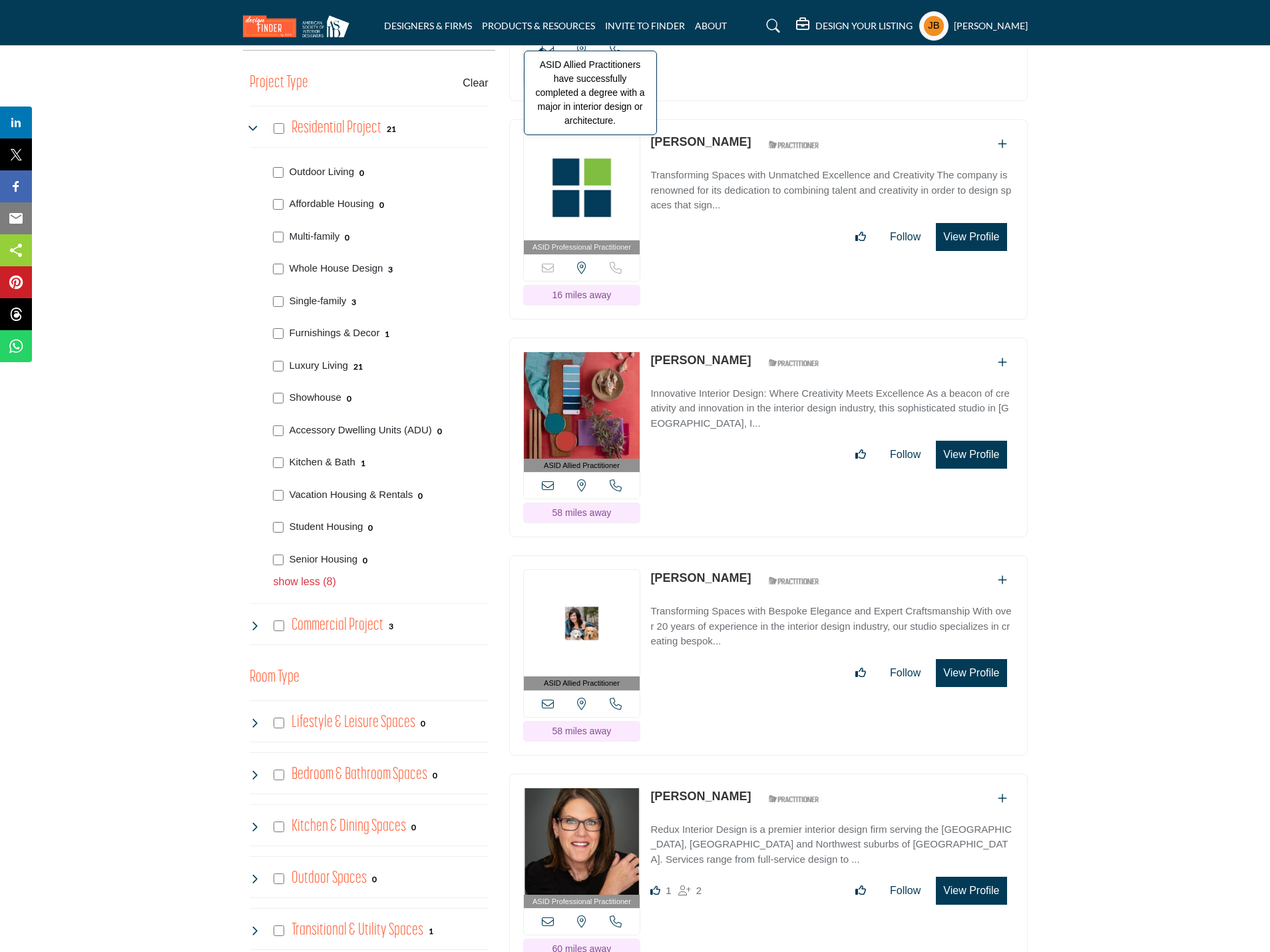
scroll to position [267, 0]
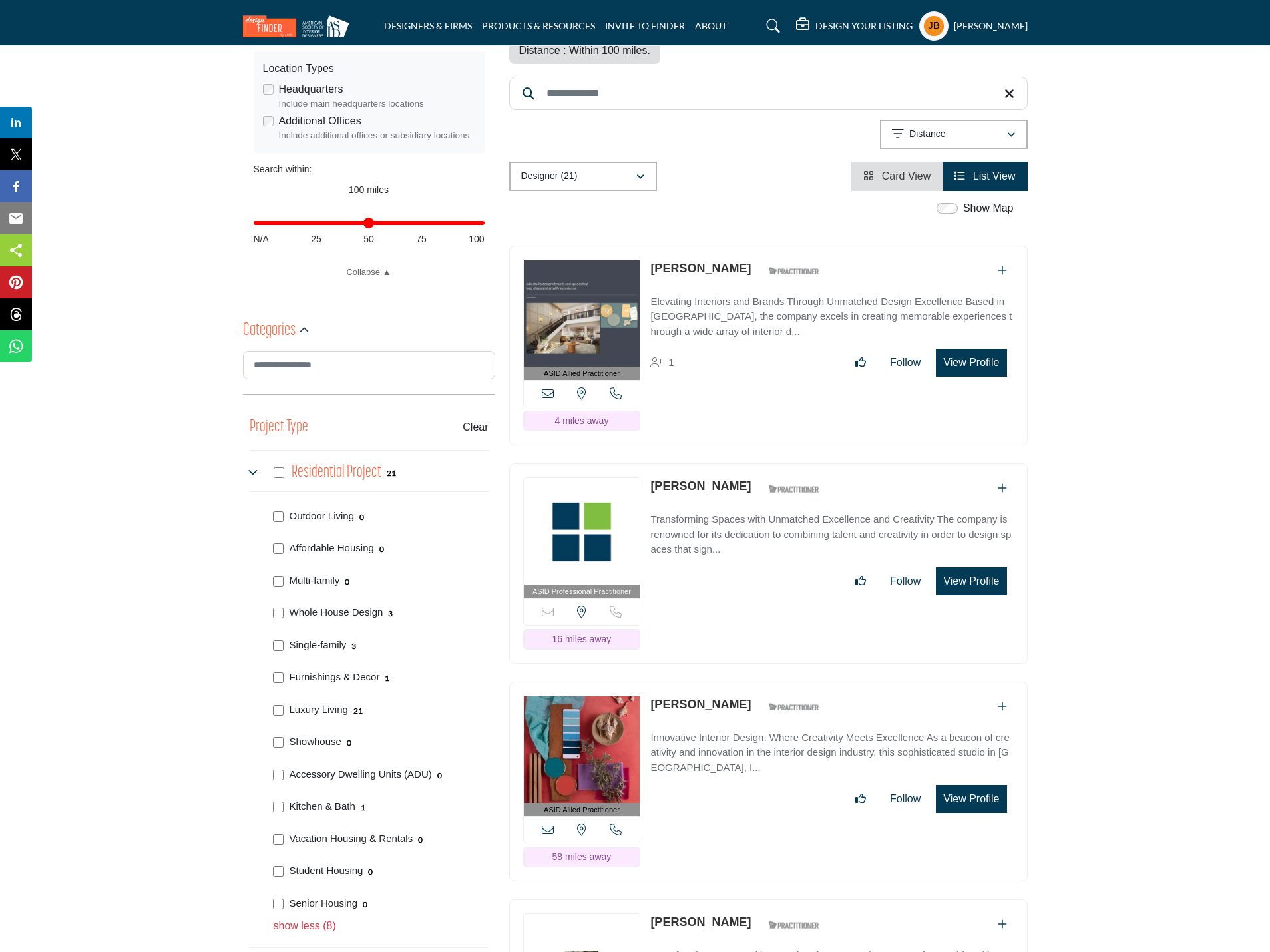
click at [696, 261] on link "[PERSON_NAME]" at bounding box center [701, 268] width 100 height 13
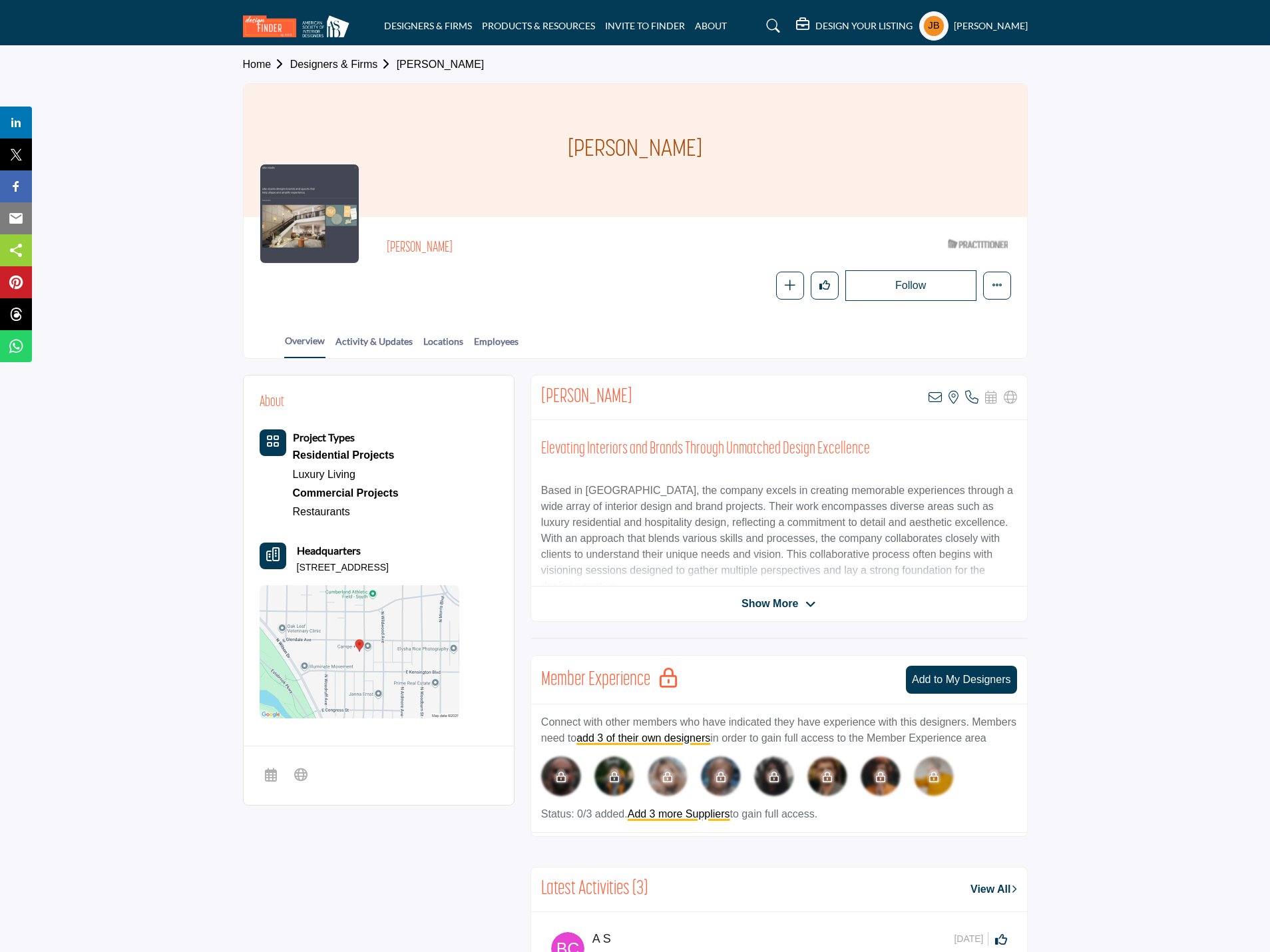
click at [300, 227] on div at bounding box center [309, 213] width 100 height 100
click at [307, 224] on div at bounding box center [309, 213] width 100 height 100
click at [391, 329] on div "Overview Activity & Updates Locations Employees" at bounding box center [652, 337] width 750 height 42
click at [384, 341] on link "Activity & Updates" at bounding box center [374, 346] width 79 height 23
click at [441, 342] on link "Locations" at bounding box center [443, 346] width 42 height 23
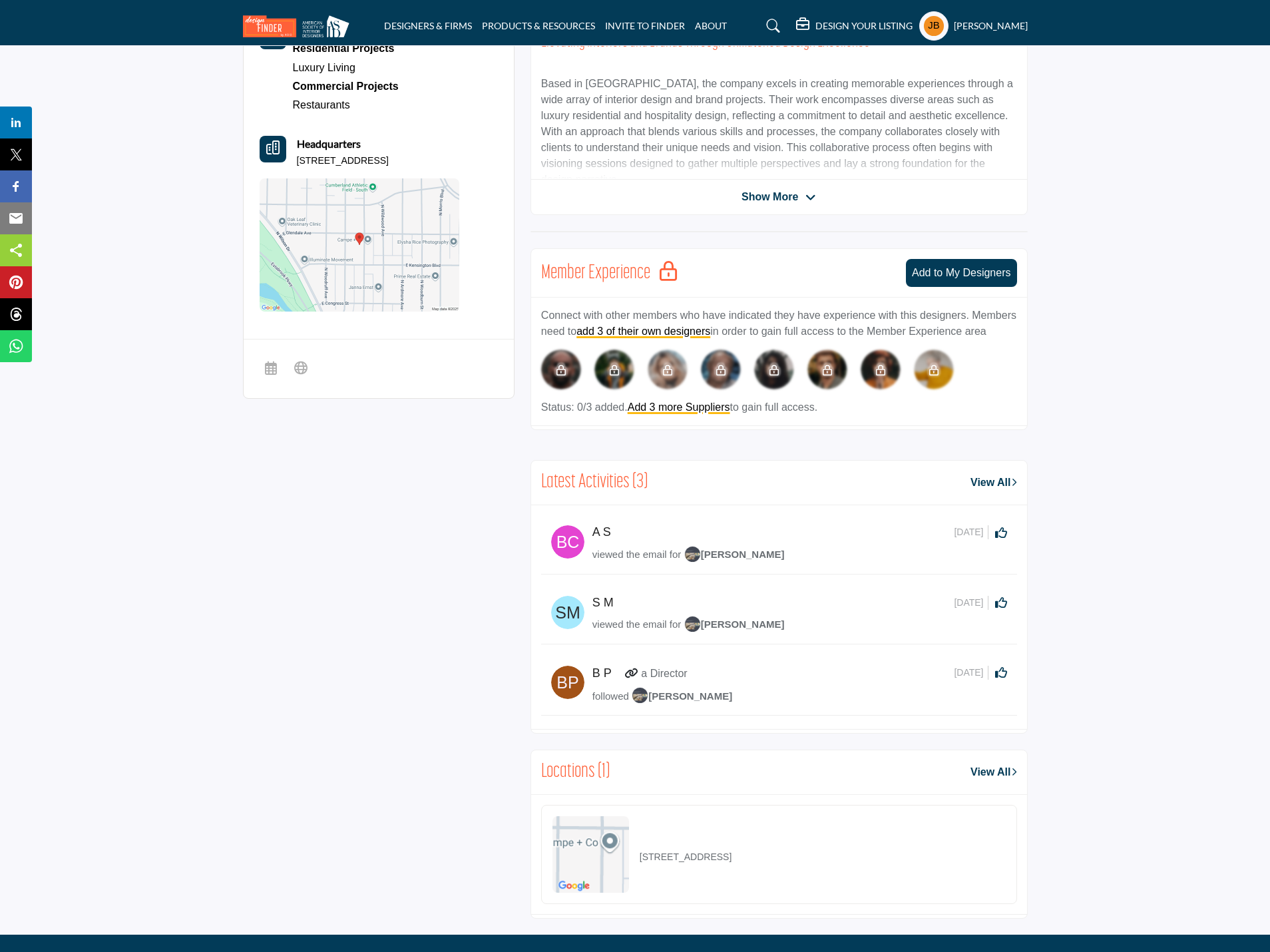
scroll to position [586, 0]
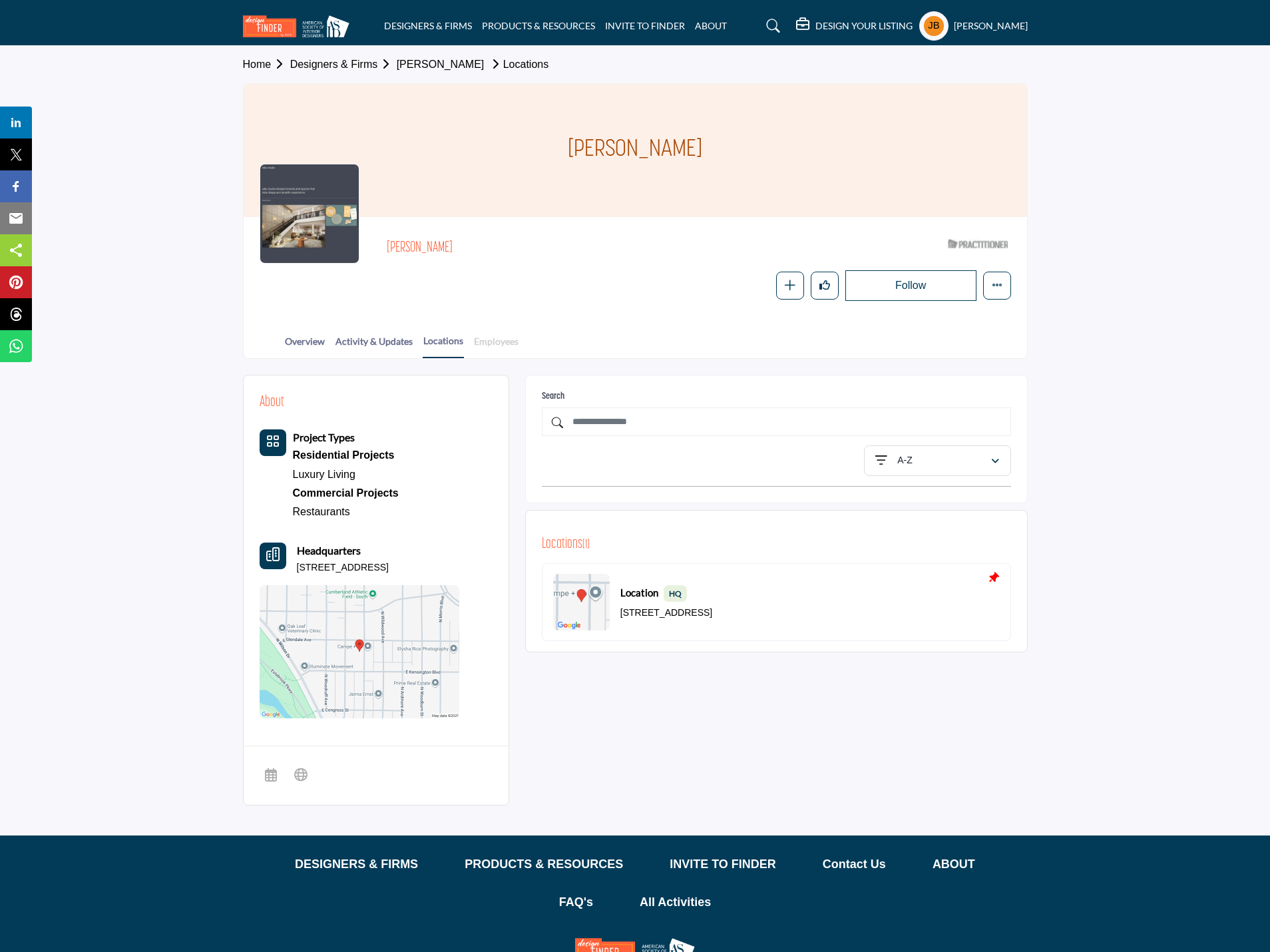
click at [513, 339] on link "Employees" at bounding box center [496, 346] width 46 height 23
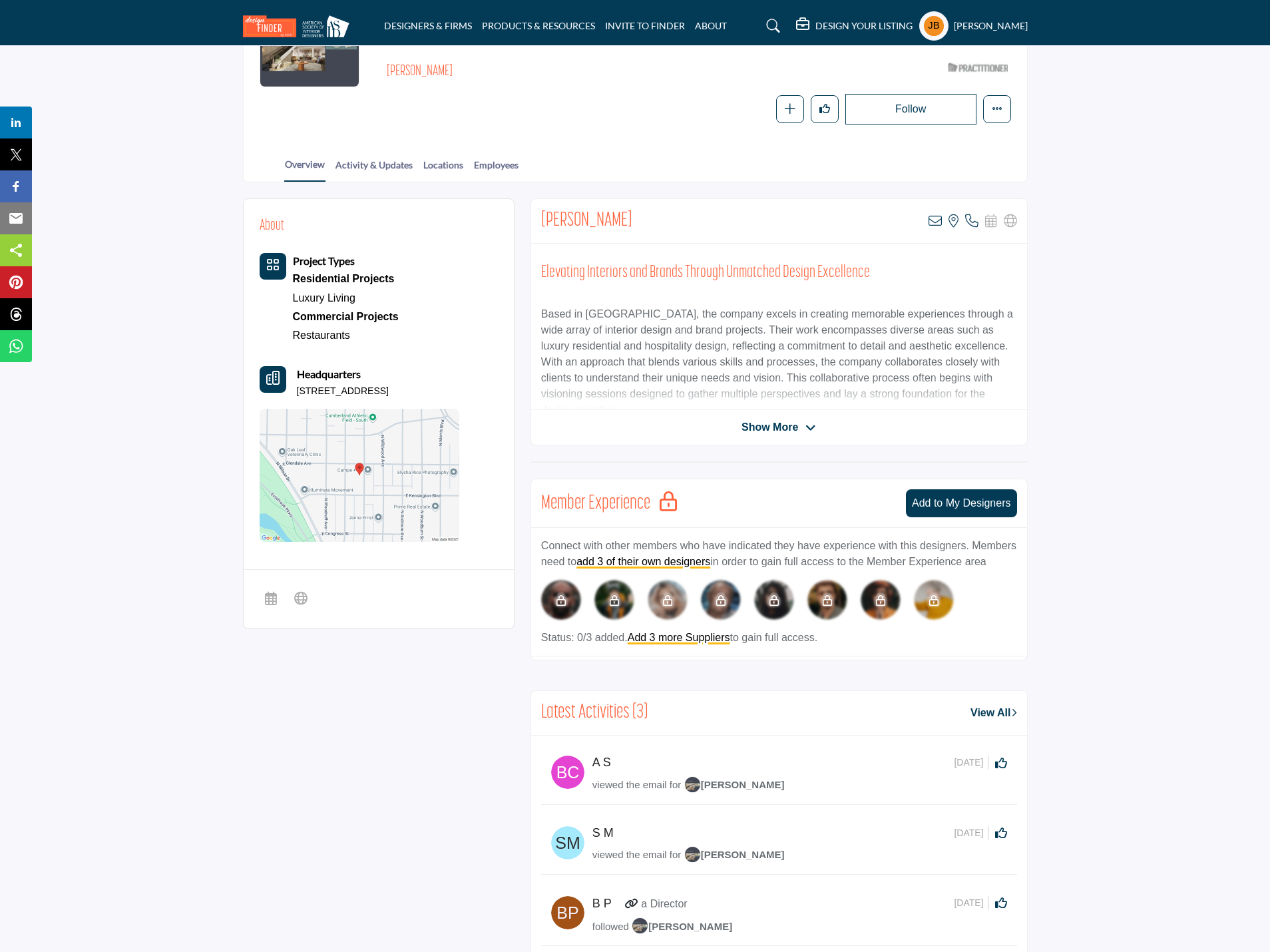
scroll to position [112, 0]
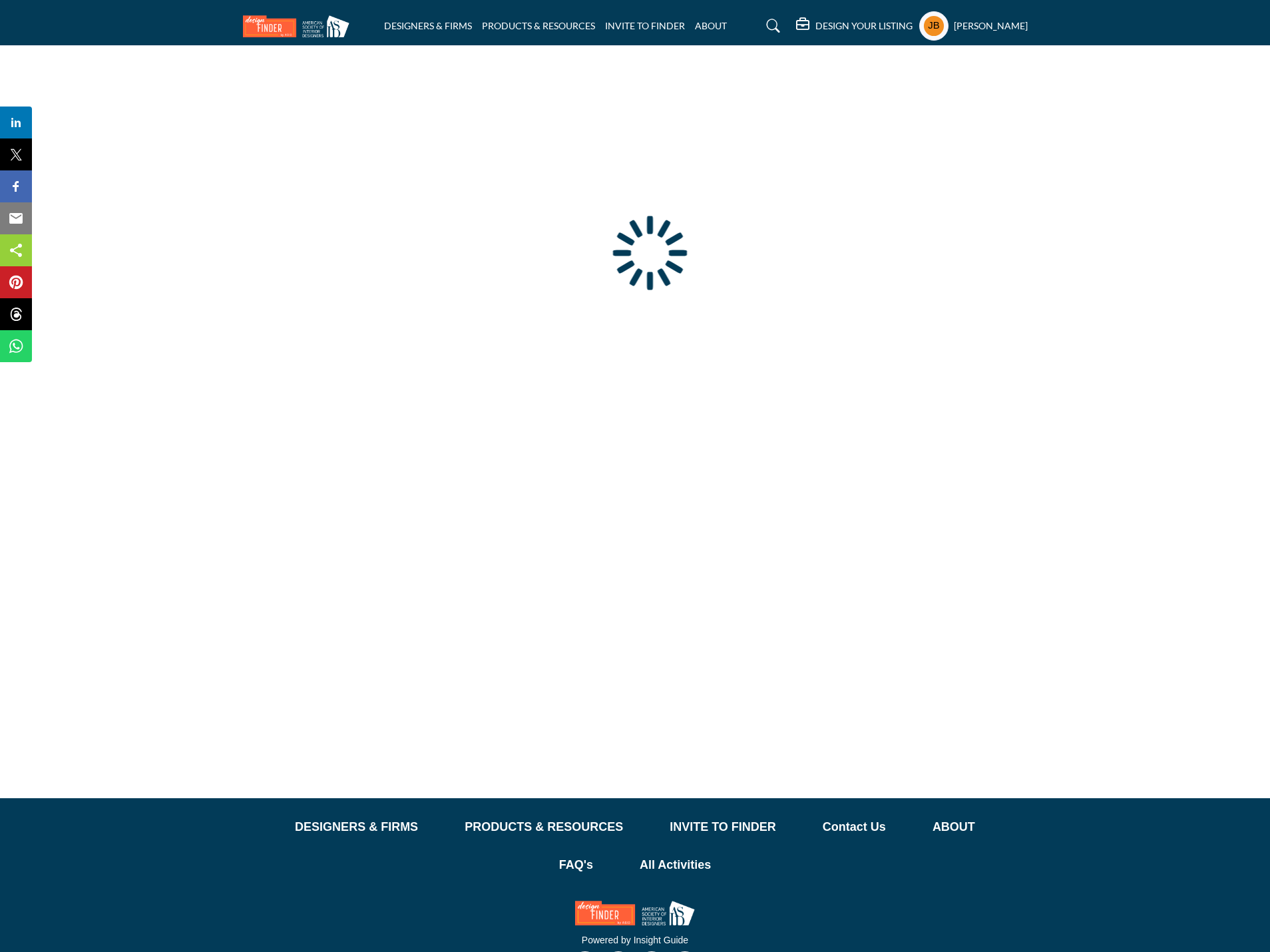
type input "**********"
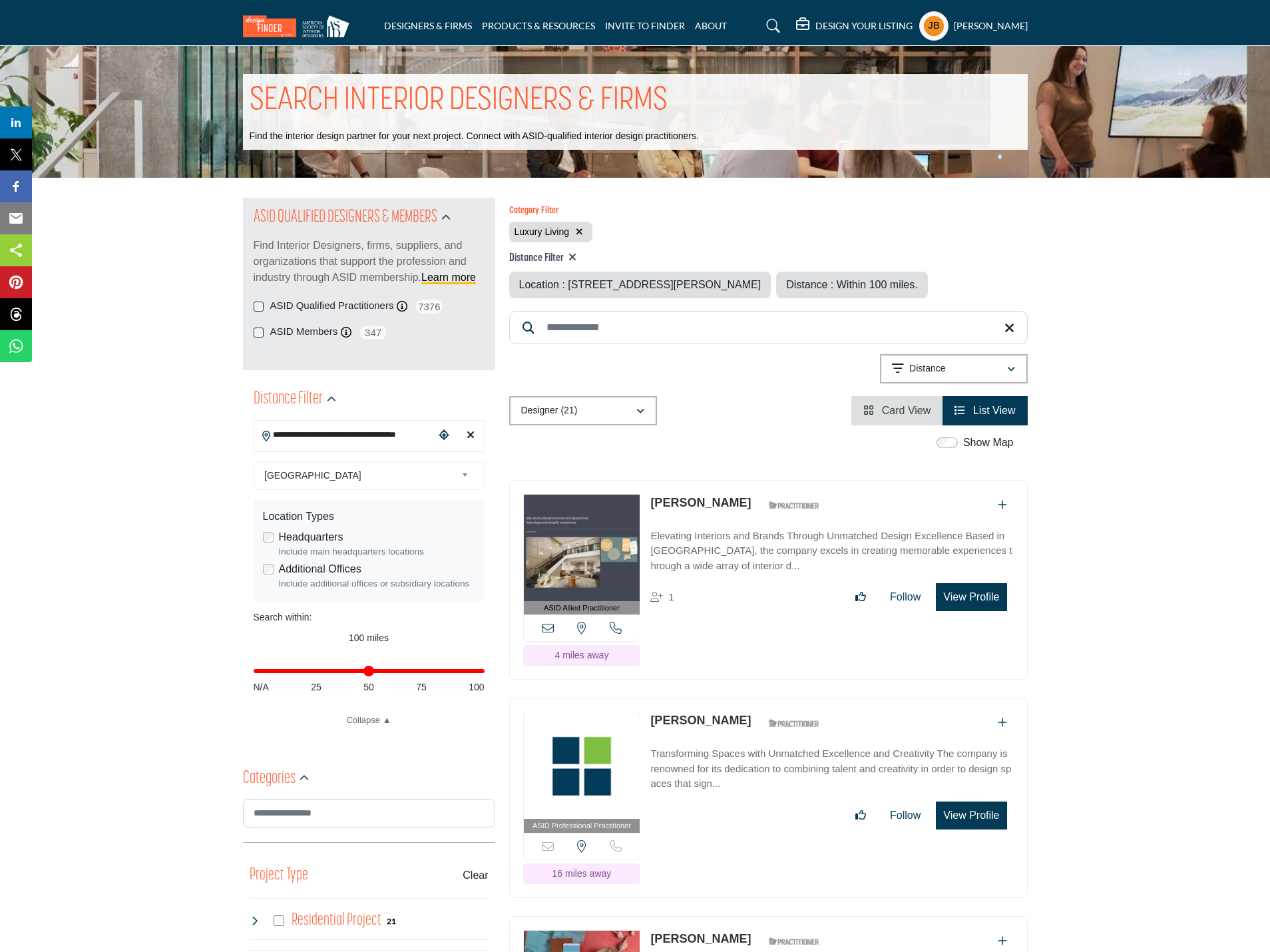
click at [322, 427] on input "**********" at bounding box center [344, 436] width 180 height 26
click at [469, 433] on icon "Clear search location" at bounding box center [470, 435] width 8 height 11
click at [471, 435] on icon "Clear search location" at bounding box center [470, 435] width 8 height 11
click at [468, 430] on icon "Clear search location" at bounding box center [470, 435] width 8 height 11
click at [409, 433] on input "**********" at bounding box center [344, 436] width 180 height 26
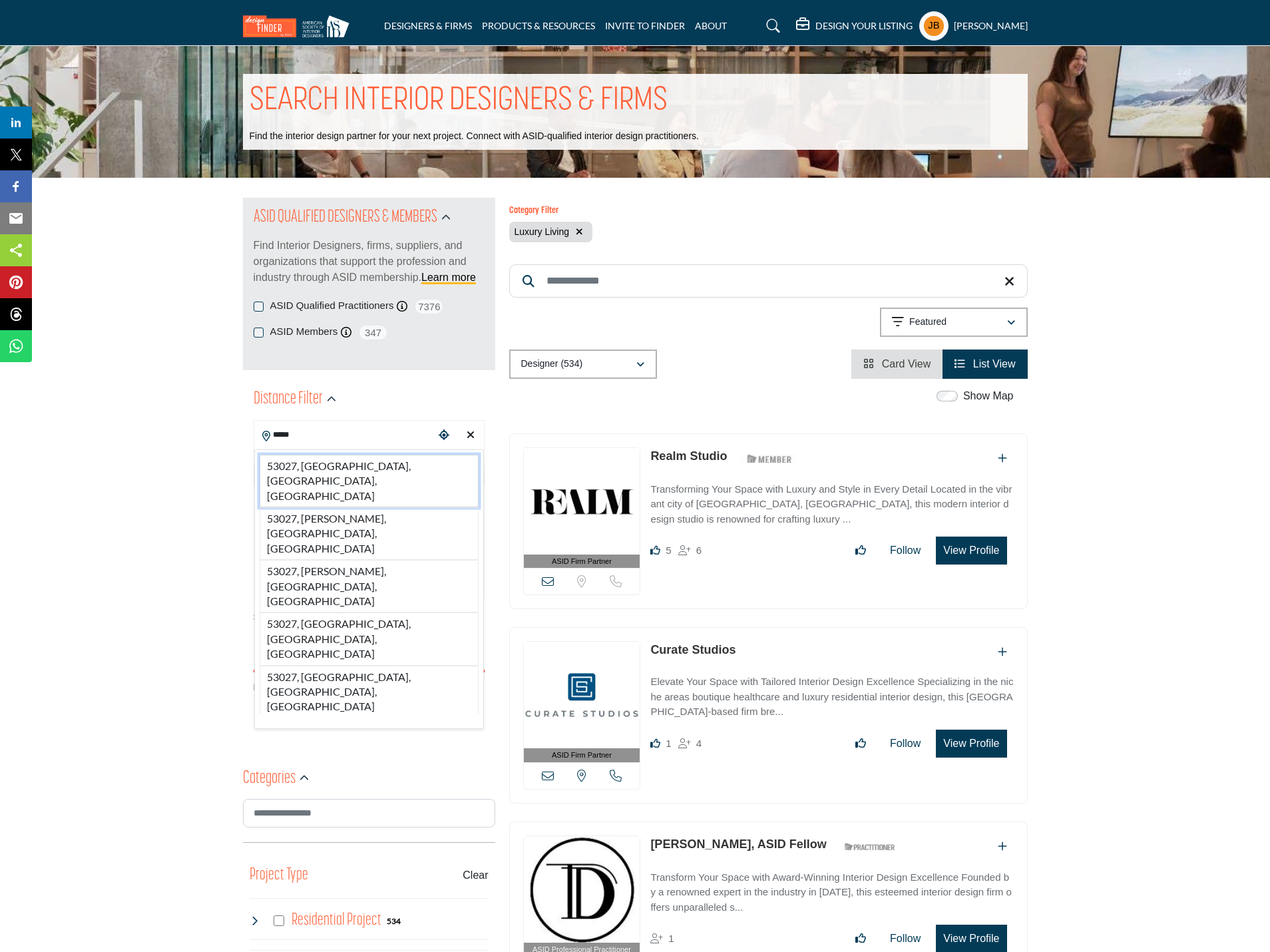
click at [355, 464] on li "53027, [GEOGRAPHIC_DATA], [GEOGRAPHIC_DATA], [GEOGRAPHIC_DATA]" at bounding box center [369, 481] width 219 height 52
type input "**********"
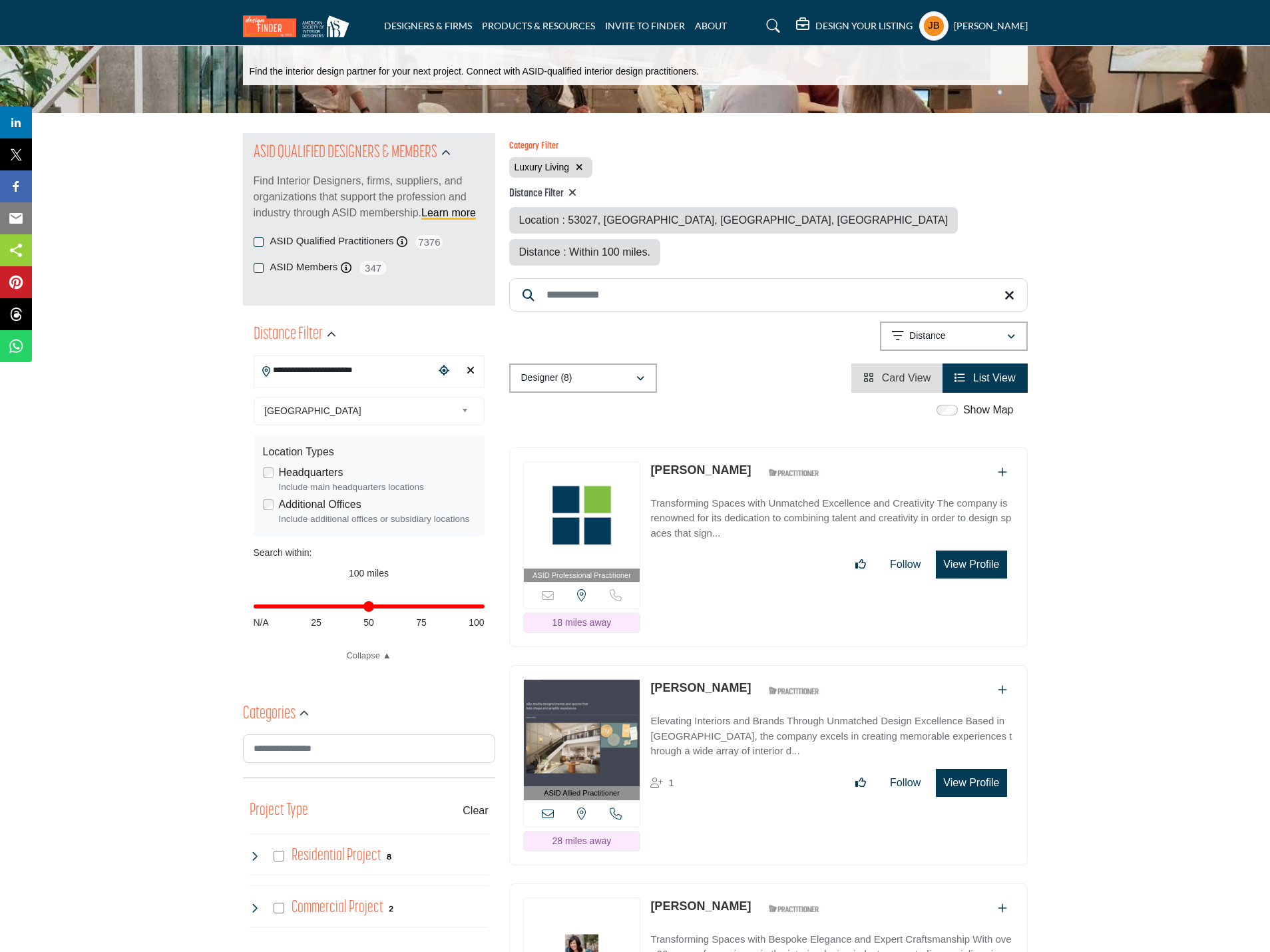
scroll to position [66, 0]
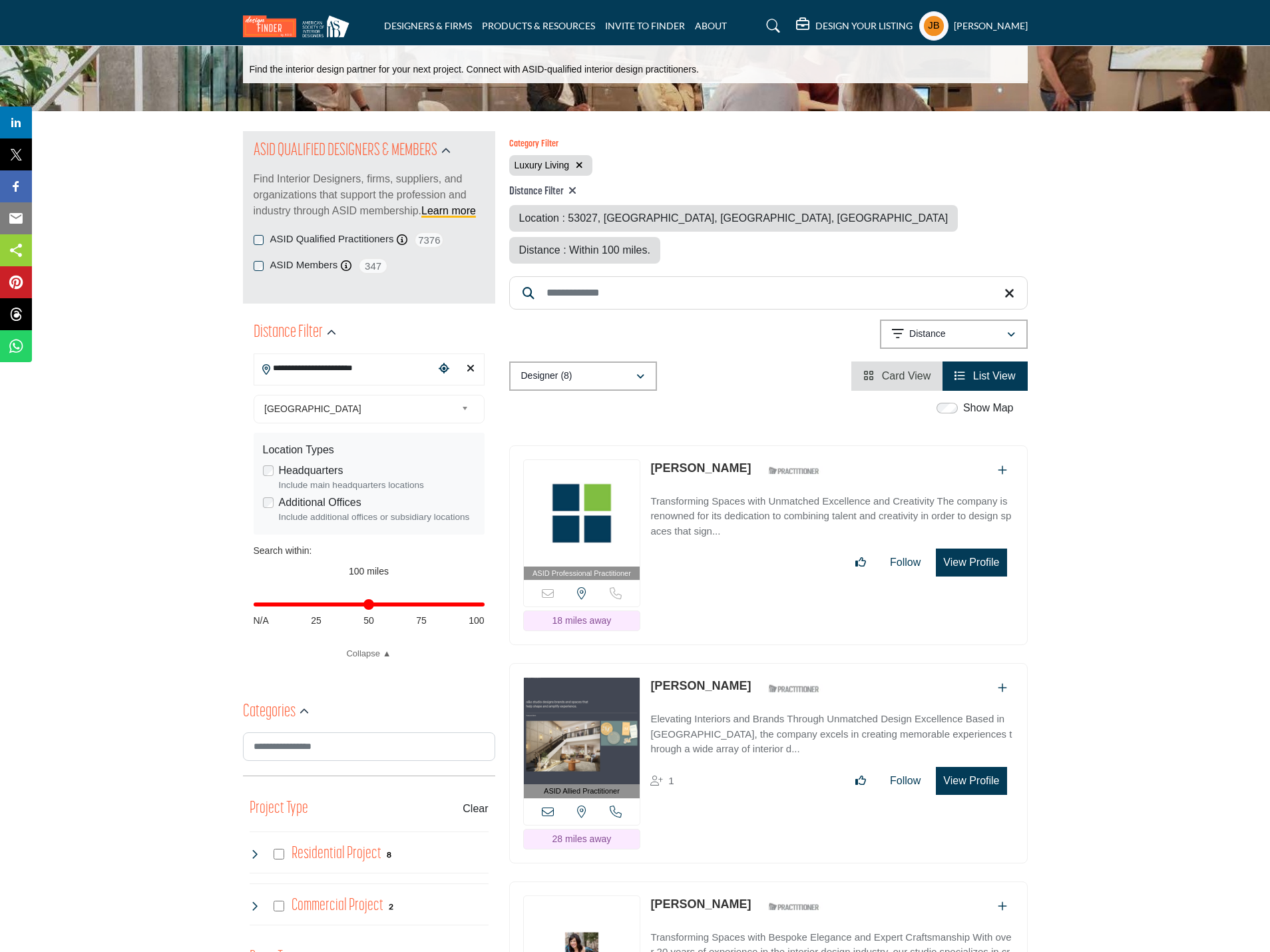
click at [471, 366] on icon "Clear search location" at bounding box center [470, 368] width 8 height 11
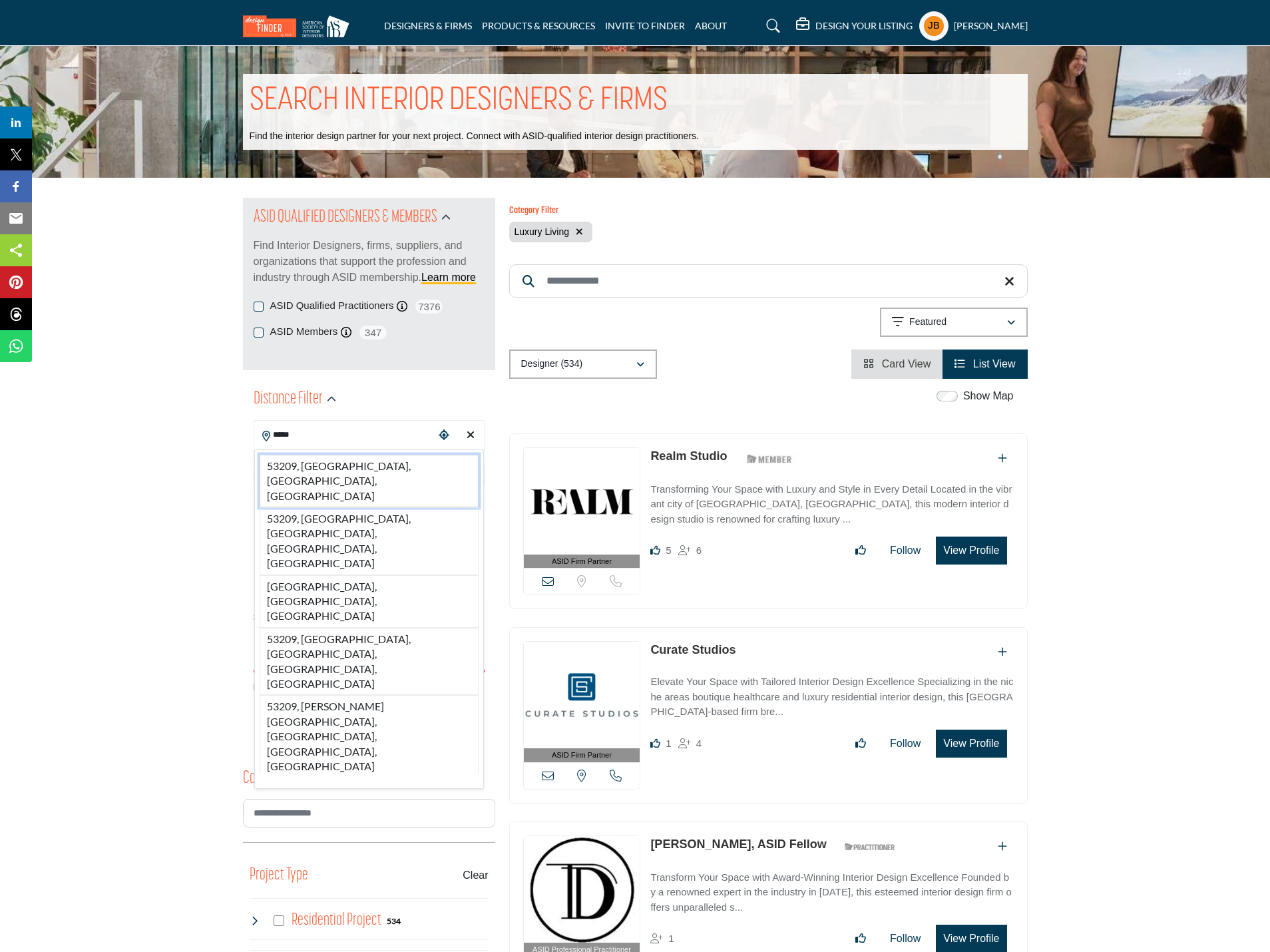
click at [346, 460] on li "53209, [GEOGRAPHIC_DATA], [GEOGRAPHIC_DATA], [GEOGRAPHIC_DATA]" at bounding box center [369, 481] width 219 height 52
type input "**********"
